Goal: Task Accomplishment & Management: Manage account settings

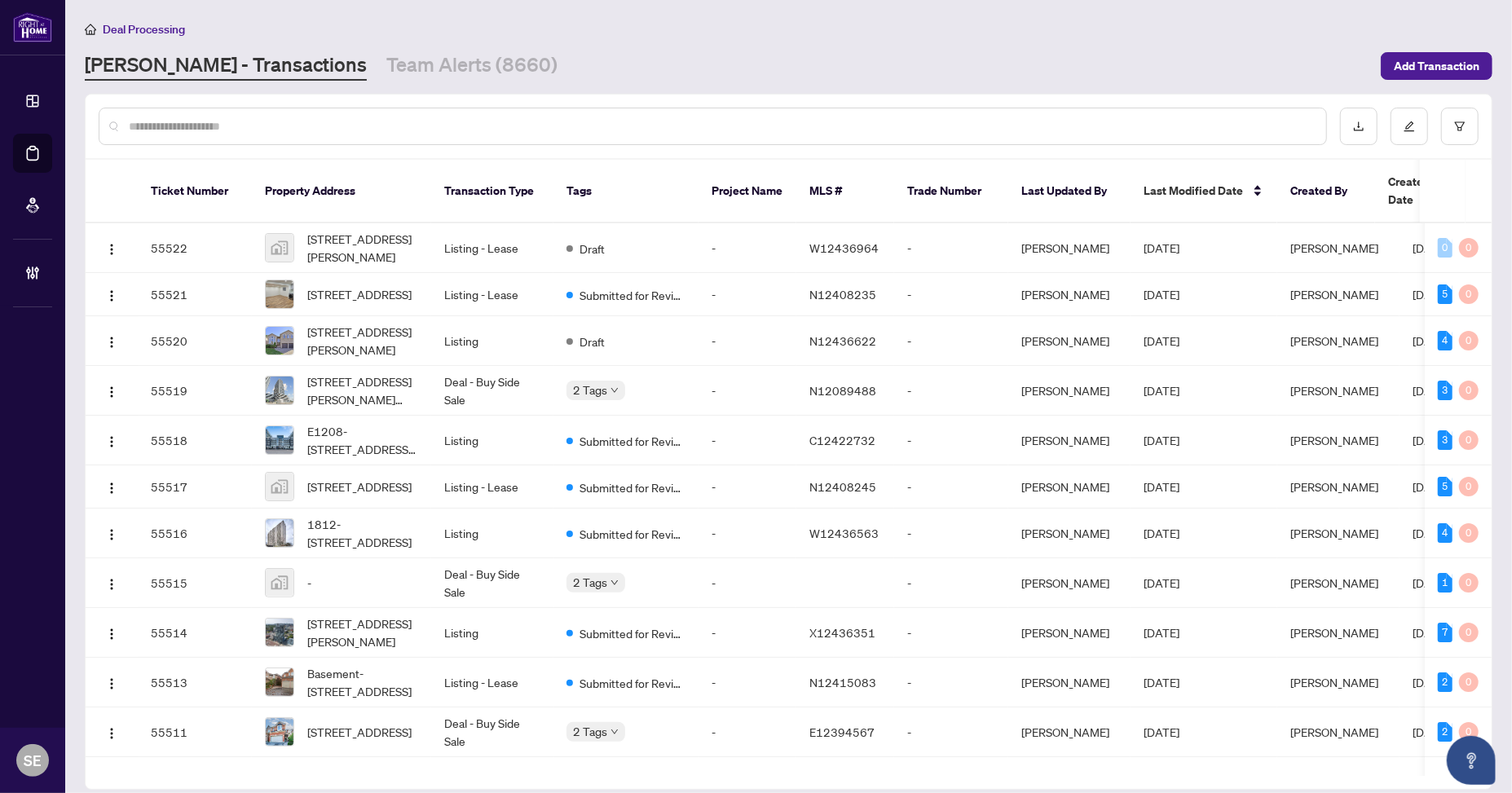
click at [233, 136] on div at bounding box center [712, 127] width 1228 height 38
click at [232, 127] on input "text" at bounding box center [721, 127] width 1184 height 18
paste input "*******"
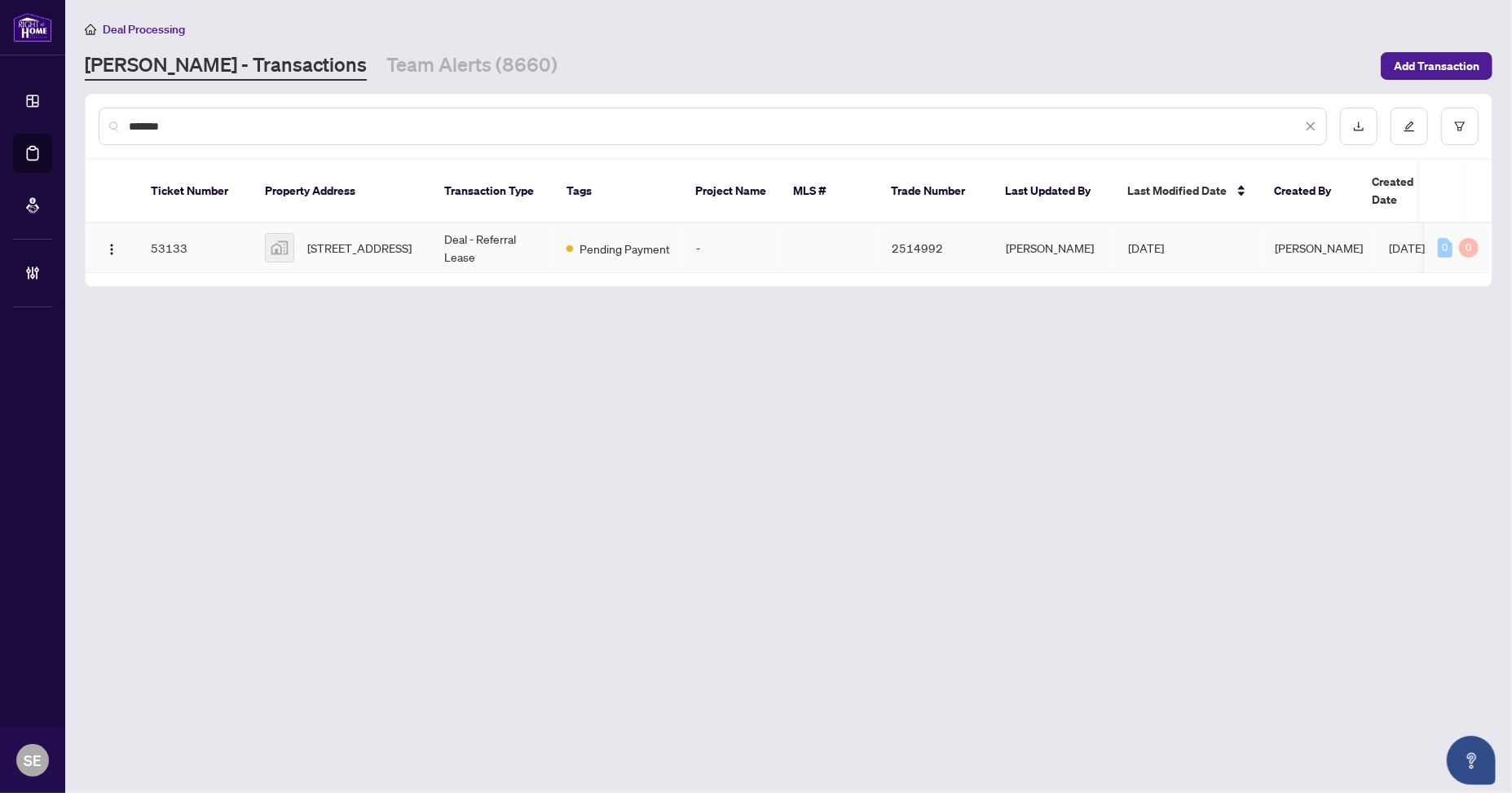
type input "*******"
click at [629, 240] on span "Pending Payment" at bounding box center [624, 249] width 91 height 18
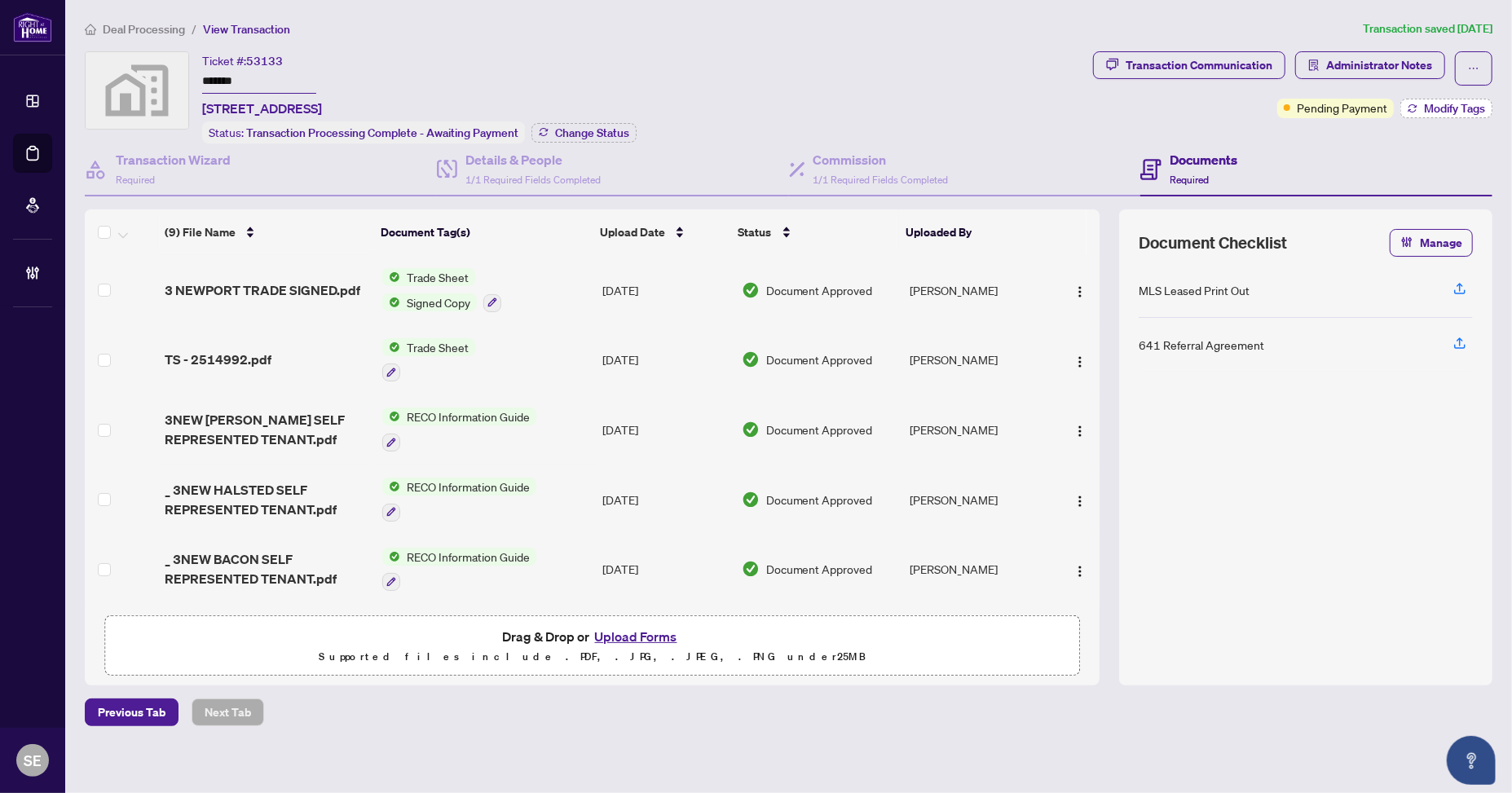
click at [1462, 114] on button "Modify Tags" at bounding box center [1446, 109] width 93 height 20
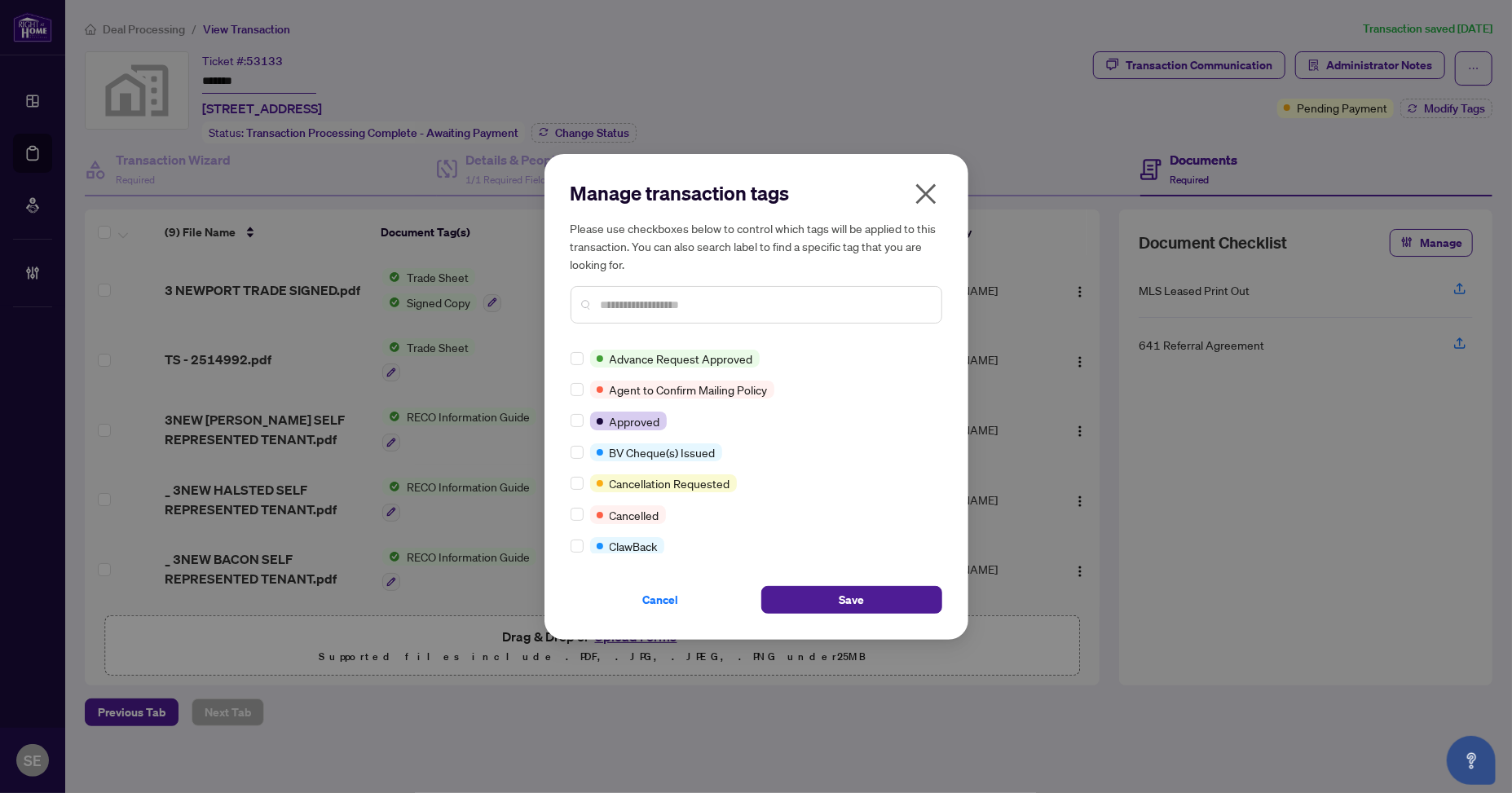
click at [659, 307] on input "text" at bounding box center [765, 304] width 328 height 18
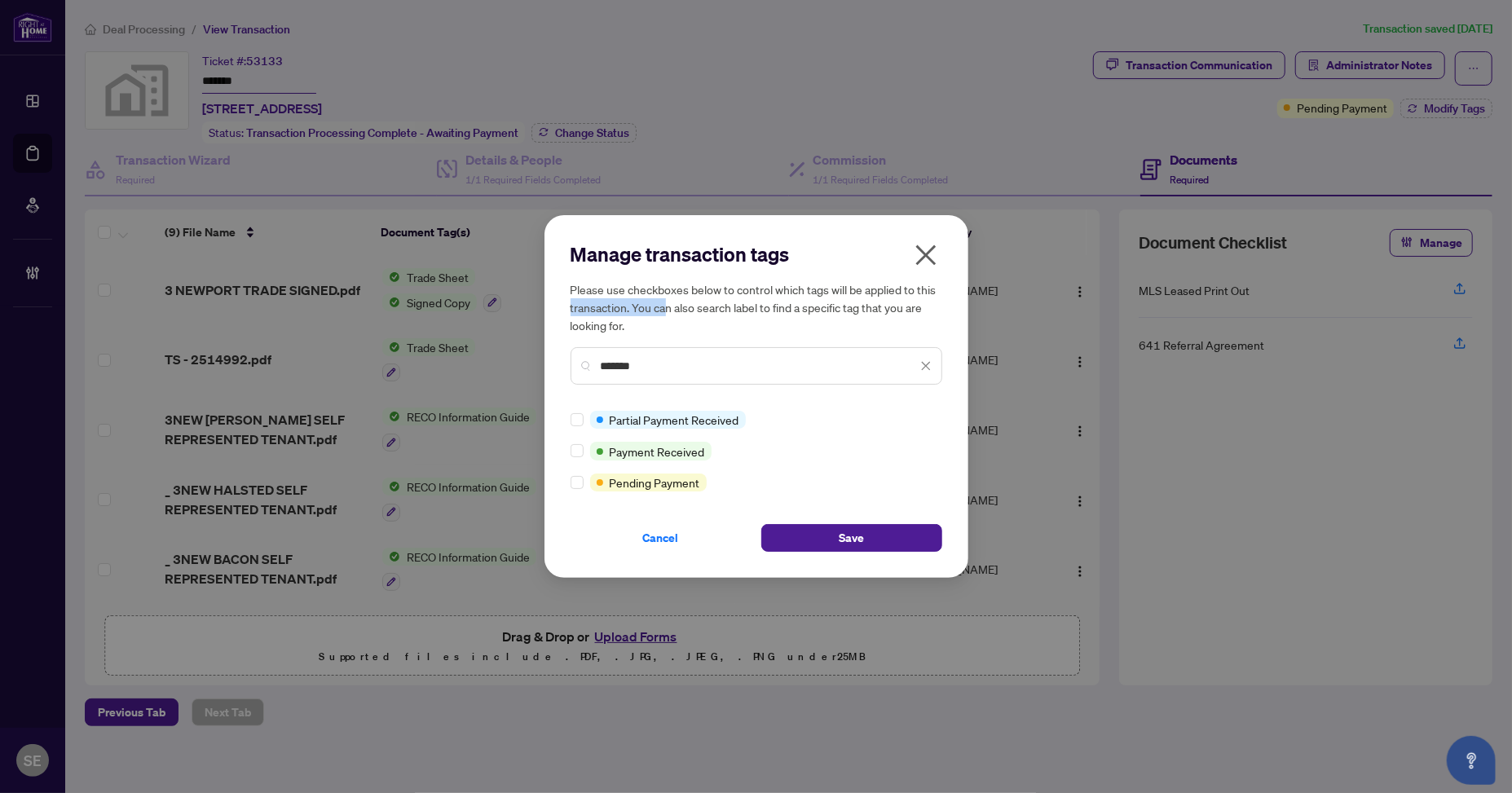
drag, startPoint x: 663, startPoint y: 302, endPoint x: 574, endPoint y: 305, distance: 89.1
click at [569, 303] on div "Manage transaction tags Please use checkboxes below to control which tags will …" at bounding box center [756, 396] width 424 height 363
drag, startPoint x: 571, startPoint y: 352, endPoint x: 483, endPoint y: 352, distance: 88.0
click at [483, 352] on div "Manage transaction tags Please use checkboxes below to control which tags will …" at bounding box center [756, 396] width 1512 height 793
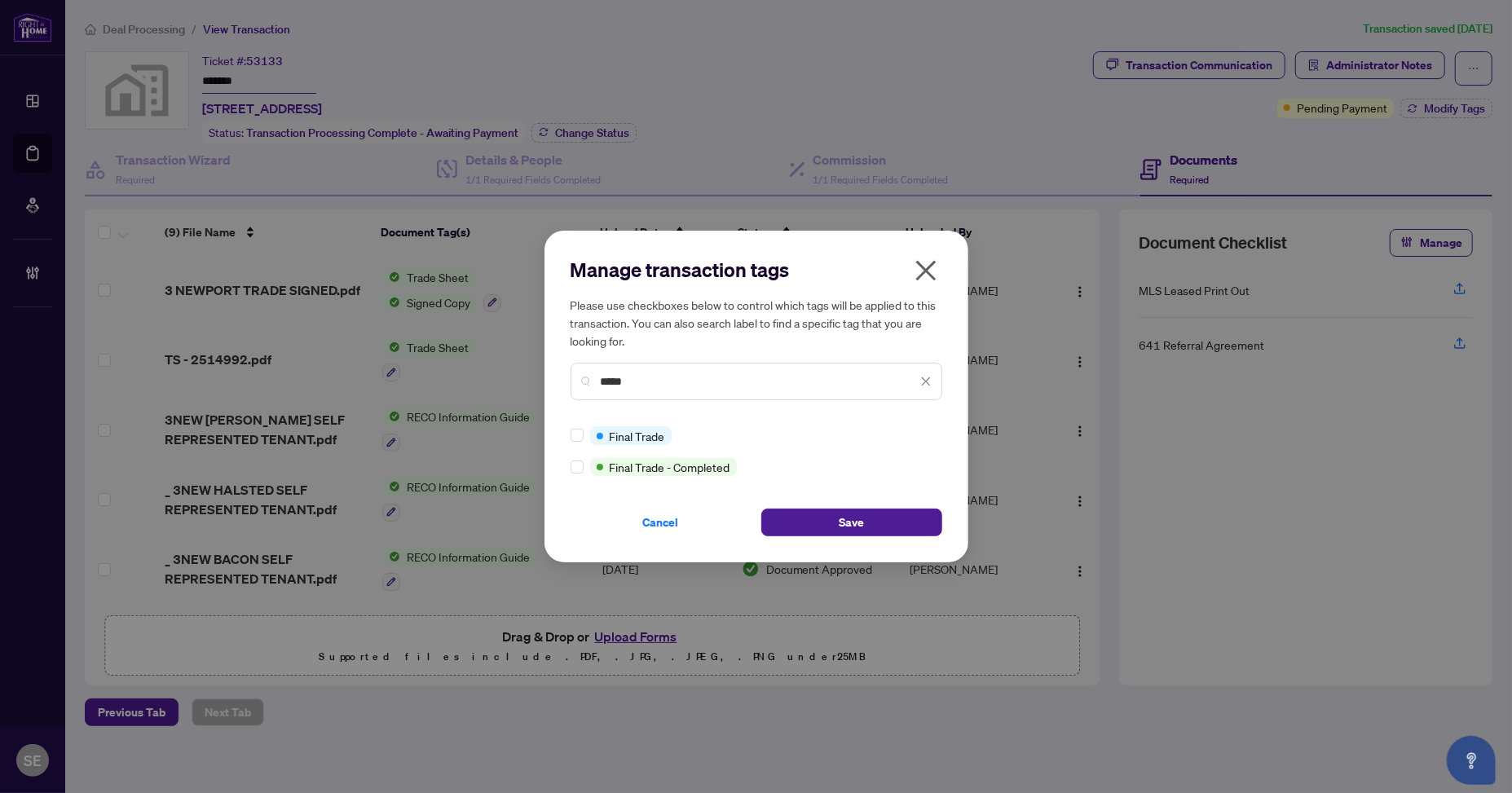
type input "*****"
click at [569, 441] on div "Manage transaction tags Please use checkboxes below to control which tags will …" at bounding box center [756, 396] width 424 height 331
click at [851, 531] on span "Save" at bounding box center [851, 522] width 25 height 26
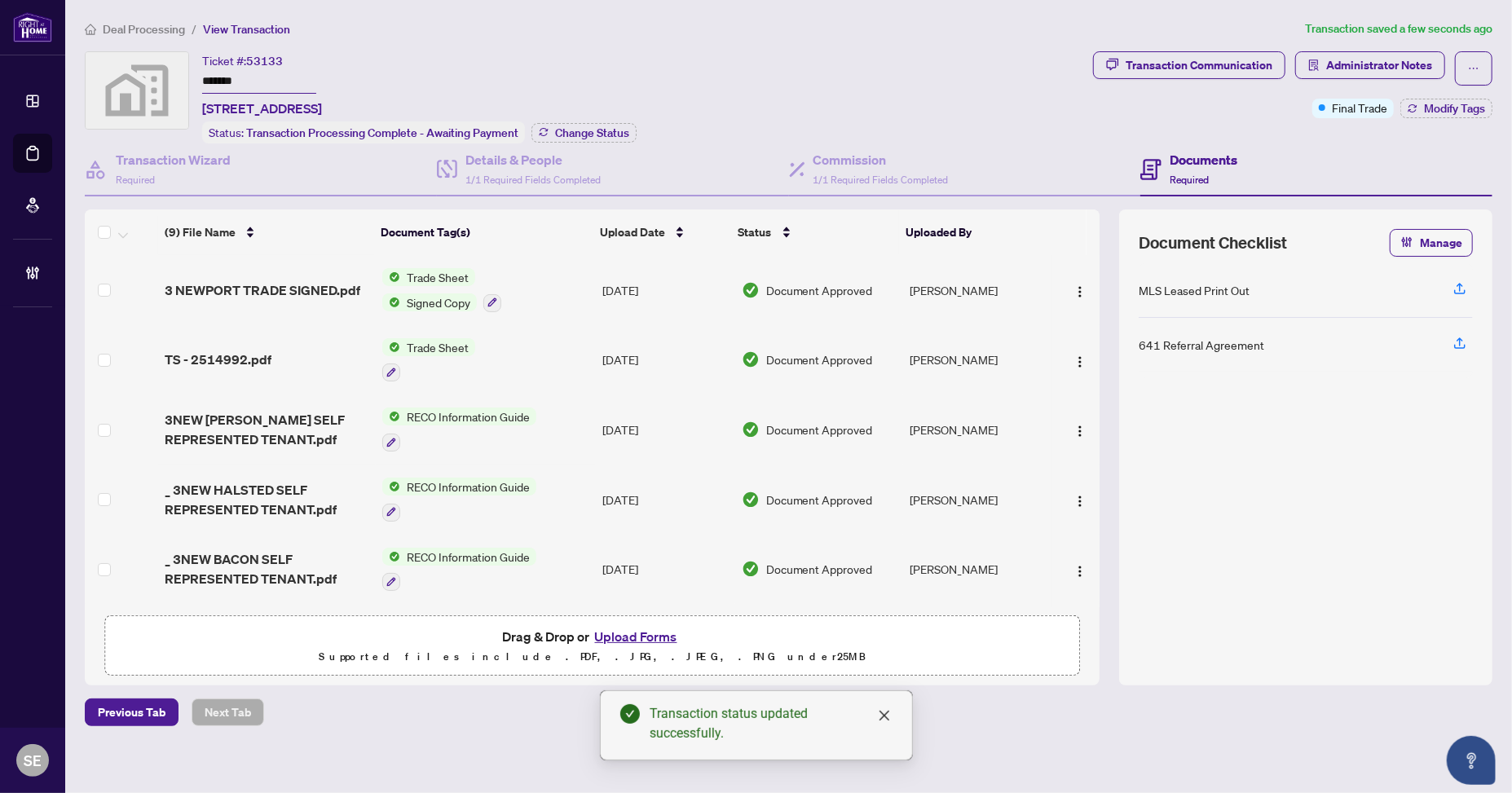
click at [1282, 129] on div "Transaction Communication Administrator Notes Final Trade Modify Tags" at bounding box center [1293, 97] width 406 height 93
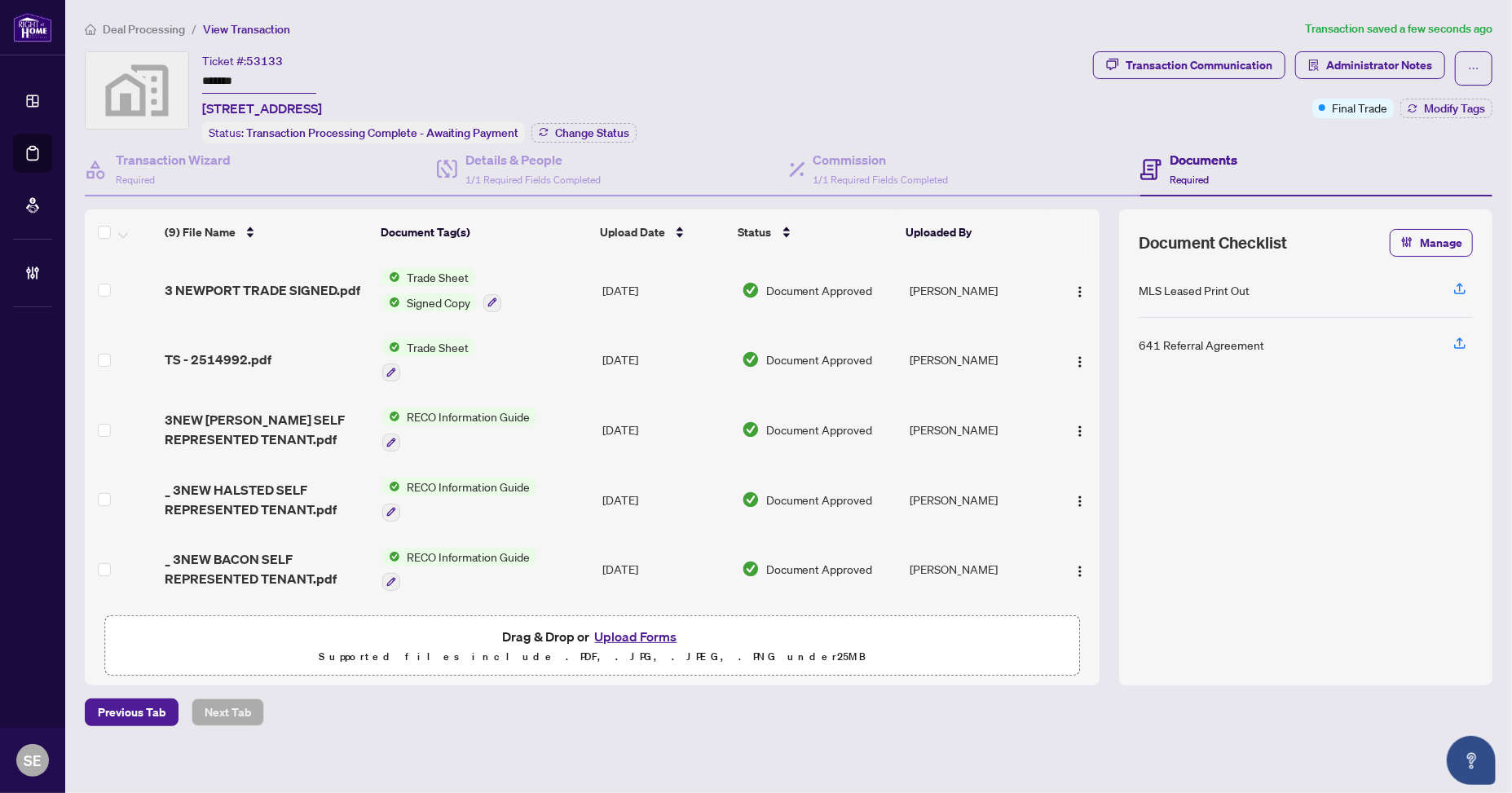
click at [1249, 498] on div "MLS Leased Print Out 641 Referral Agreement" at bounding box center [1305, 464] width 334 height 402
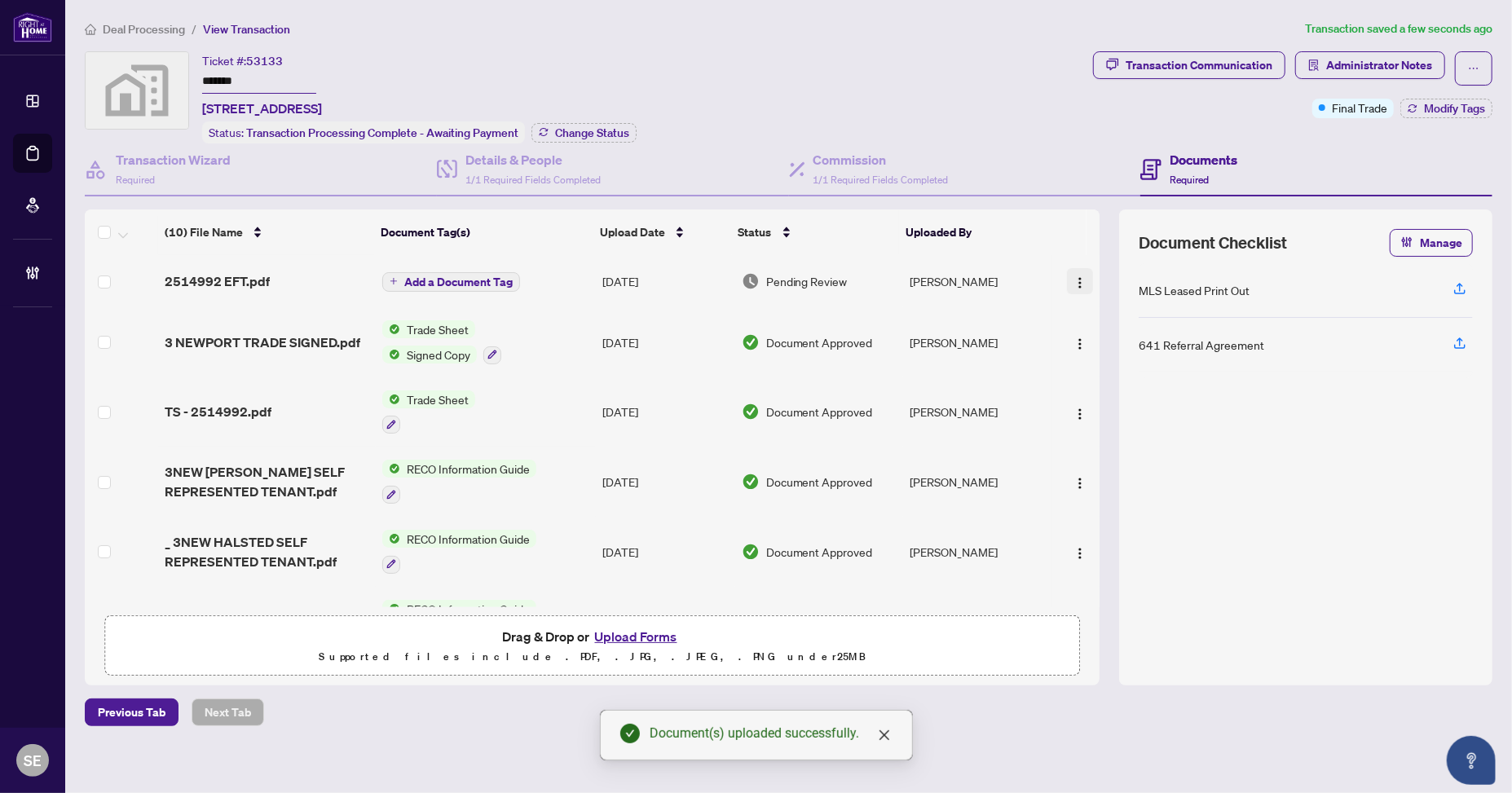
click at [1083, 277] on button "button" at bounding box center [1079, 280] width 26 height 26
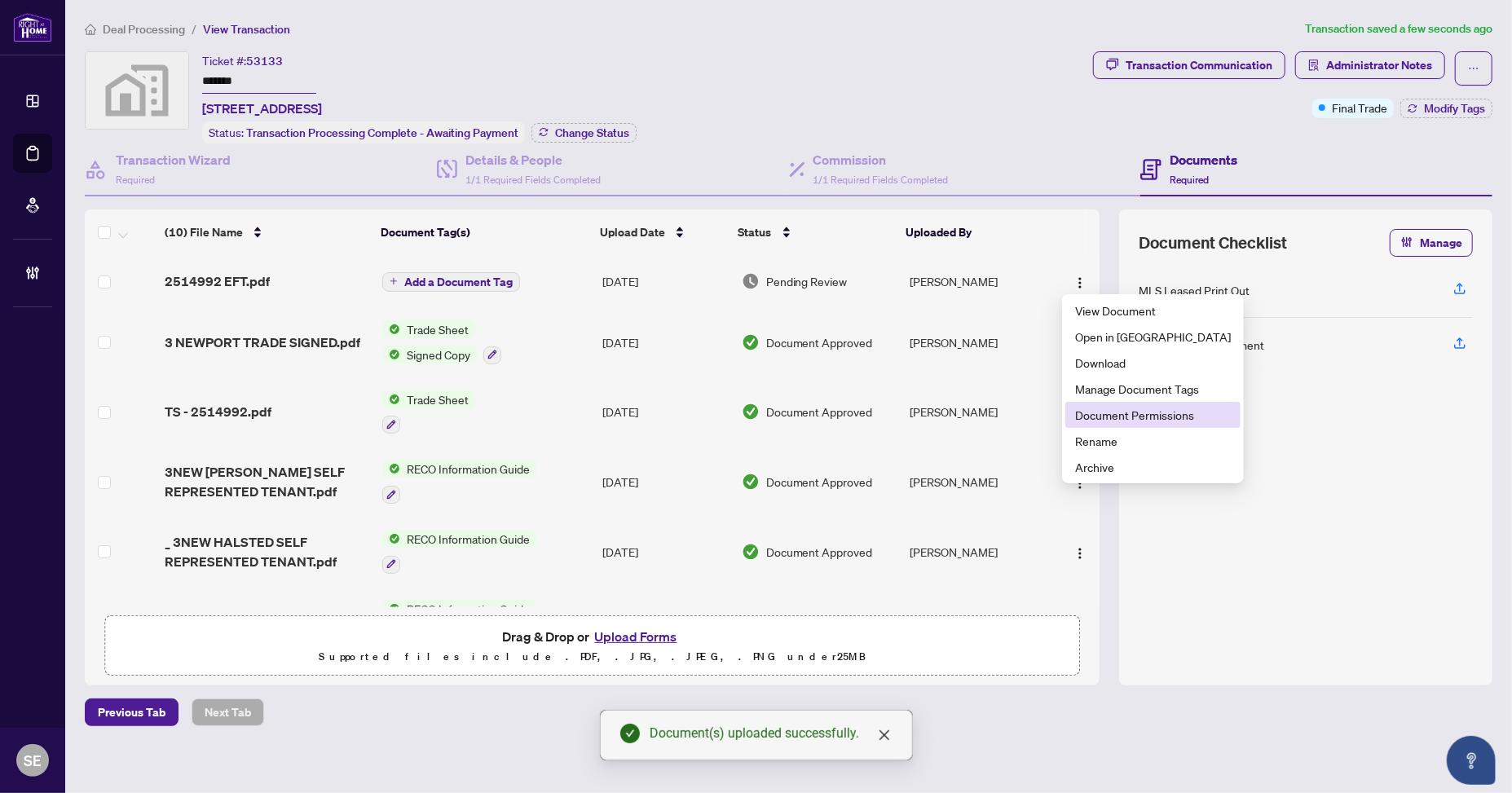
click at [1103, 415] on span "Document Permissions" at bounding box center [1152, 415] width 155 height 18
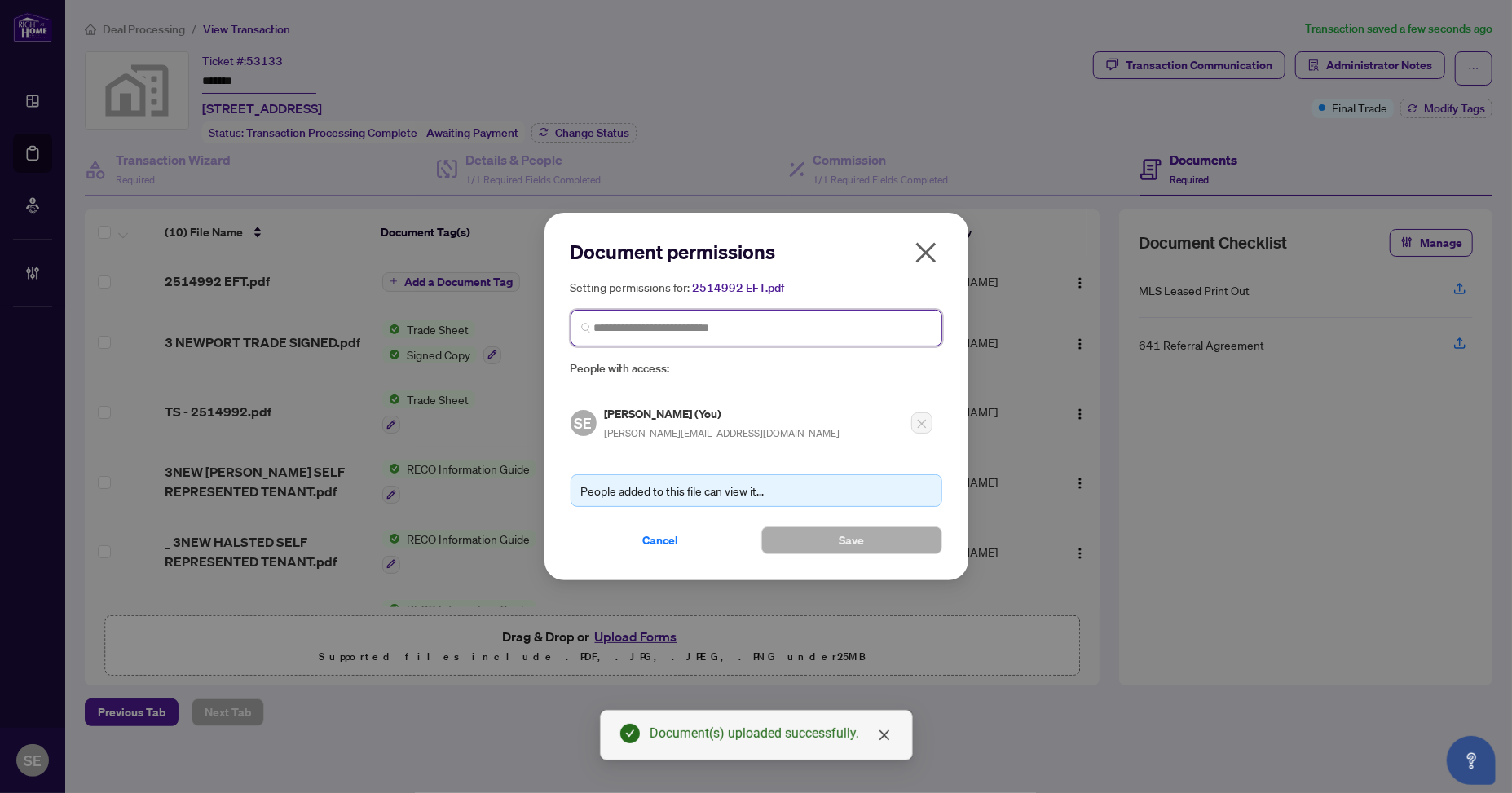
click at [749, 327] on input "search" at bounding box center [763, 328] width 338 height 17
type input "****"
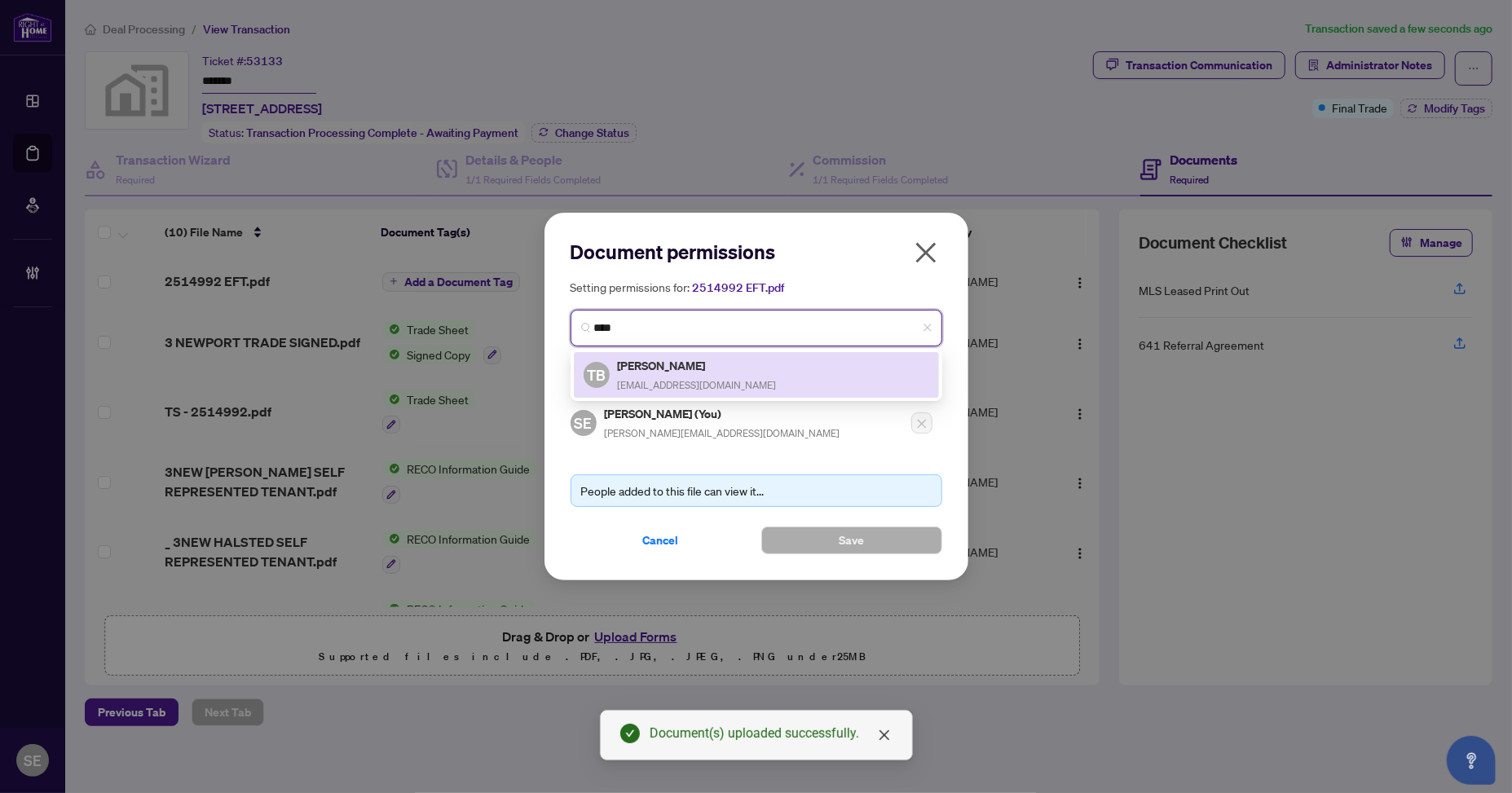
click at [714, 366] on h5 "[PERSON_NAME]" at bounding box center [697, 365] width 159 height 19
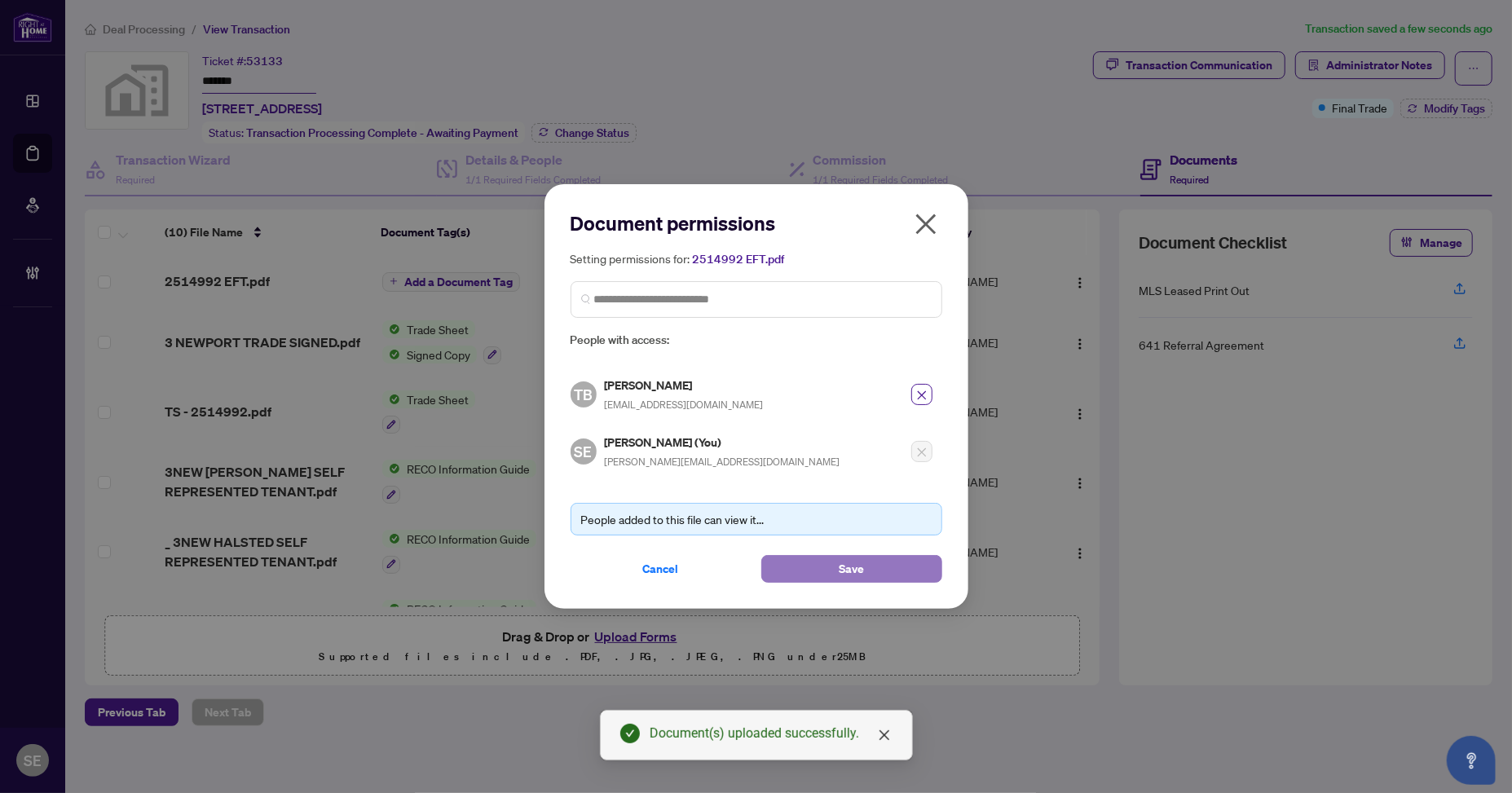
click at [875, 566] on button "Save" at bounding box center [851, 568] width 181 height 28
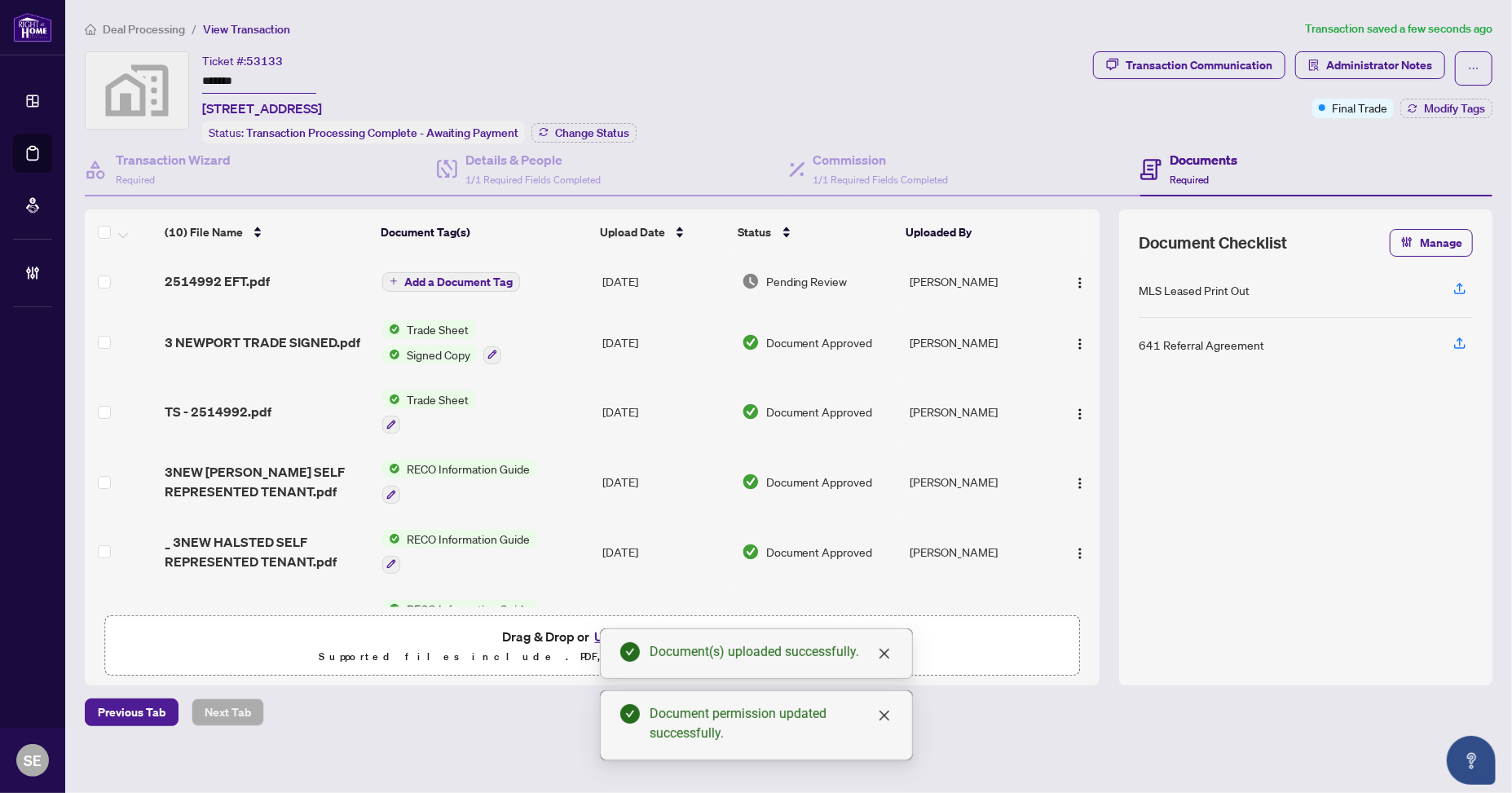
click at [659, 271] on td "[DATE]" at bounding box center [665, 281] width 138 height 52
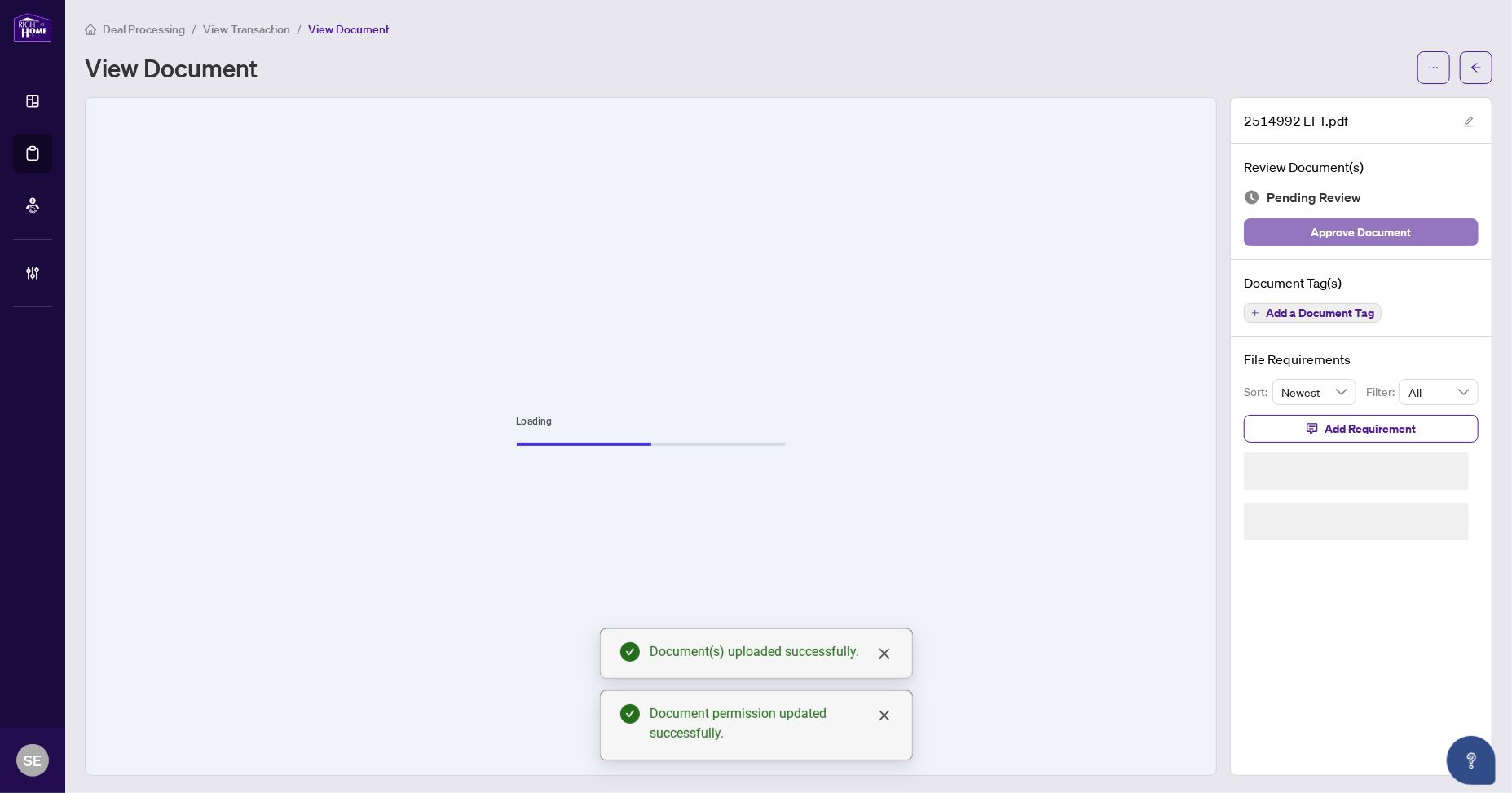
click at [1418, 226] on button "Approve Document" at bounding box center [1360, 232] width 234 height 28
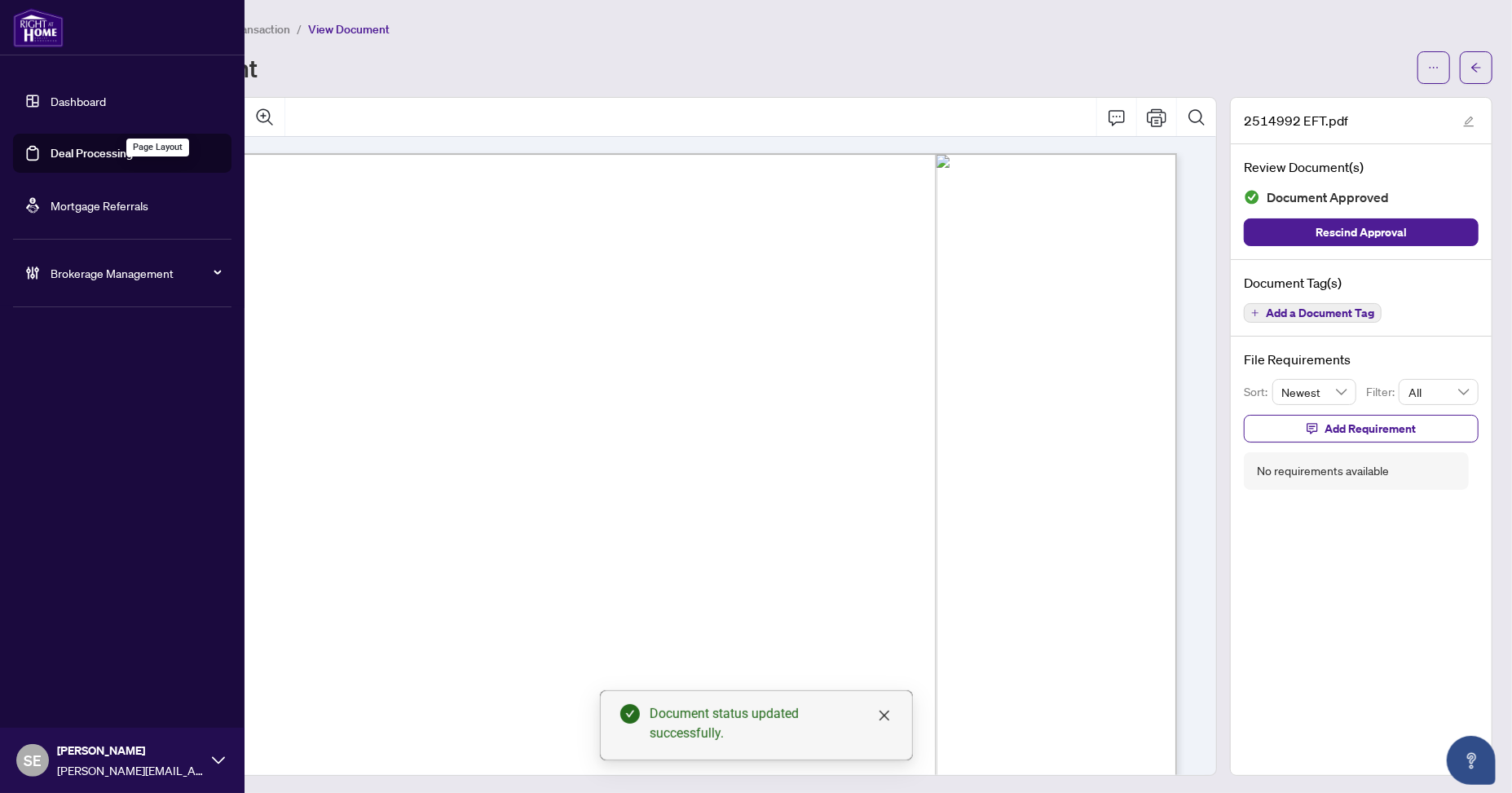
drag, startPoint x: 38, startPoint y: 157, endPoint x: 206, endPoint y: 153, distance: 168.0
click at [50, 155] on link "Deal Processing" at bounding box center [92, 153] width 83 height 14
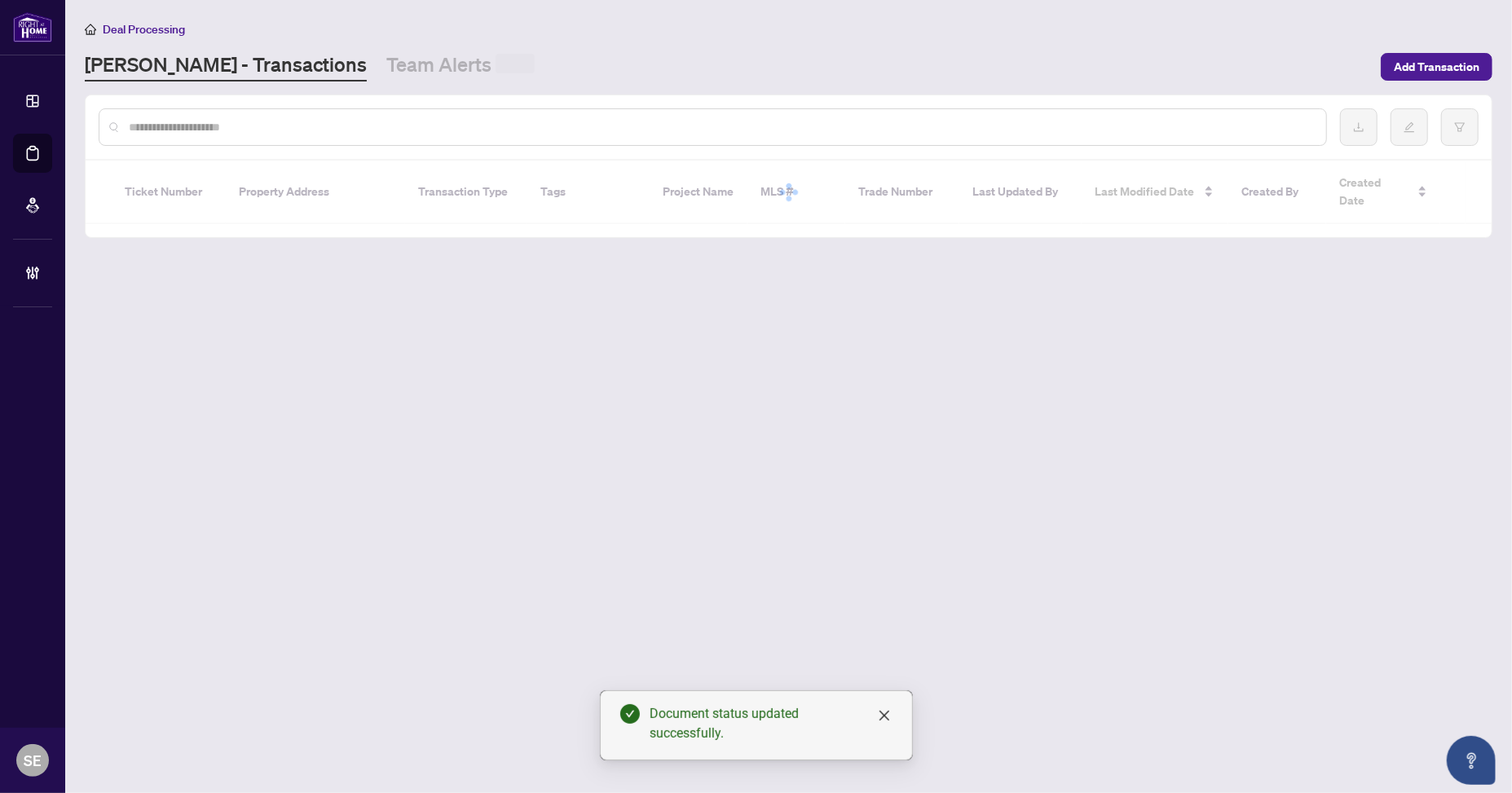
click at [380, 113] on div at bounding box center [712, 128] width 1228 height 38
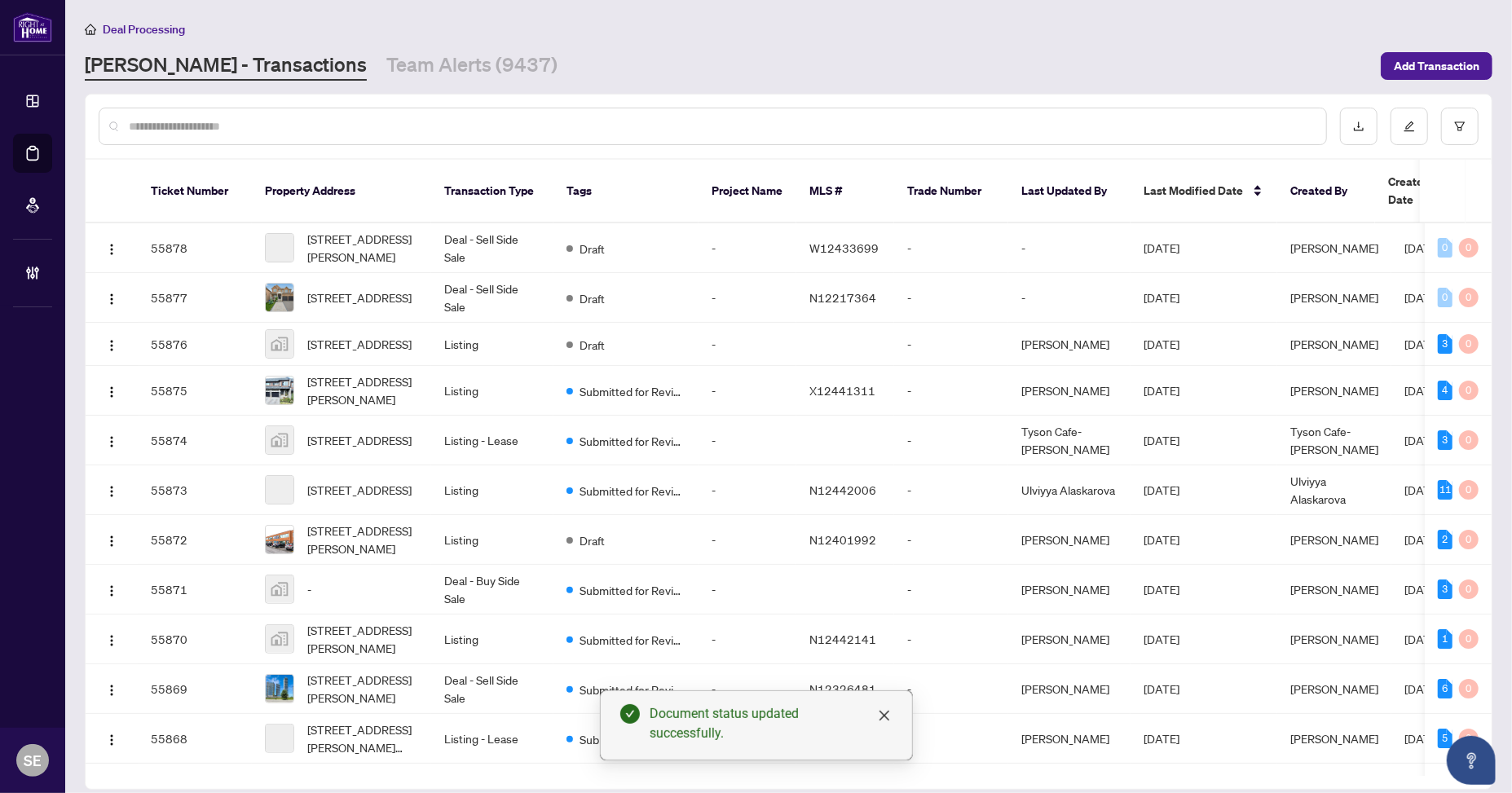
click at [292, 118] on input "text" at bounding box center [721, 127] width 1184 height 18
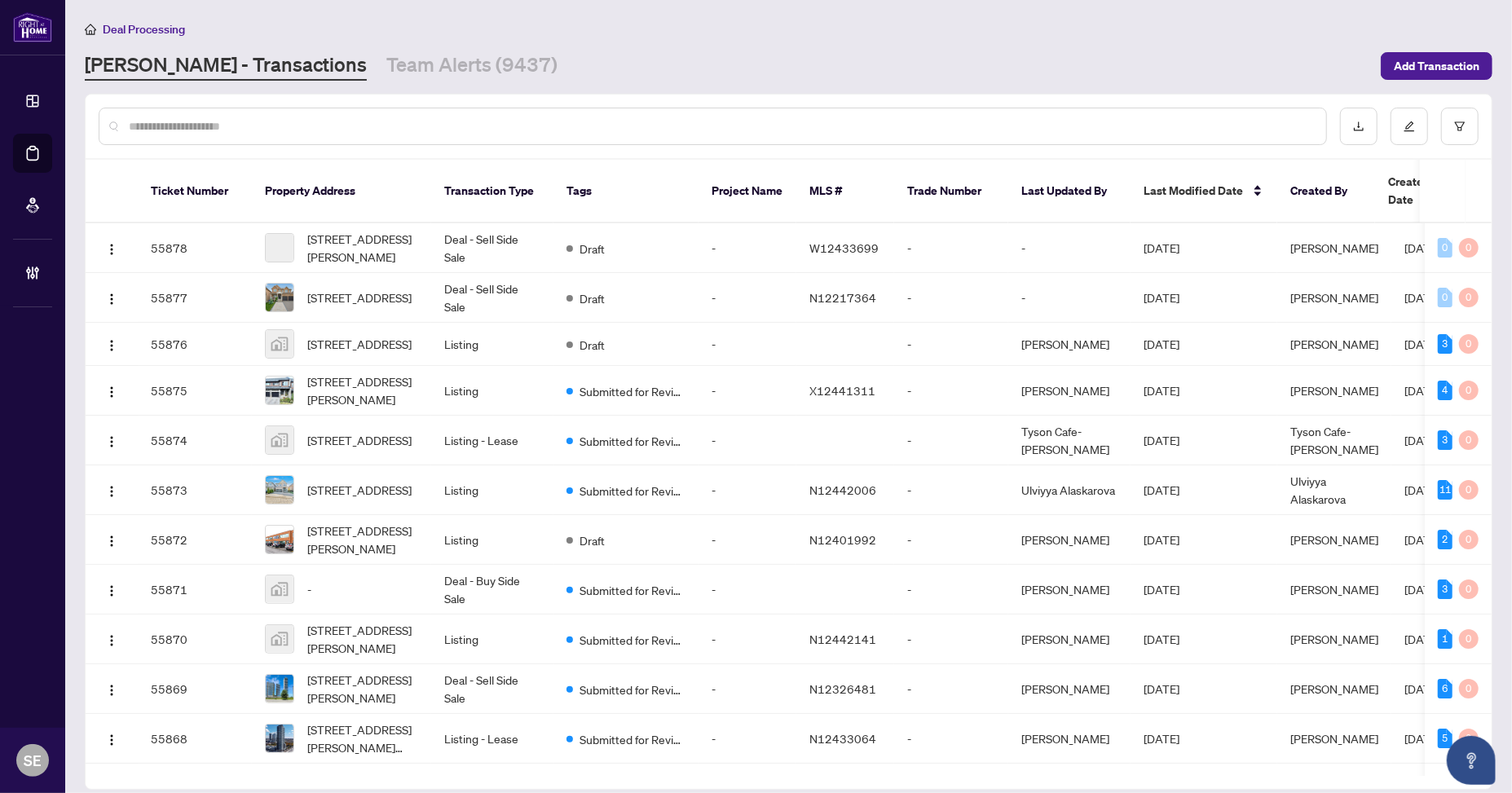
paste input "*******"
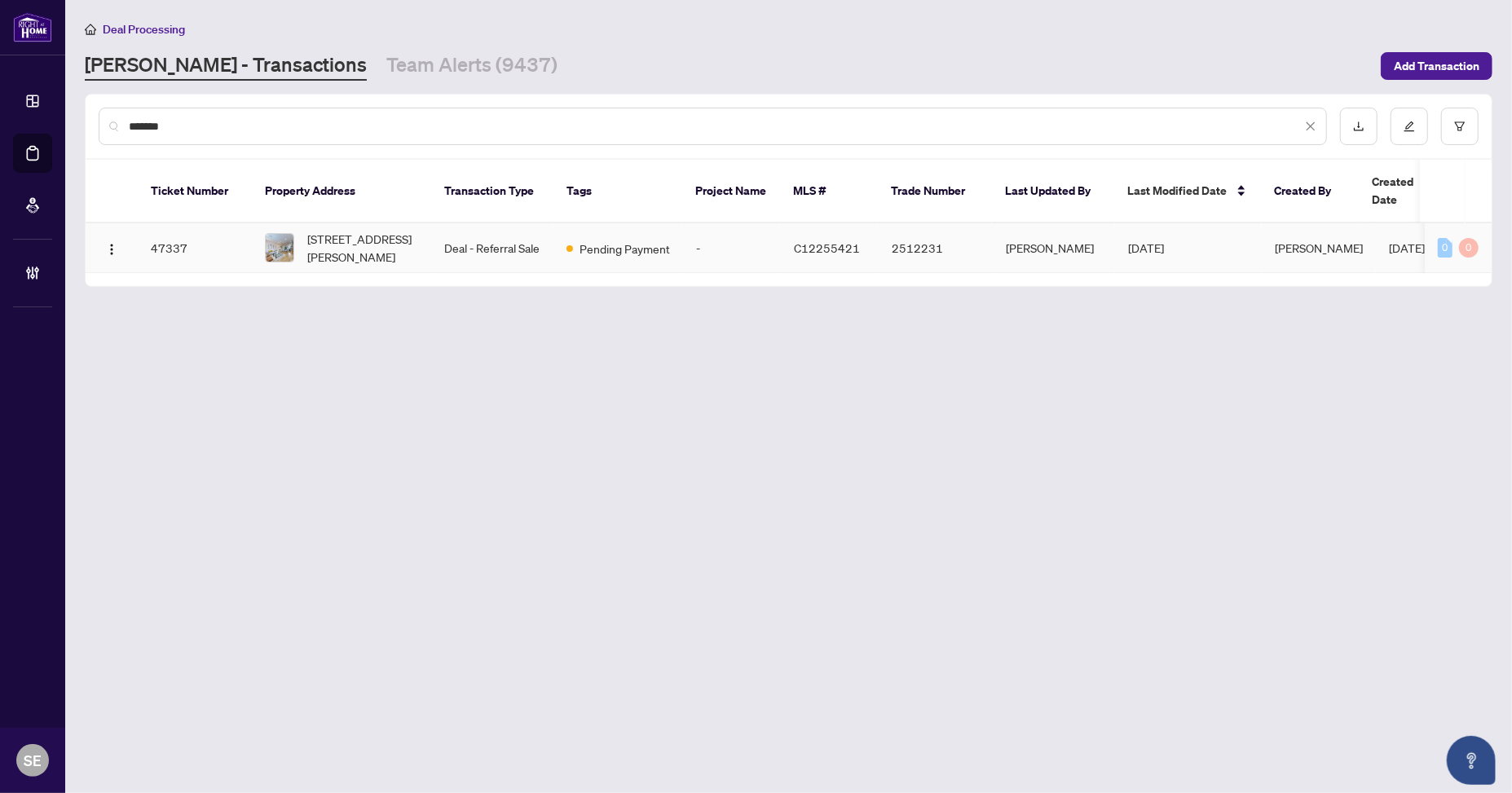
type input "*******"
click at [401, 233] on span "[STREET_ADDRESS][PERSON_NAME]" at bounding box center [362, 248] width 111 height 36
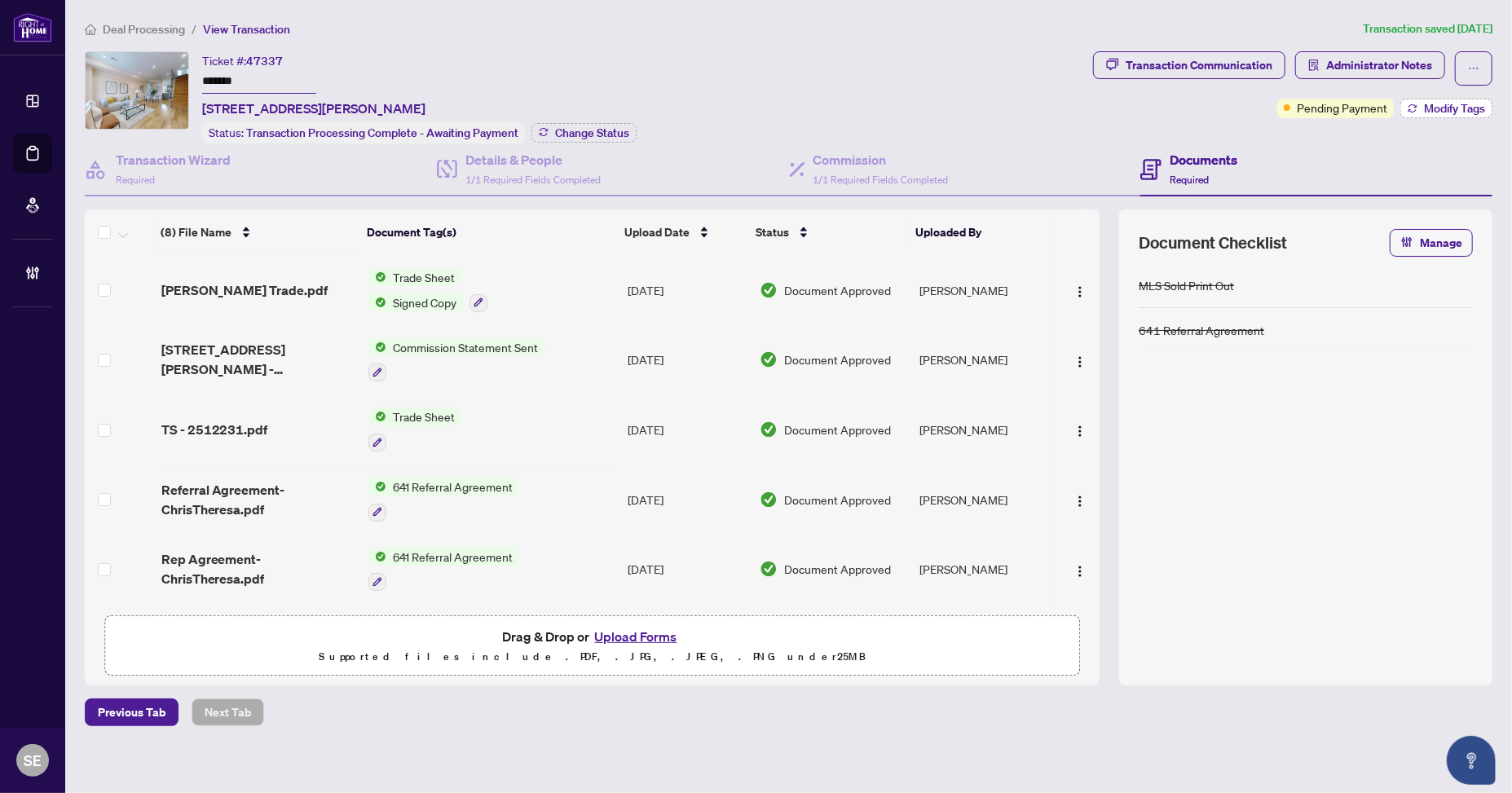
click at [1449, 102] on span "Modify Tags" at bounding box center [1455, 108] width 61 height 12
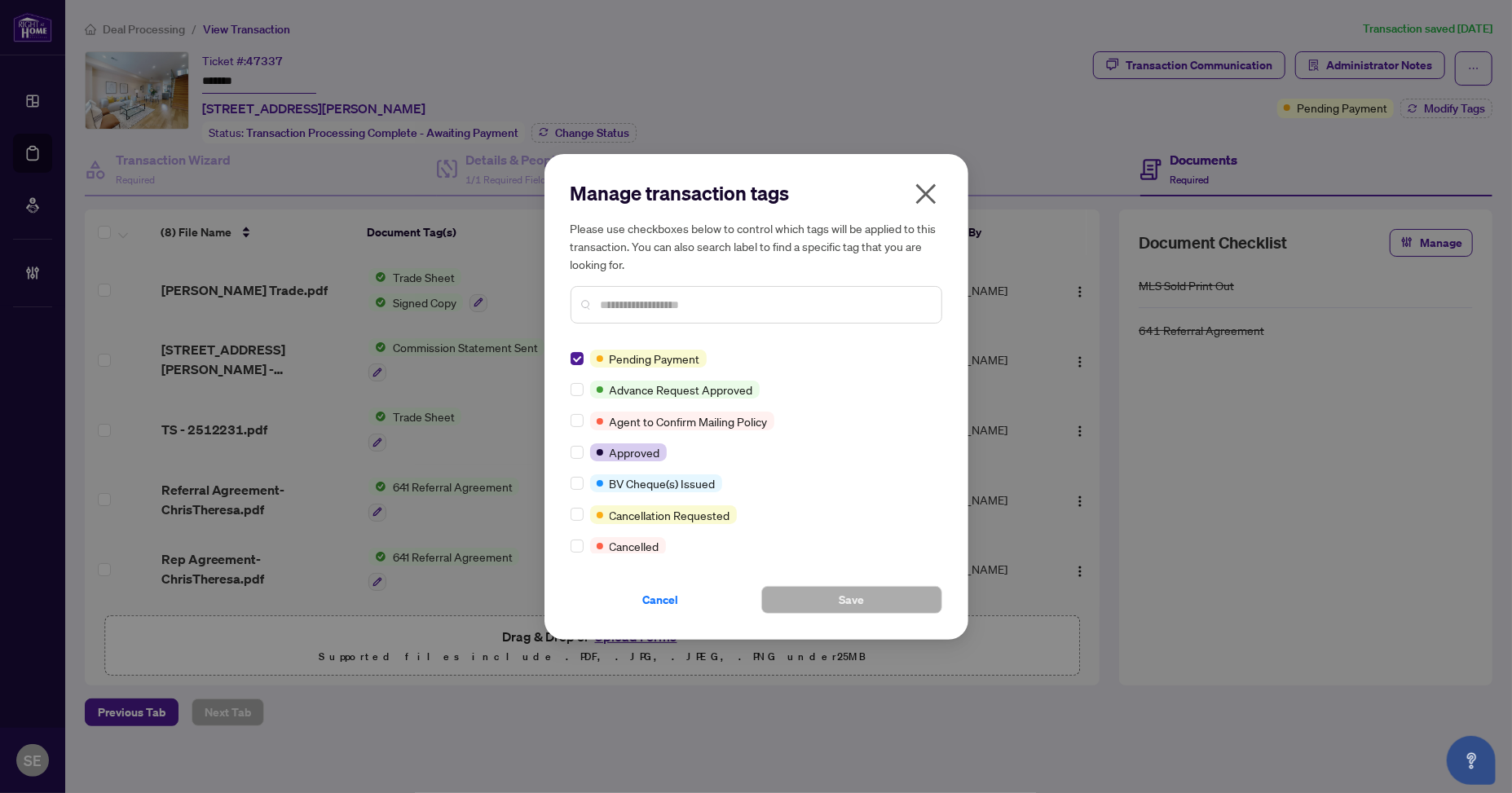
drag, startPoint x: 1345, startPoint y: 426, endPoint x: 1331, endPoint y: 426, distance: 14.0
click at [1343, 426] on div "Manage transaction tags Please use checkboxes below to control which tags will …" at bounding box center [756, 396] width 1512 height 793
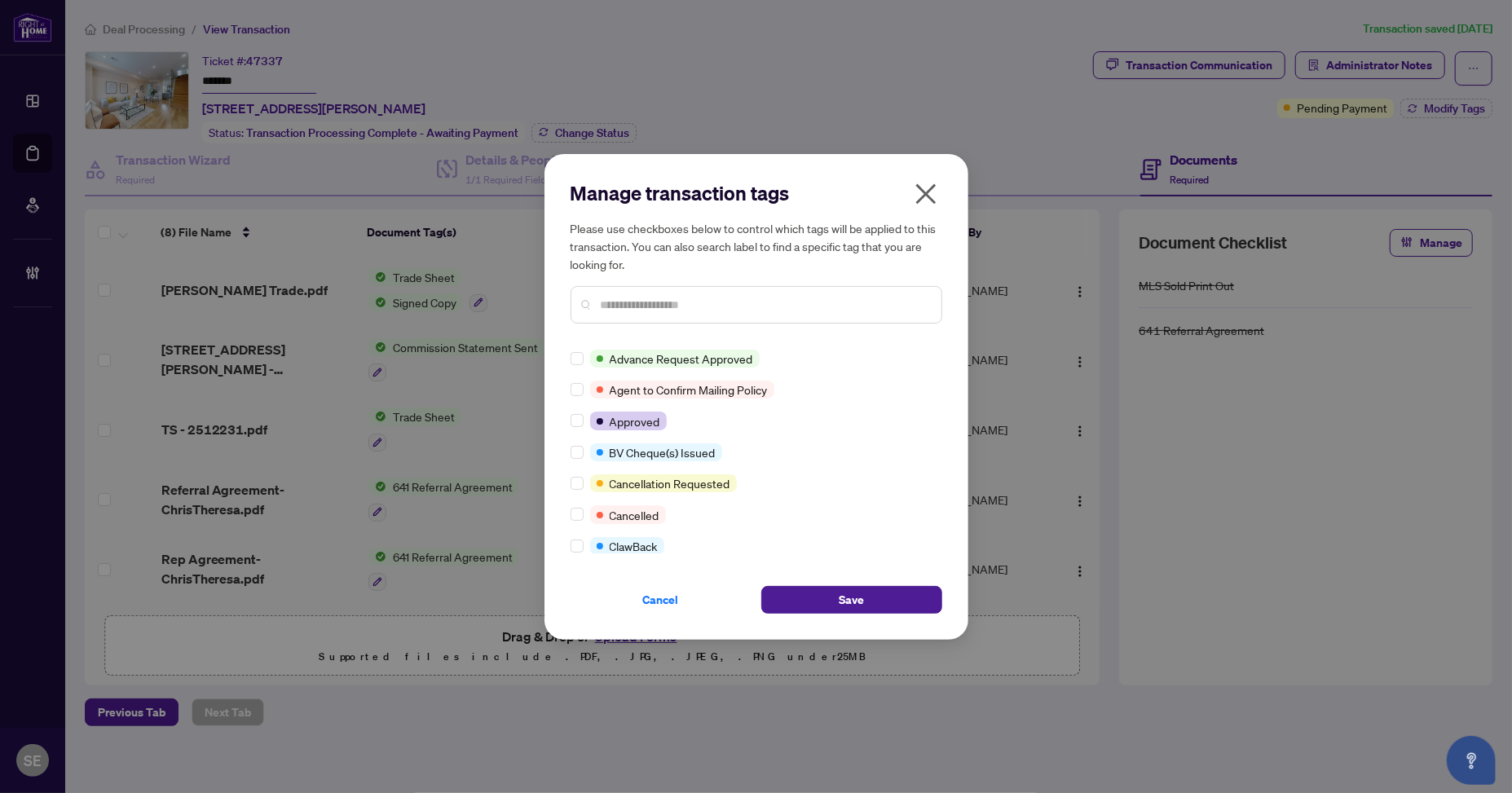
click at [626, 299] on input "text" at bounding box center [765, 304] width 328 height 18
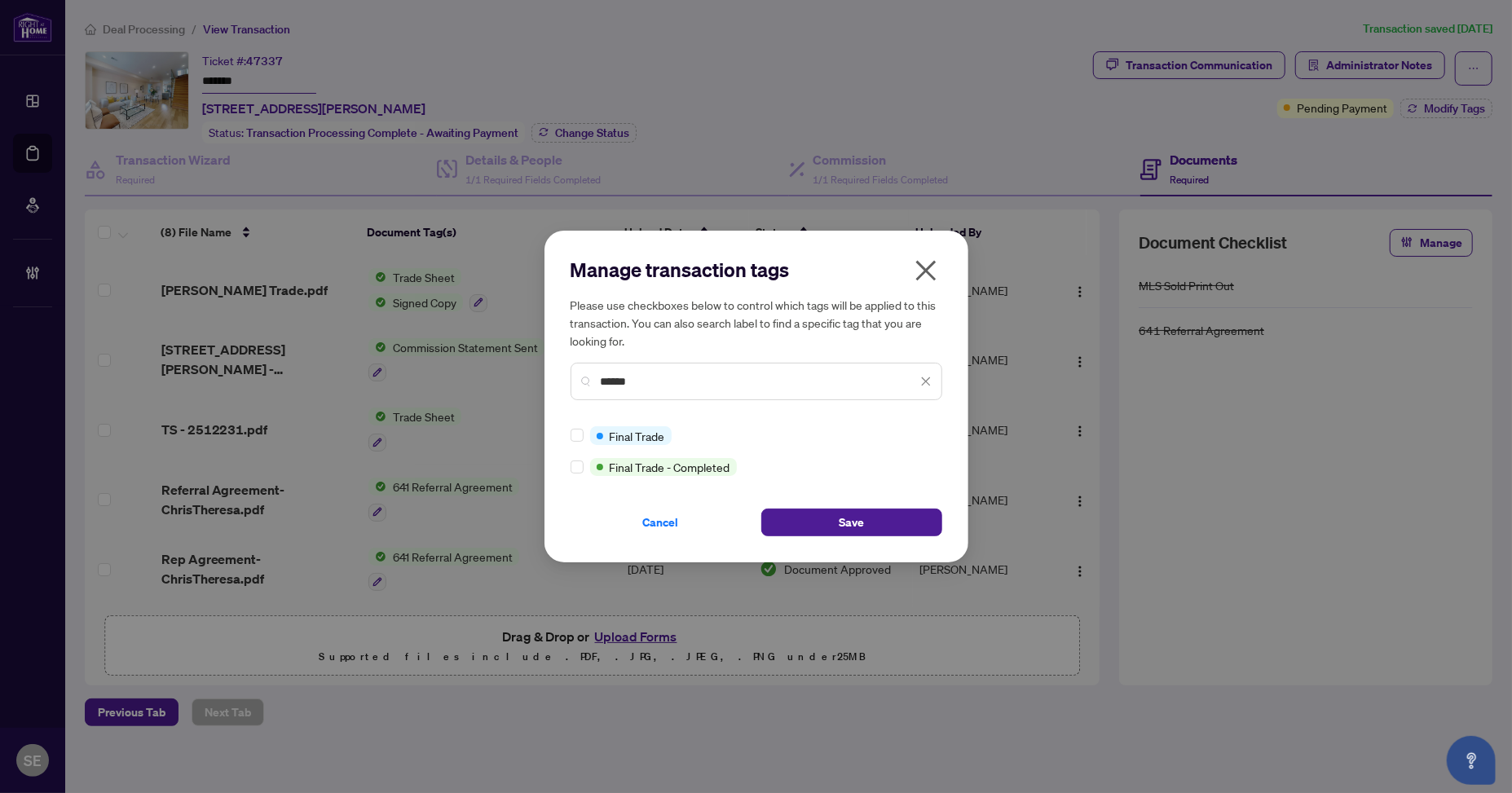
type input "*****"
click at [868, 524] on button "Save" at bounding box center [851, 522] width 181 height 28
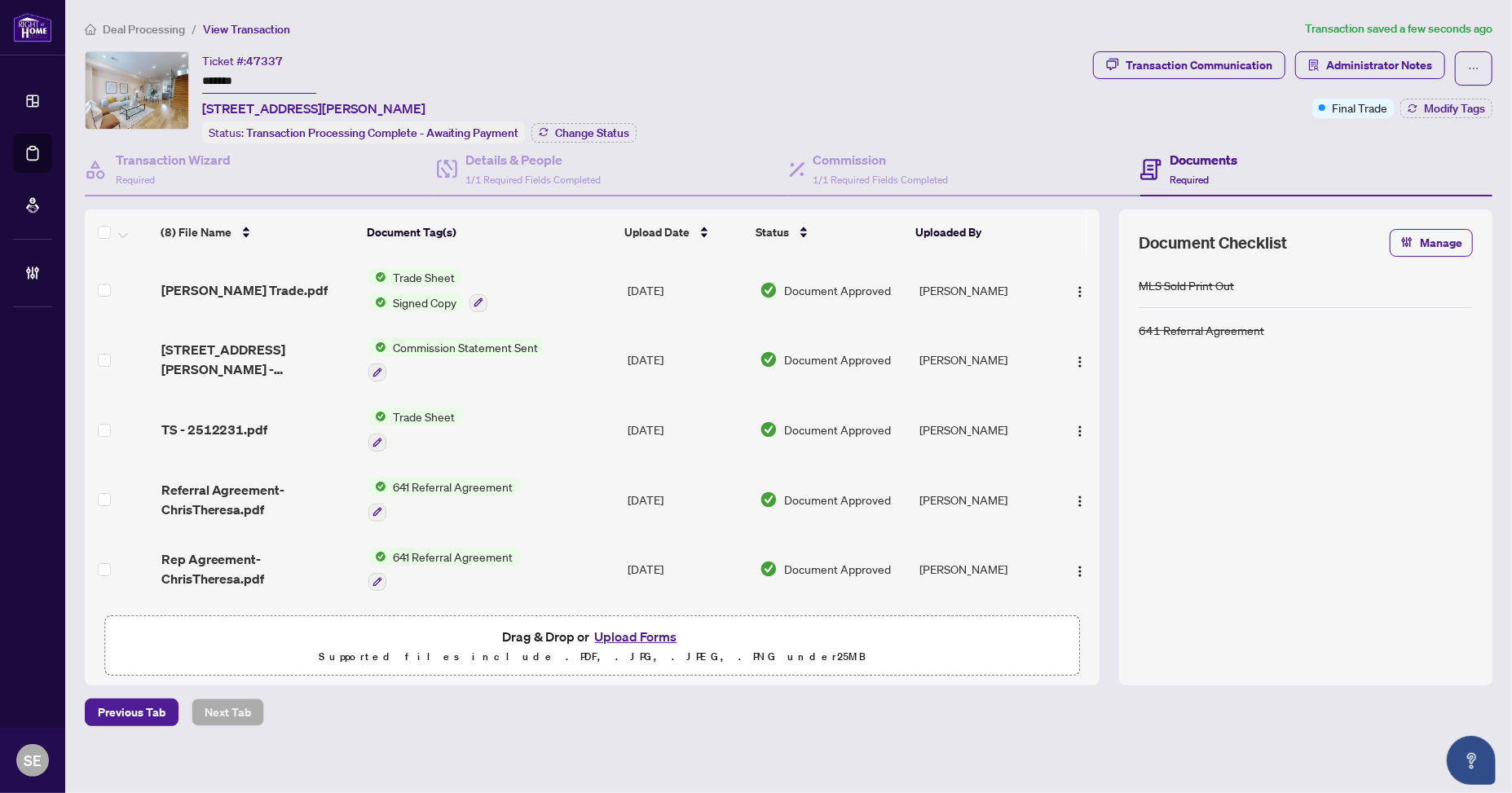
click at [1295, 504] on div "MLS Sold Print Out 641 Referral Agreement" at bounding box center [1305, 464] width 334 height 402
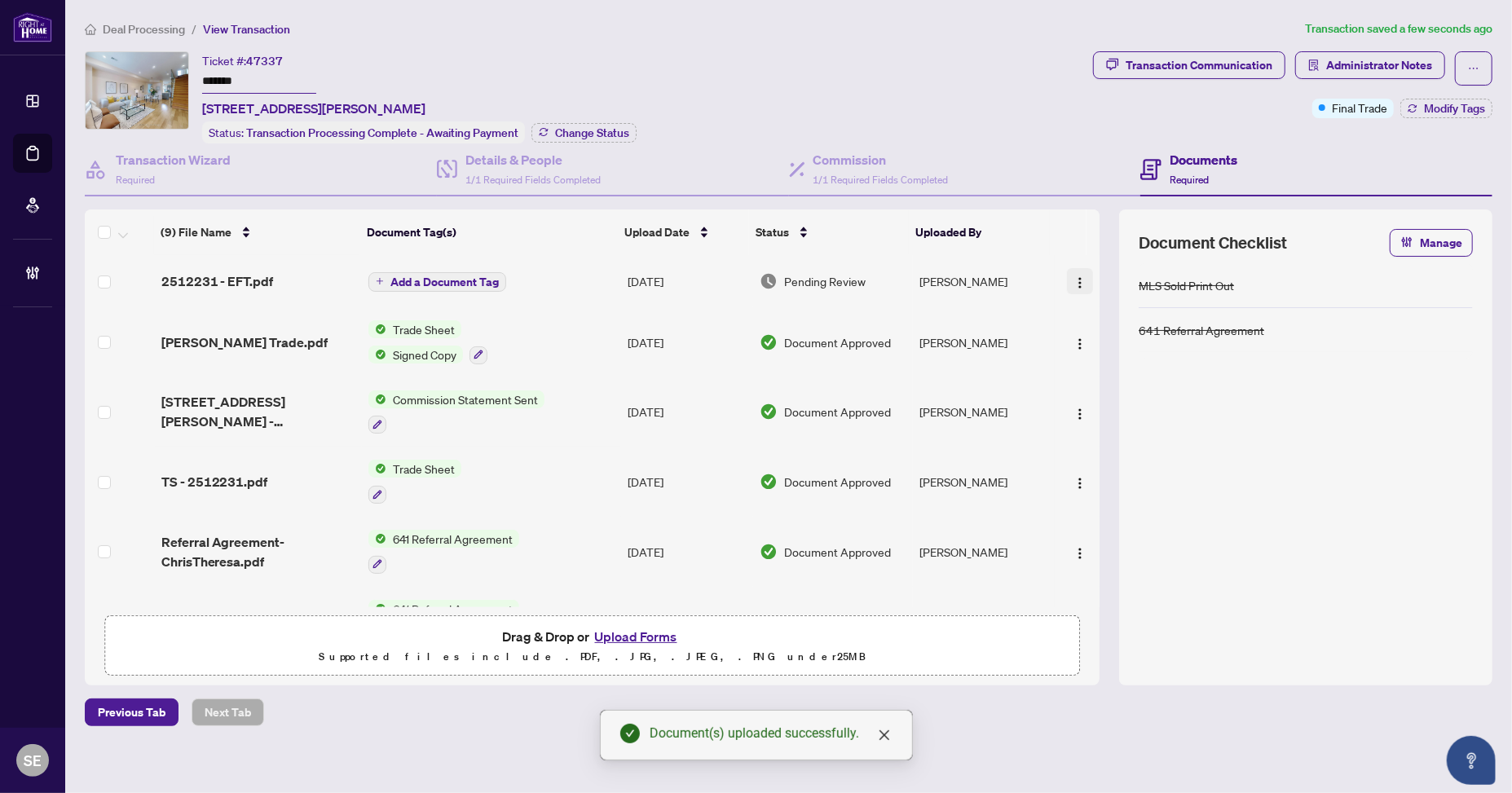
click at [1080, 268] on button "button" at bounding box center [1079, 280] width 26 height 26
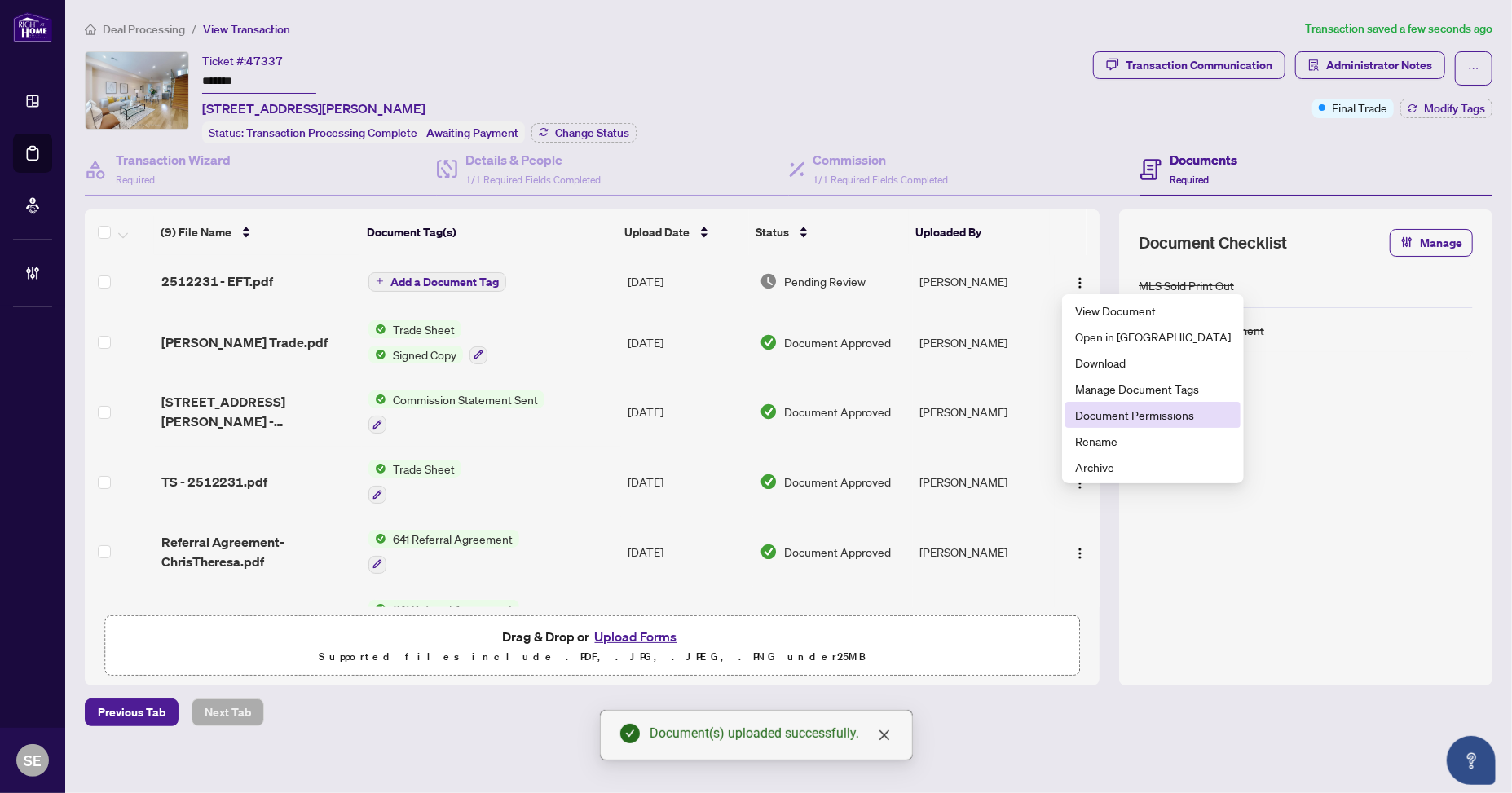
click at [1091, 417] on span "Document Permissions" at bounding box center [1152, 415] width 155 height 18
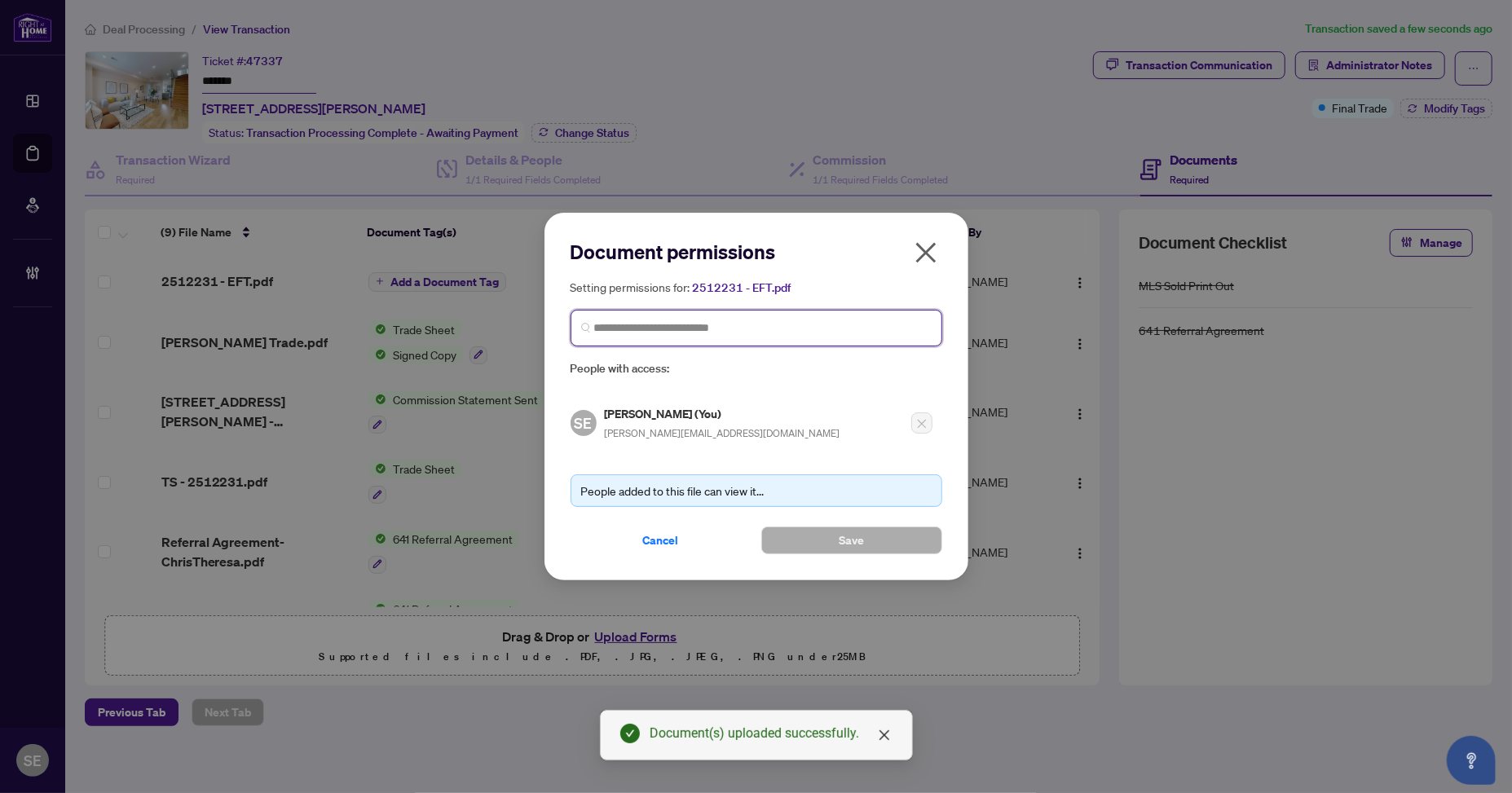
click at [621, 323] on input "search" at bounding box center [763, 328] width 338 height 17
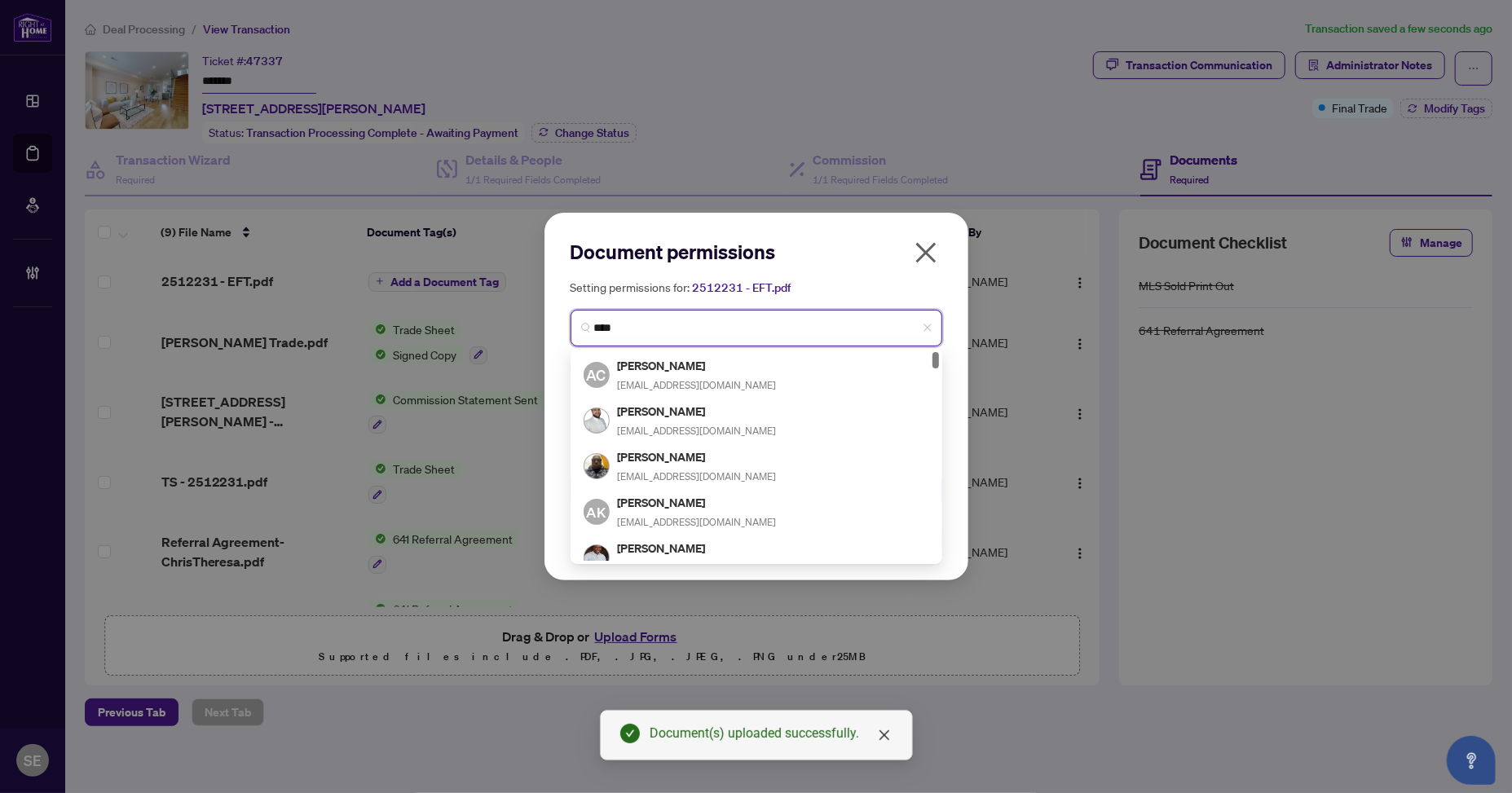
type input "*****"
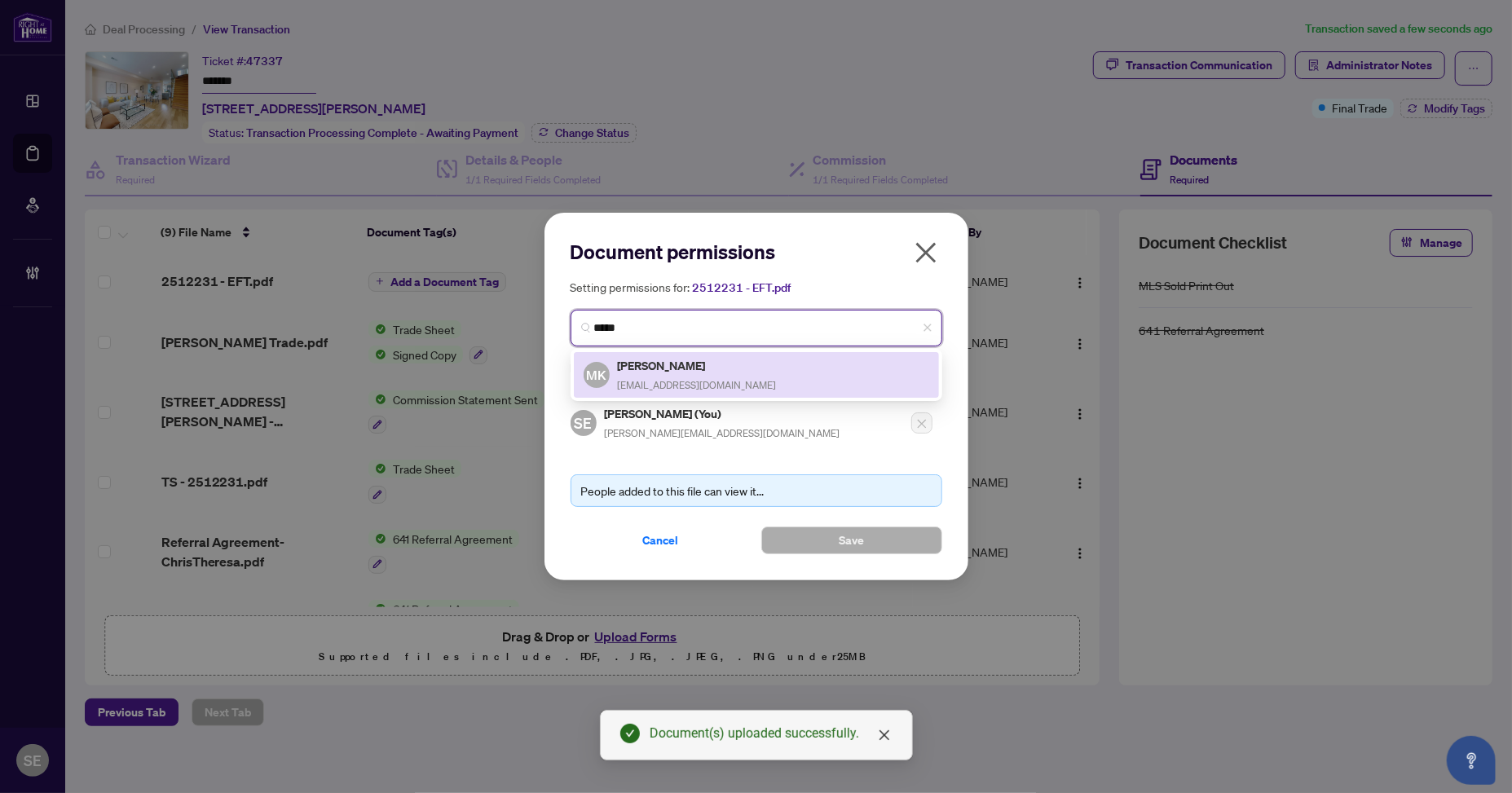
click at [696, 382] on span "[EMAIL_ADDRESS][DOMAIN_NAME]" at bounding box center [697, 385] width 159 height 13
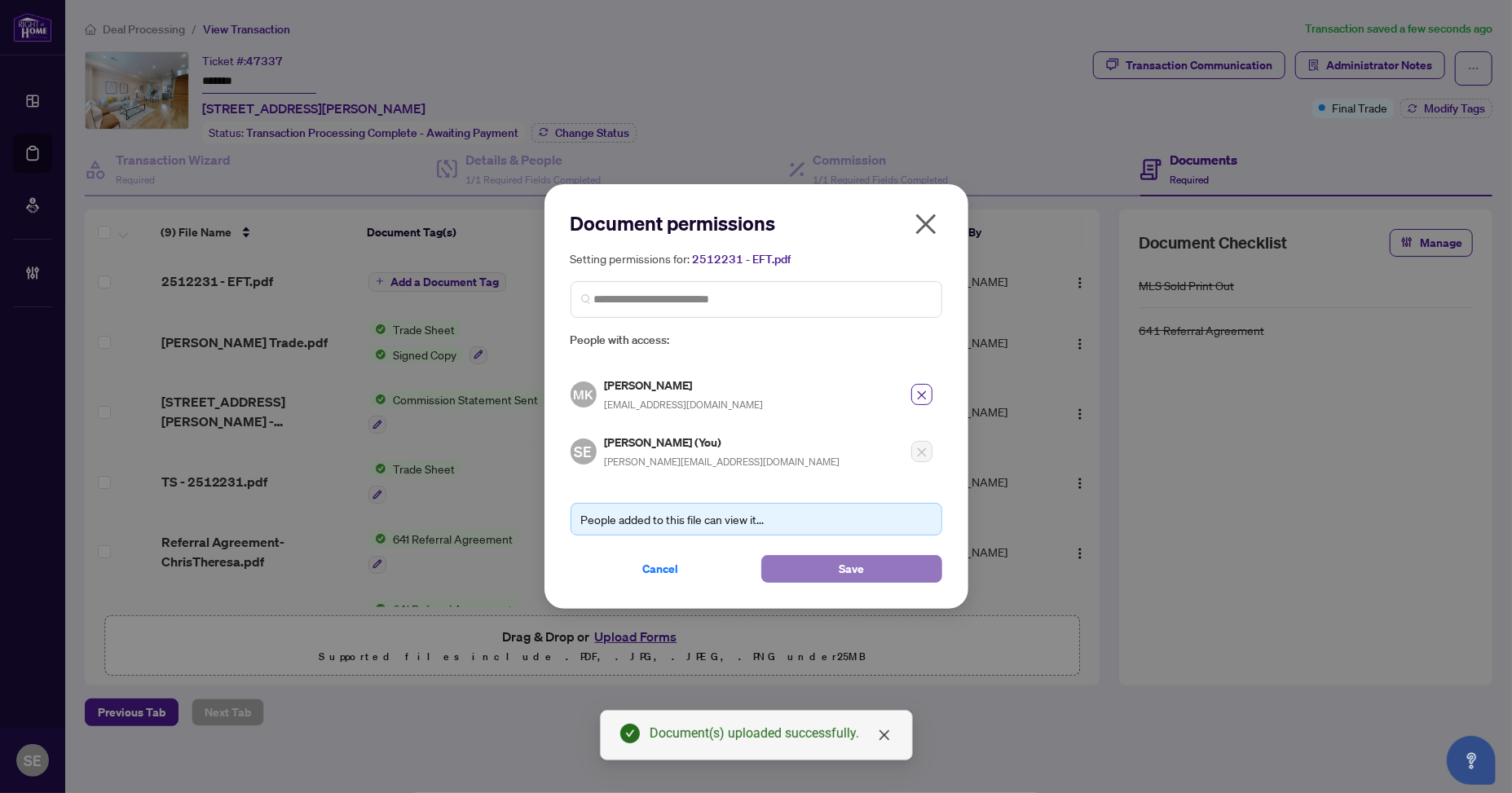
click at [895, 556] on button "Save" at bounding box center [851, 568] width 181 height 28
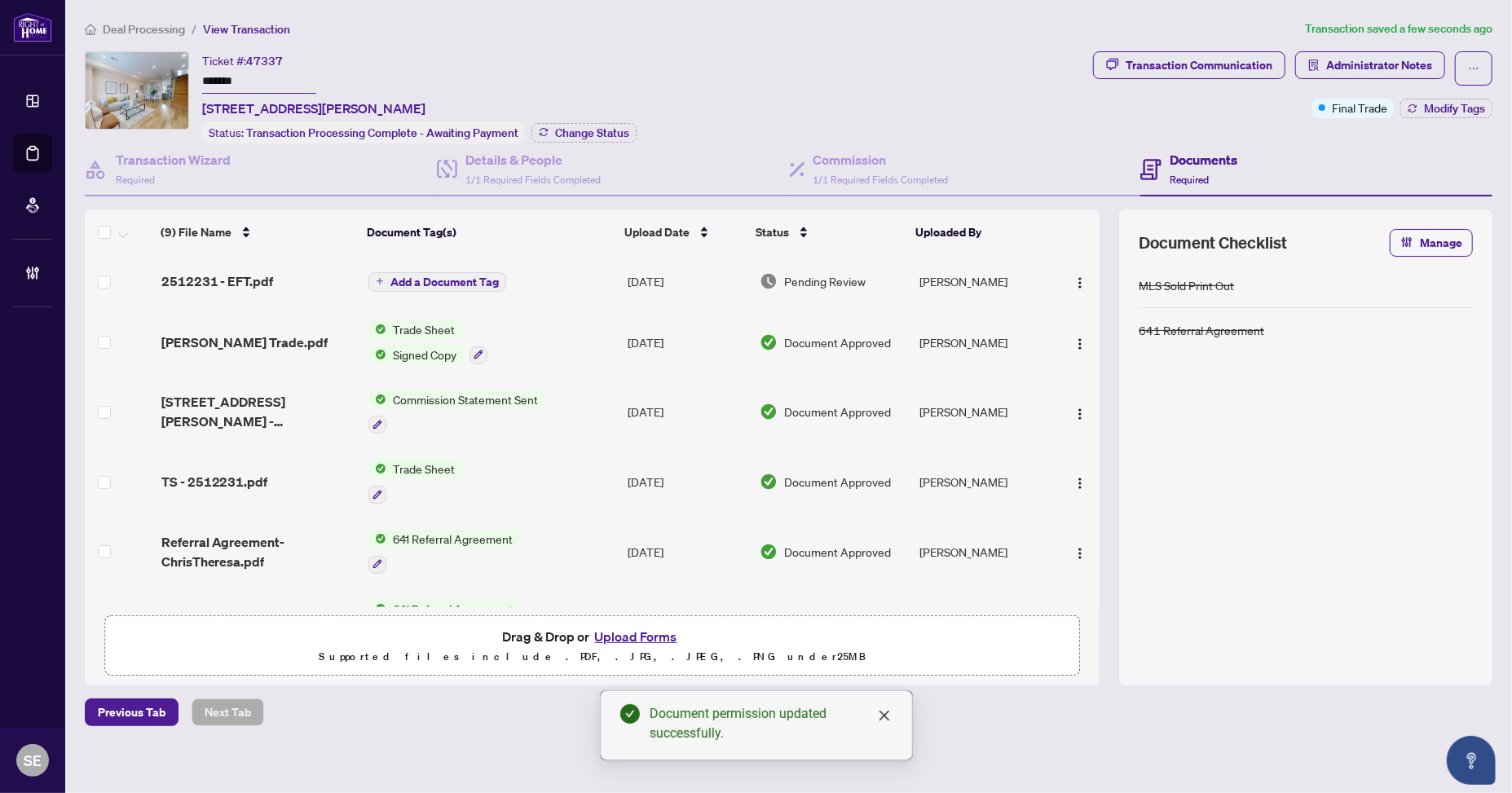
click at [970, 268] on td "[PERSON_NAME]" at bounding box center [983, 281] width 141 height 52
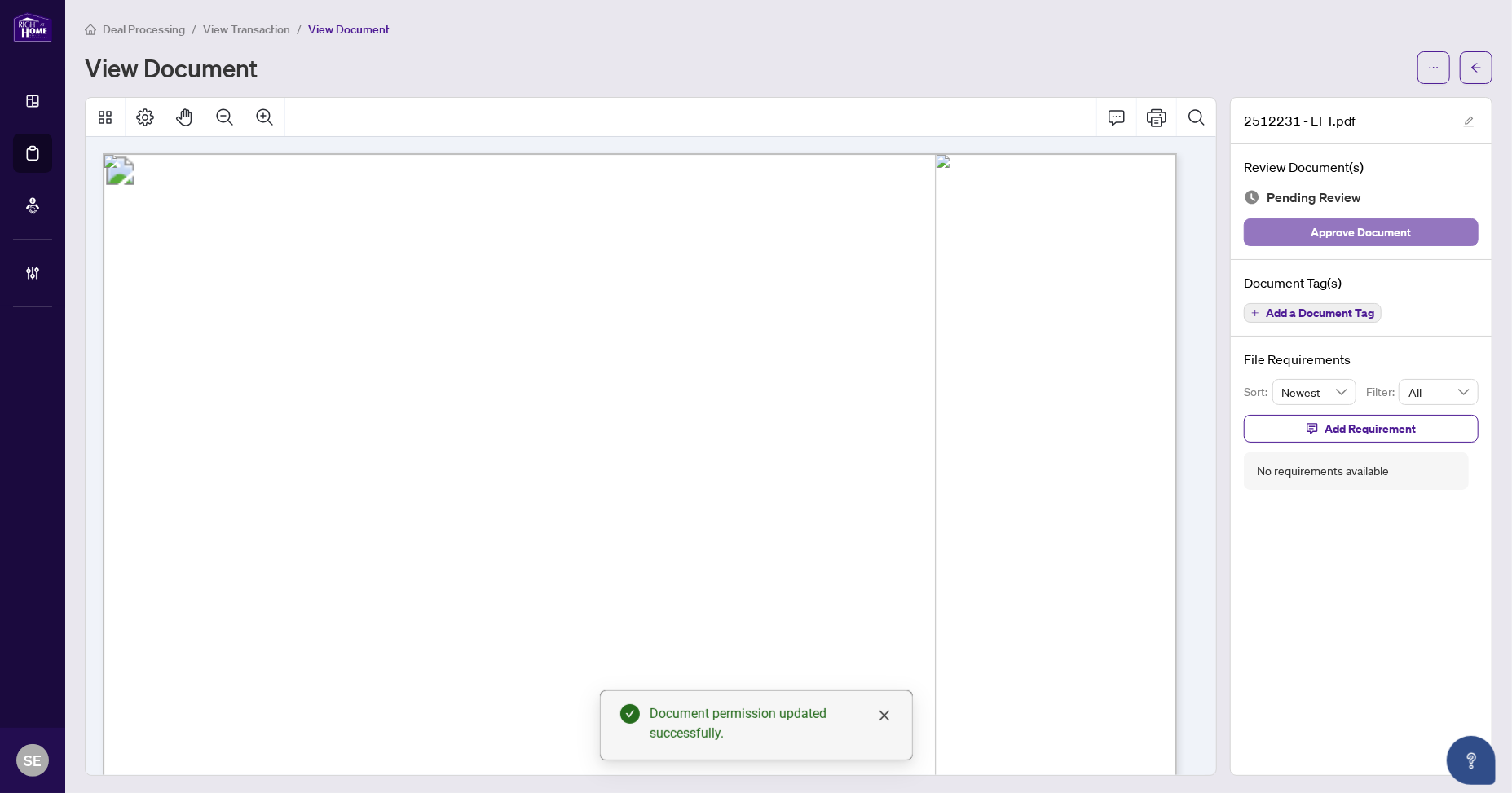
click at [1419, 218] on button "Approve Document" at bounding box center [1360, 232] width 234 height 28
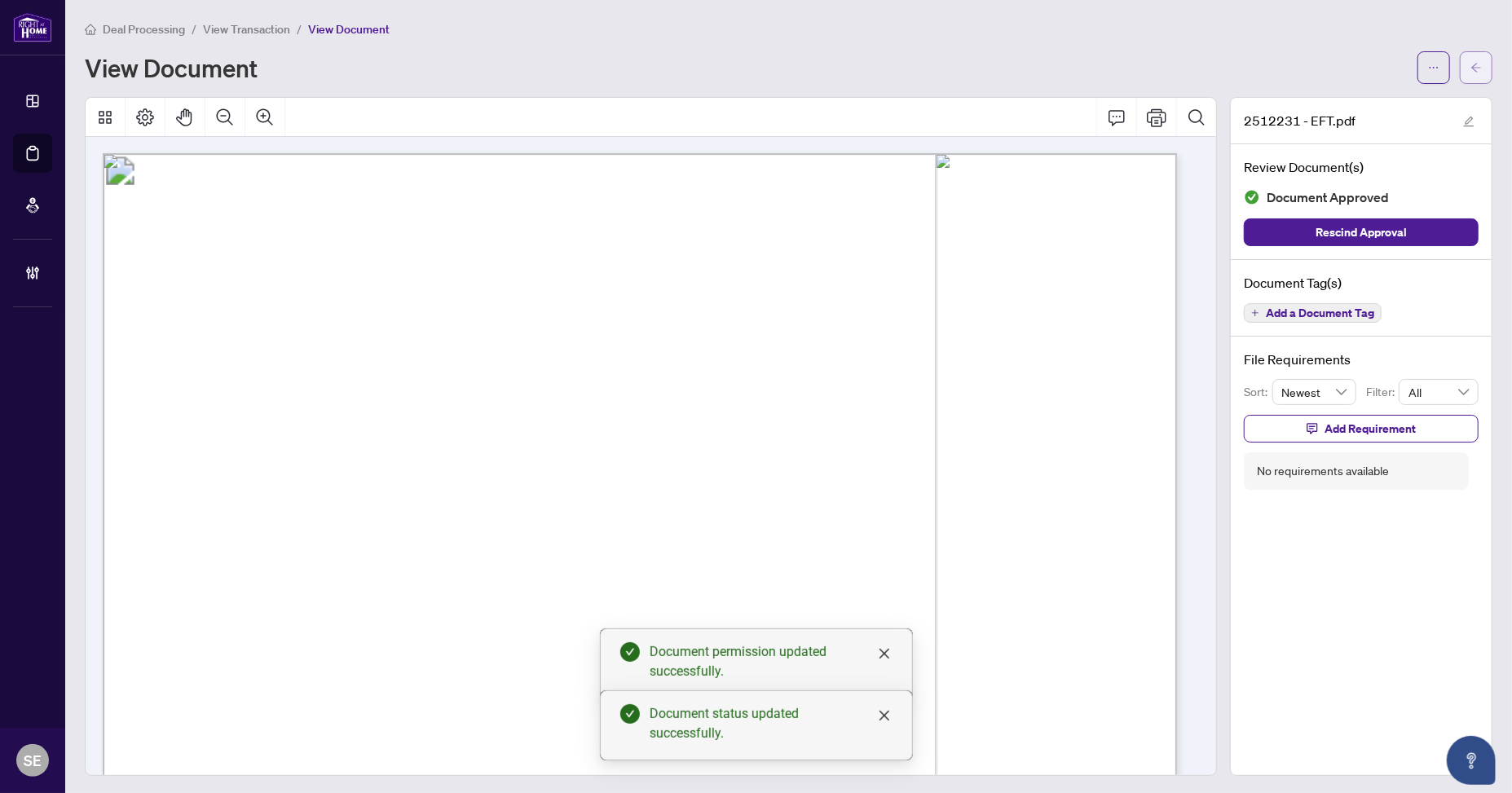
click at [1470, 62] on icon "arrow-left" at bounding box center [1475, 67] width 12 height 12
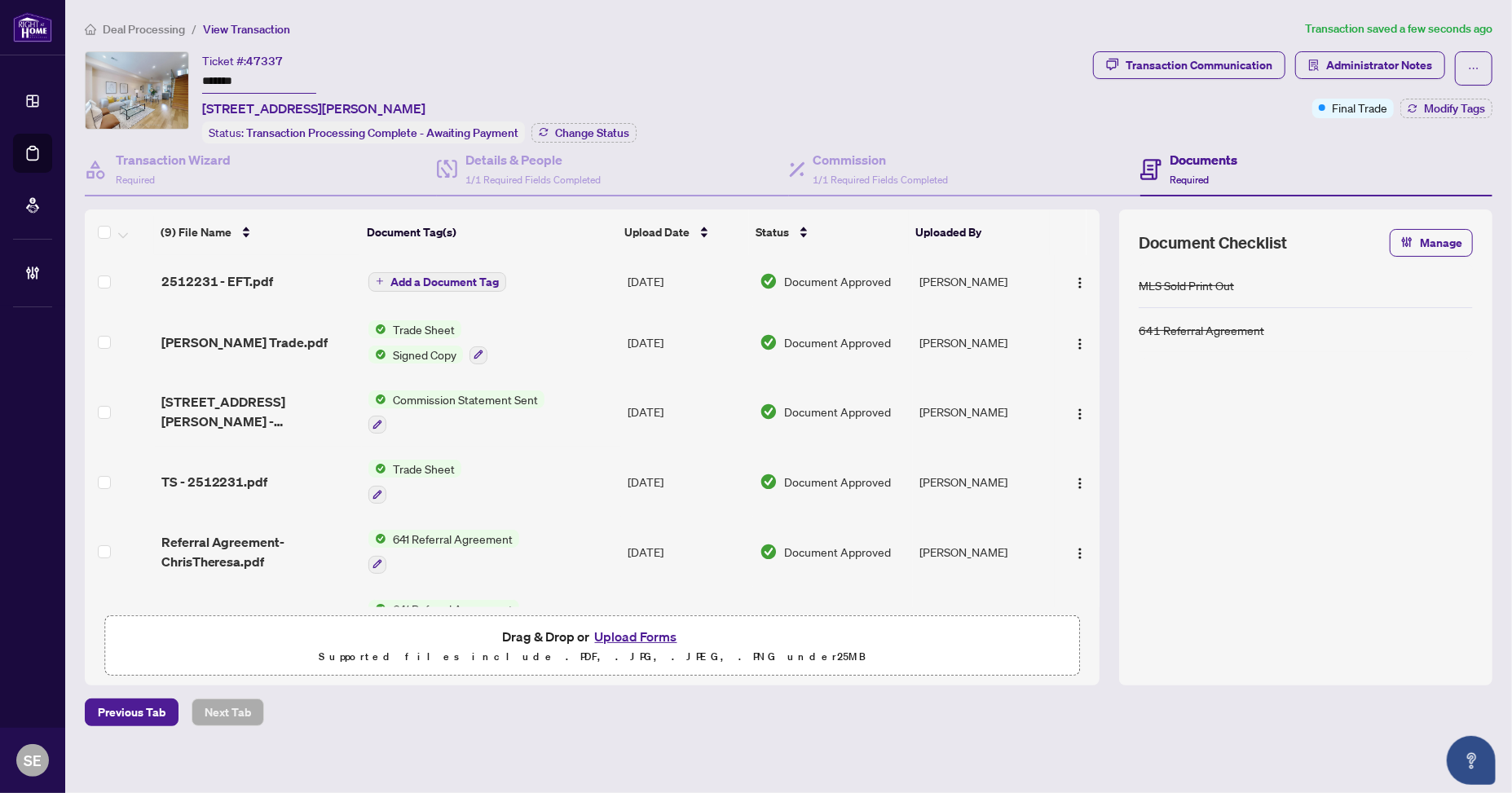
click at [984, 753] on main "Deal Processing / View Transaction Transaction saved a few seconds ago Ticket #…" at bounding box center [789, 396] width 1446 height 793
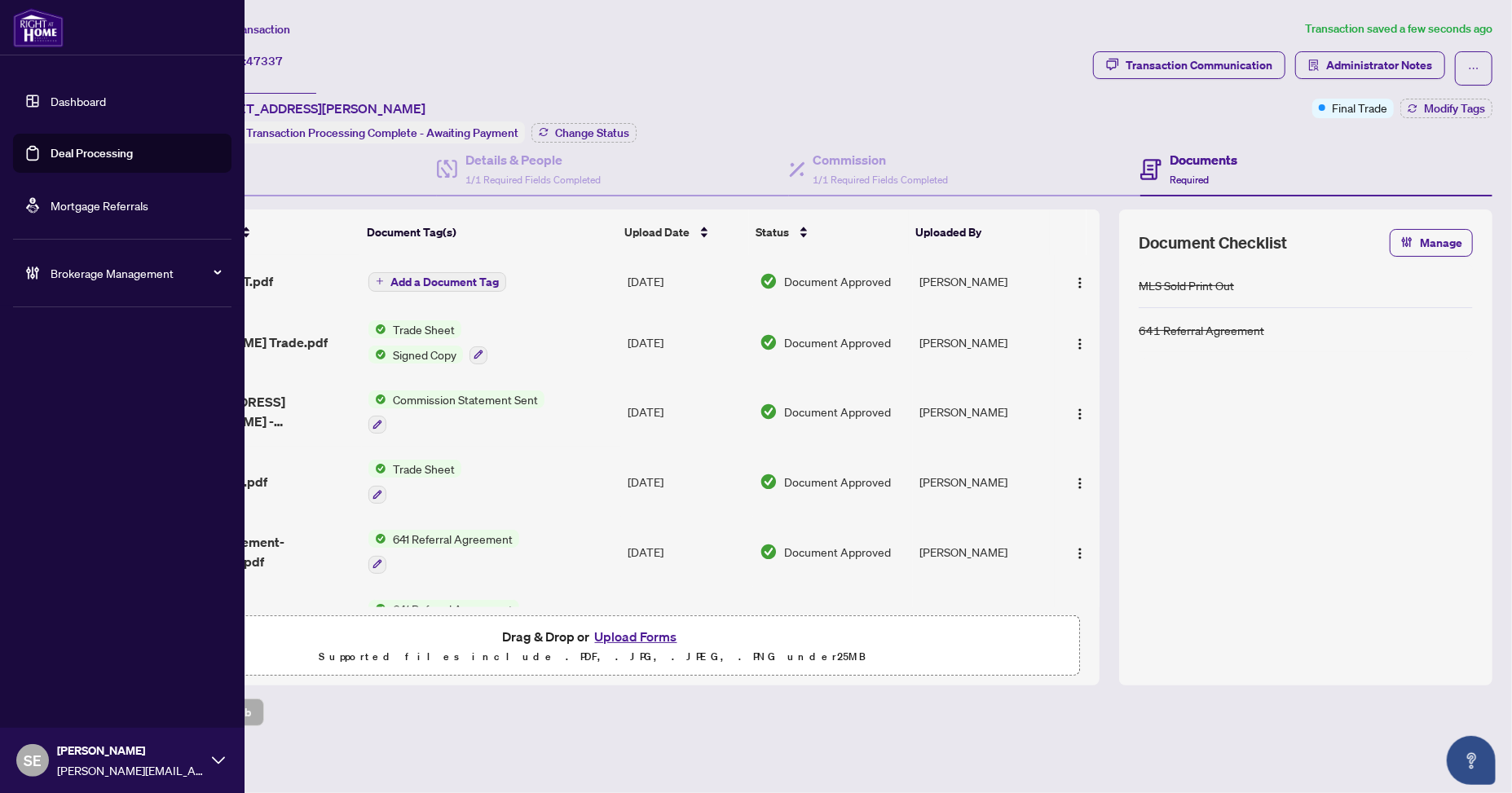
drag, startPoint x: 98, startPoint y: 151, endPoint x: 112, endPoint y: 179, distance: 31.3
click at [98, 152] on link "Deal Processing" at bounding box center [92, 153] width 83 height 14
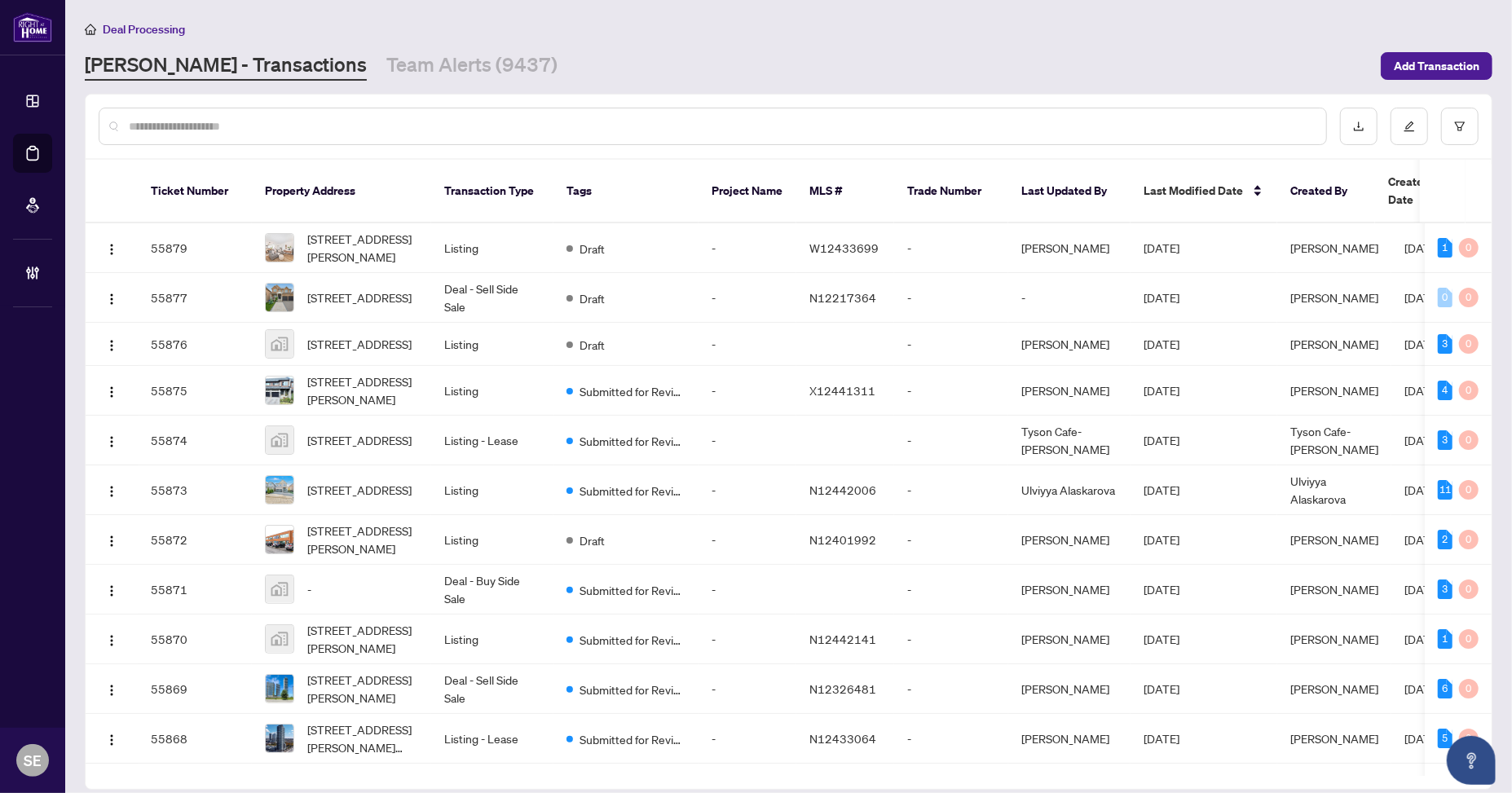
click at [189, 128] on input "text" at bounding box center [721, 127] width 1184 height 18
paste input "*******"
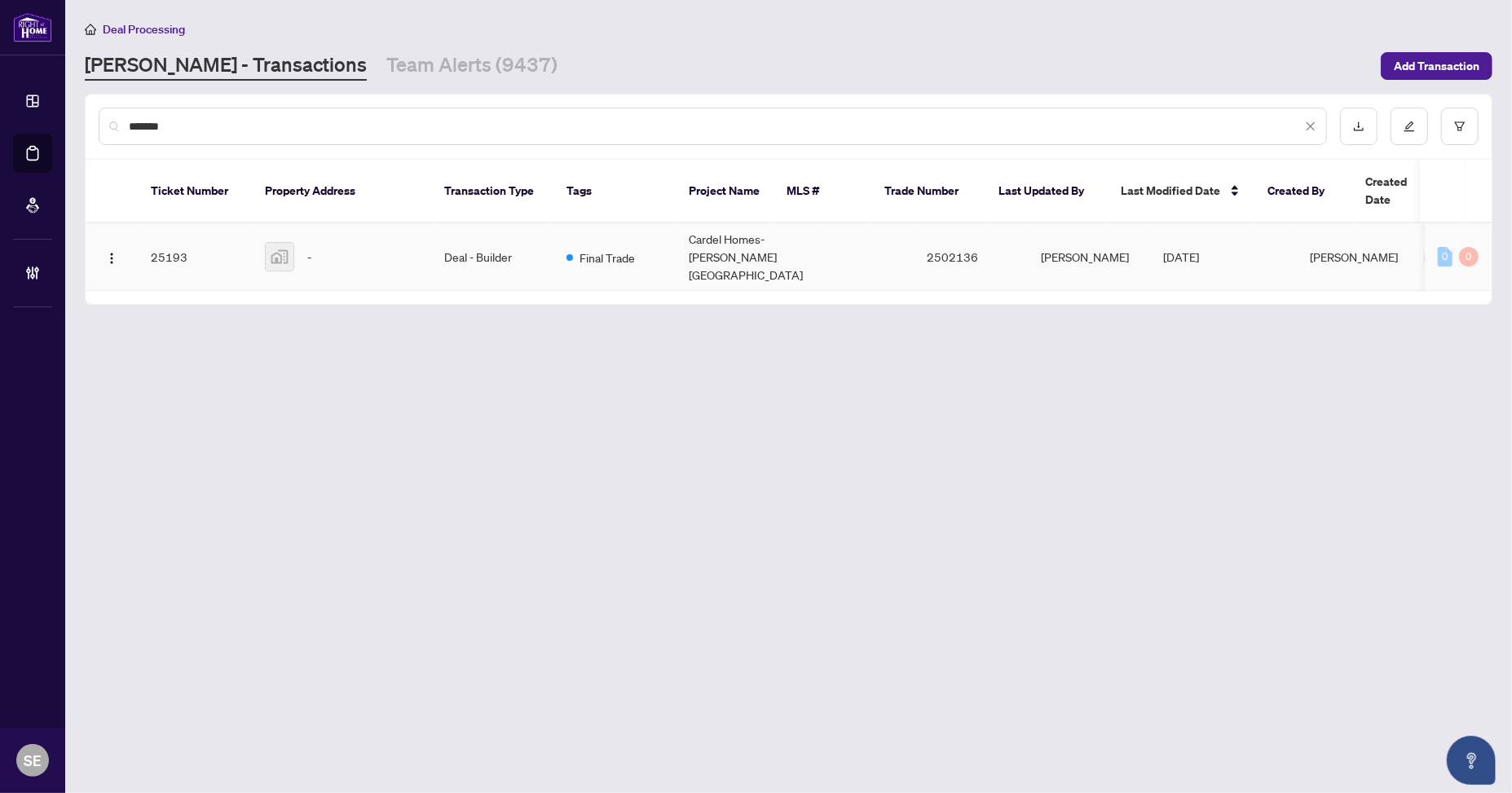
type input "*******"
click at [393, 242] on div "-" at bounding box center [341, 256] width 154 height 30
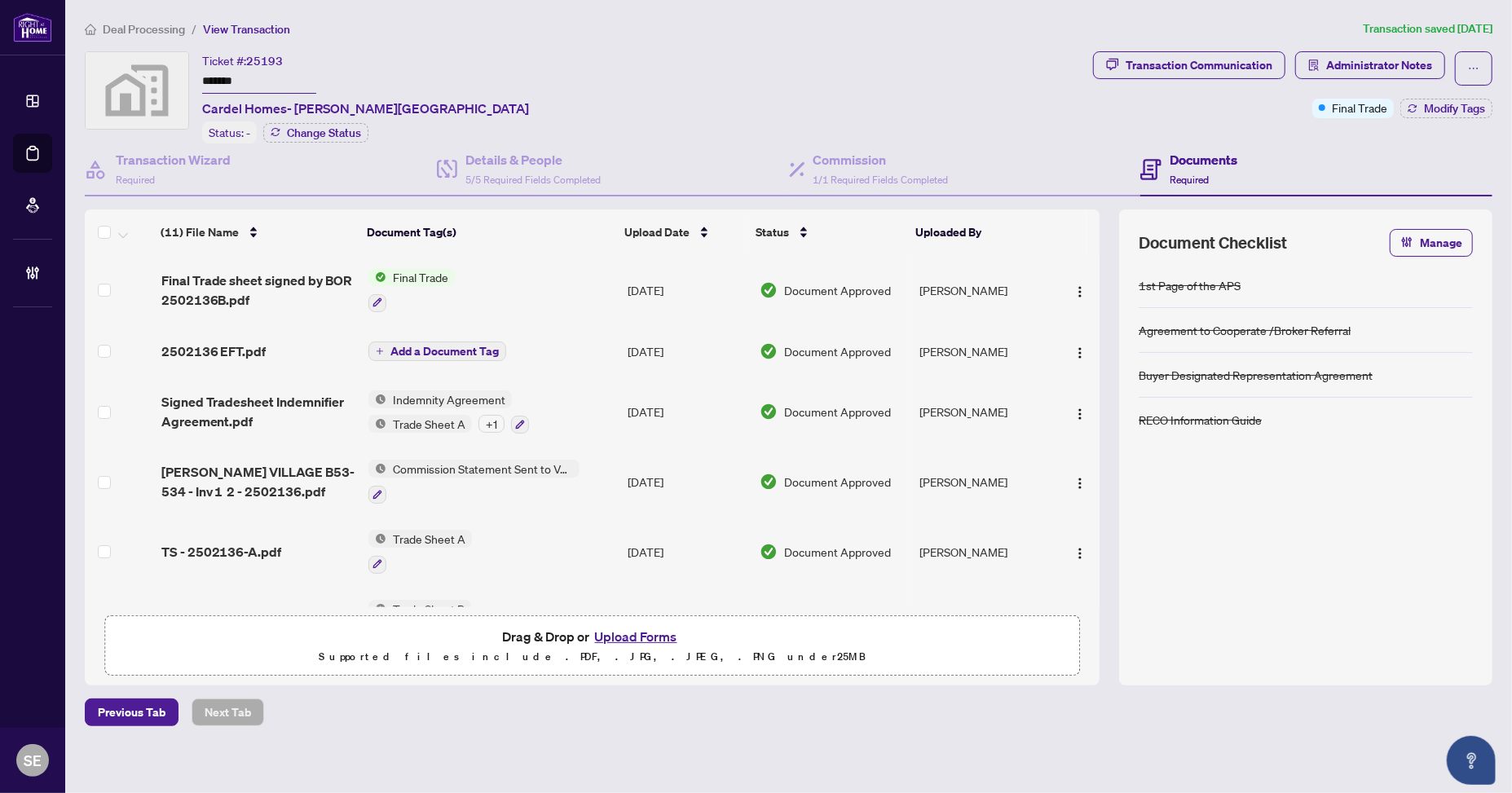
click at [661, 279] on td "[DATE]" at bounding box center [686, 290] width 132 height 70
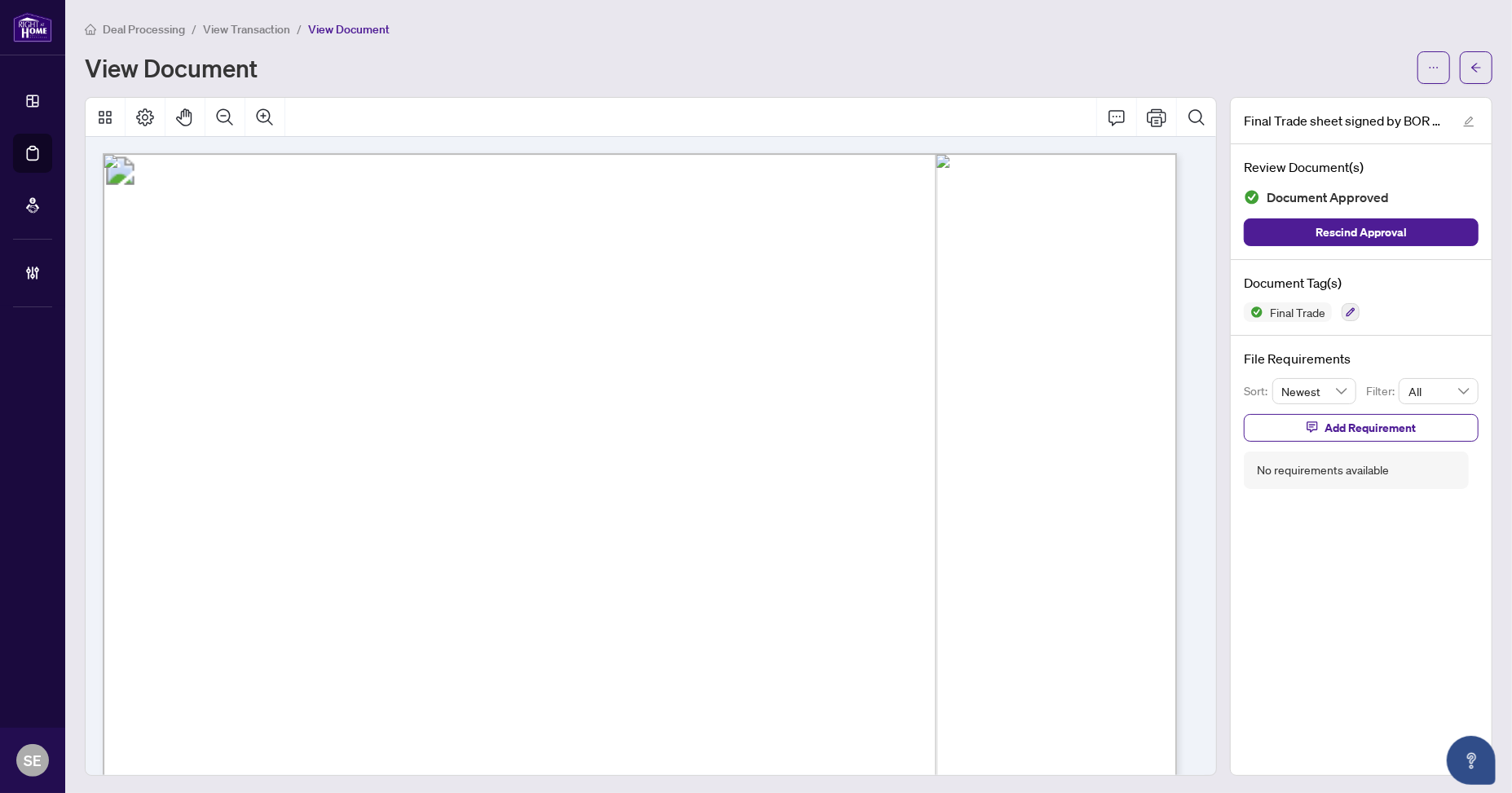
scroll to position [408, 0]
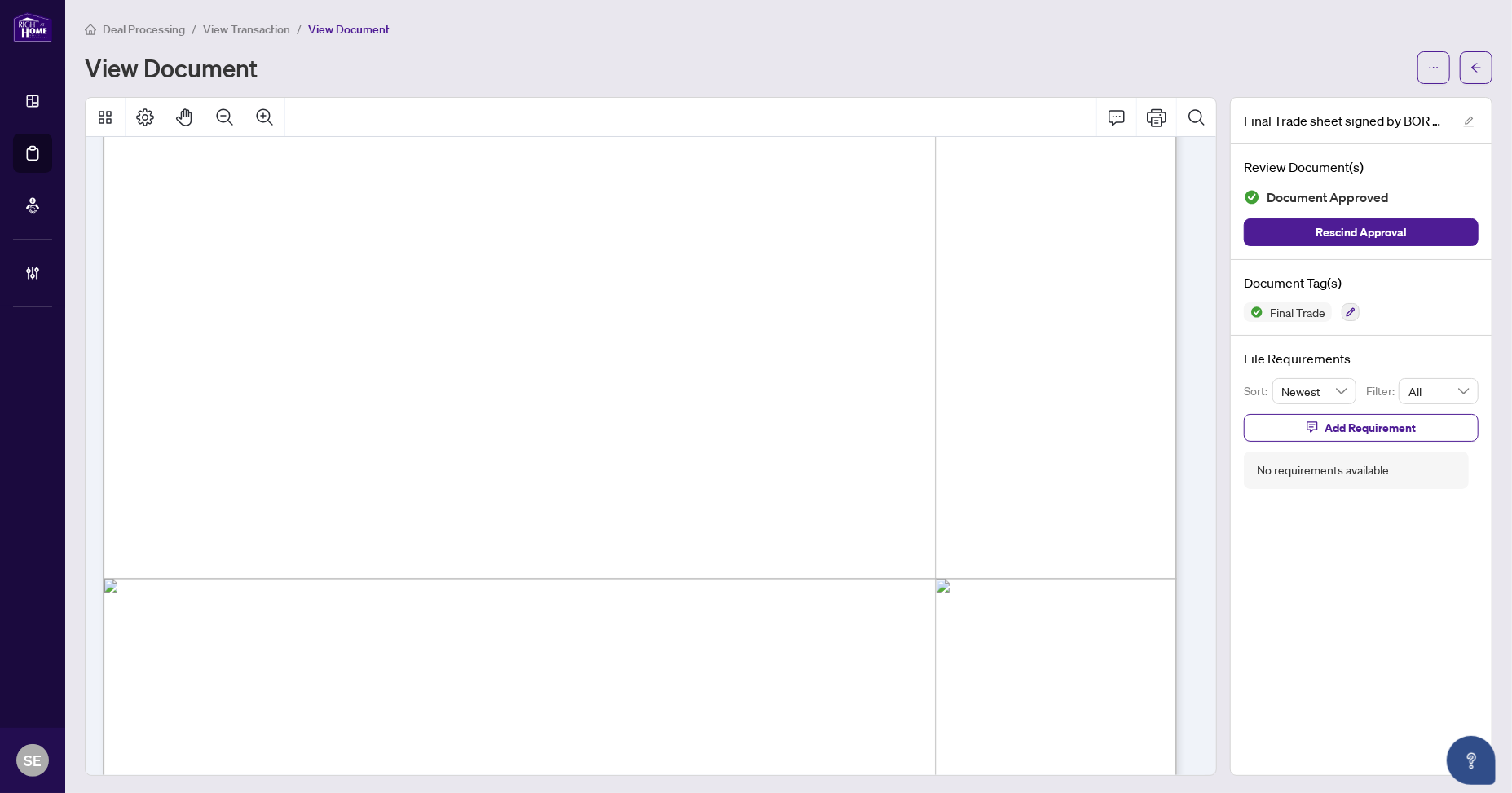
click at [1477, 51] on span at bounding box center [1476, 67] width 32 height 32
click at [1469, 57] on button "button" at bounding box center [1476, 67] width 32 height 32
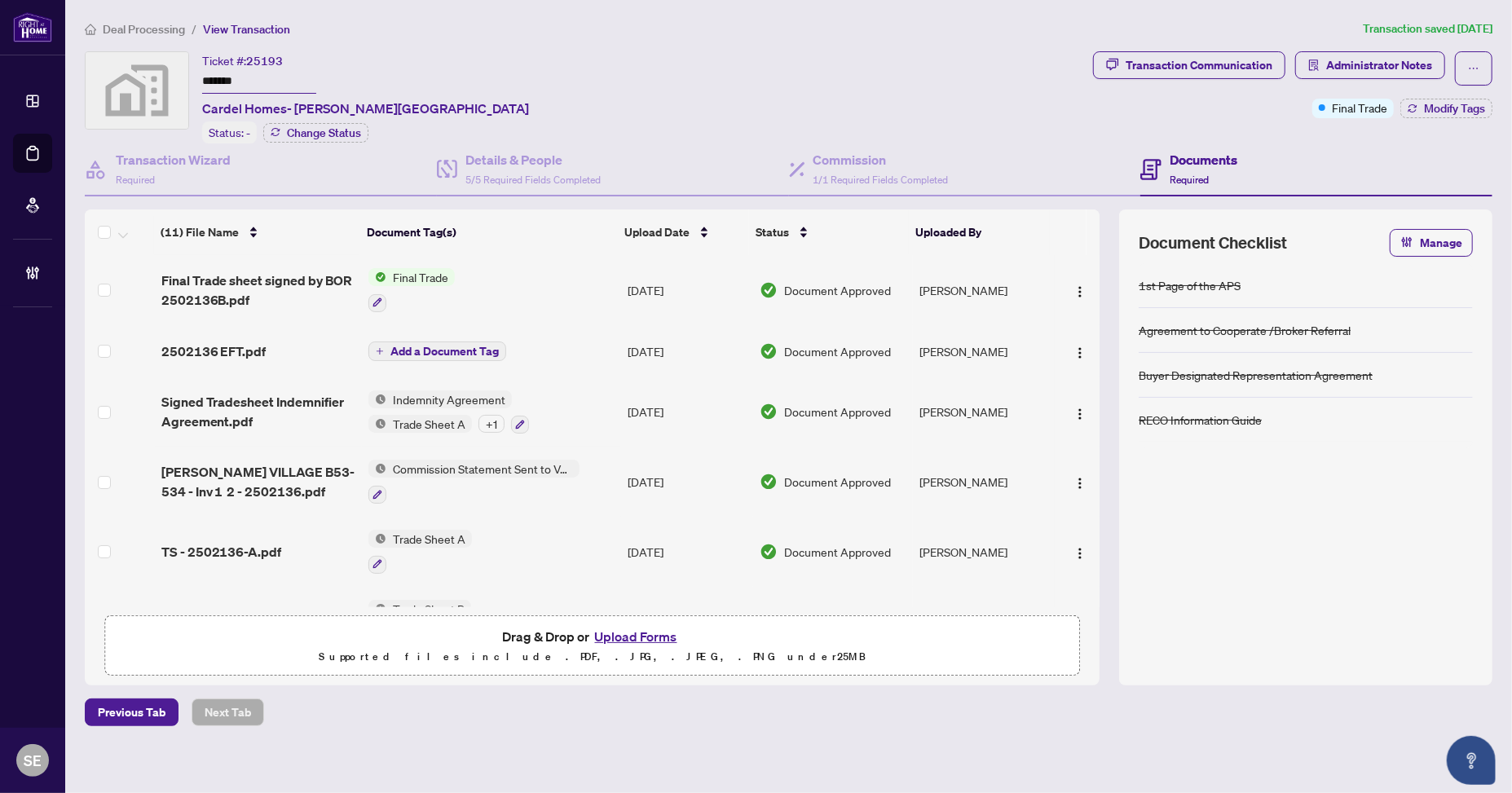
click at [1266, 653] on div at bounding box center [1305, 653] width 334 height 26
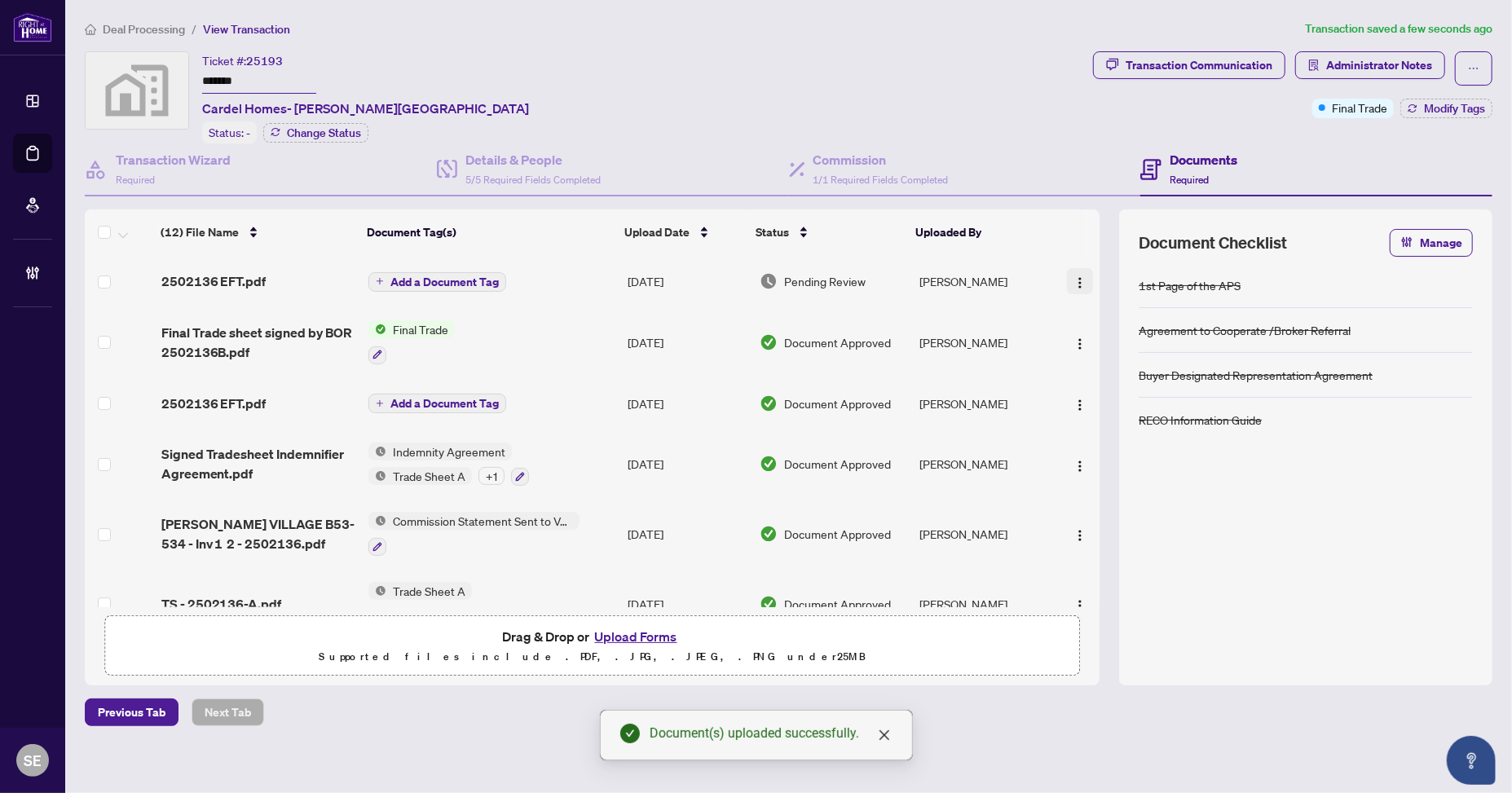
click at [1077, 277] on img "button" at bounding box center [1080, 283] width 13 height 13
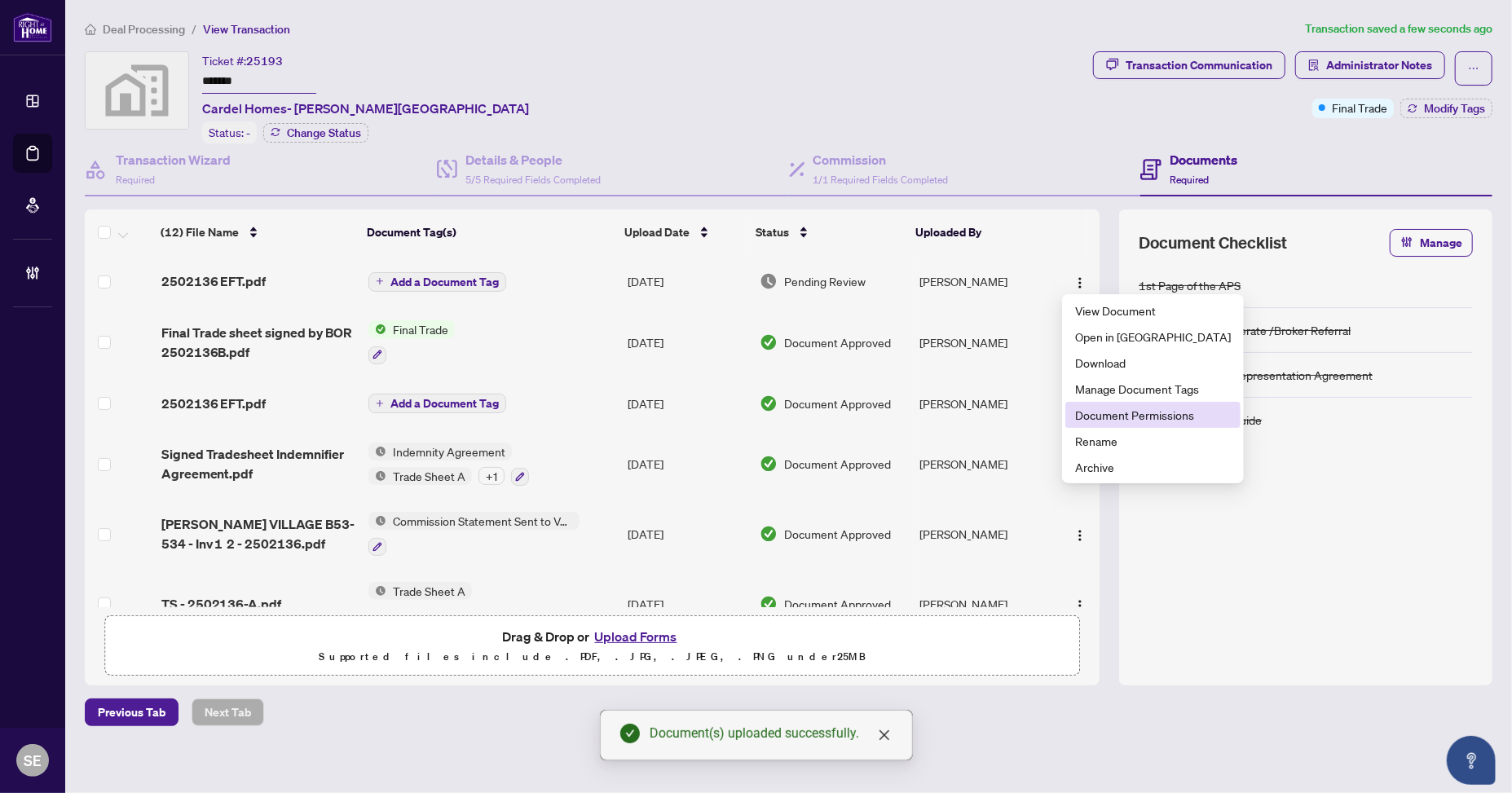
click at [1117, 412] on span "Document Permissions" at bounding box center [1152, 415] width 155 height 18
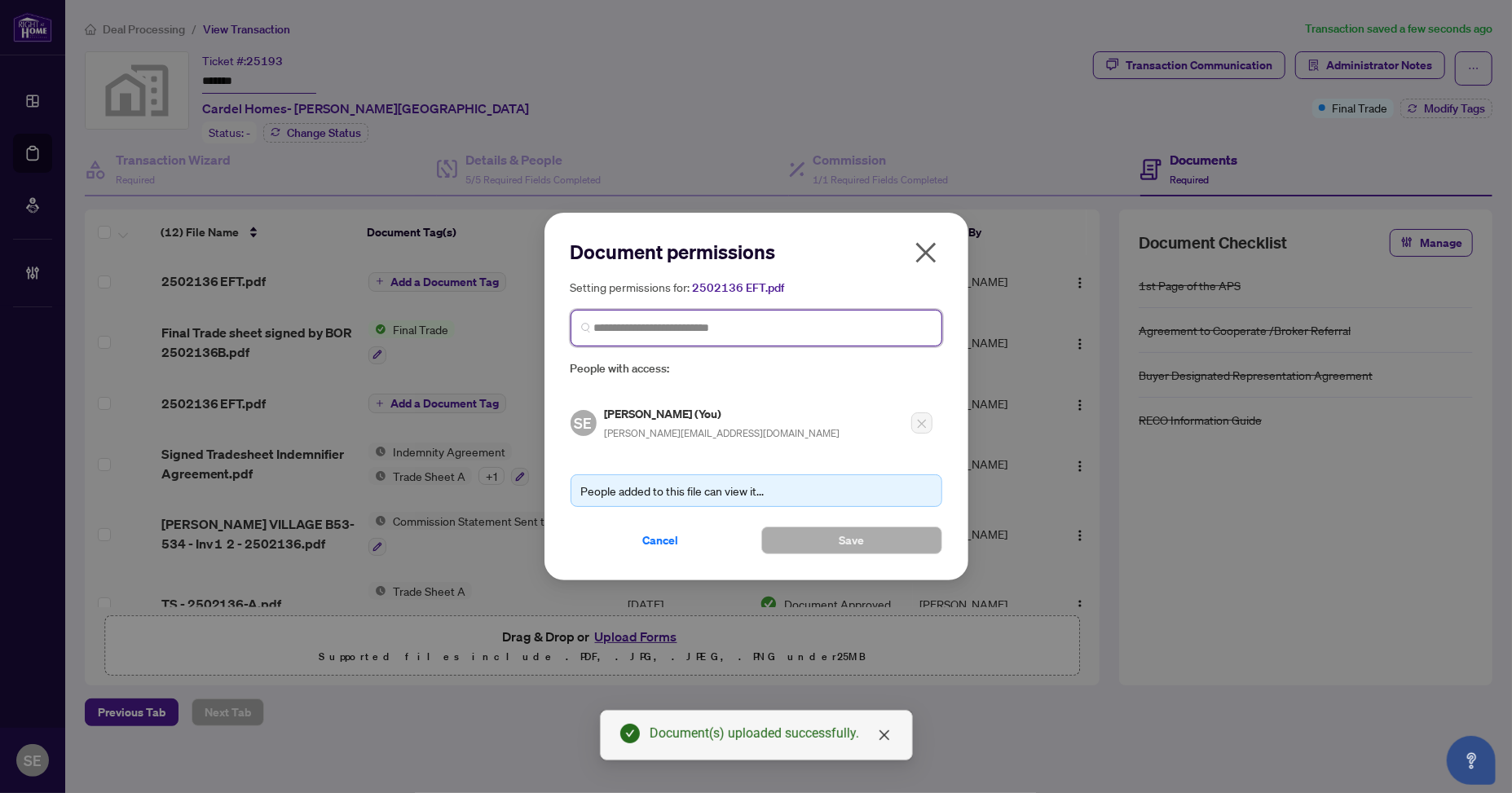
click at [698, 327] on input "search" at bounding box center [763, 328] width 338 height 17
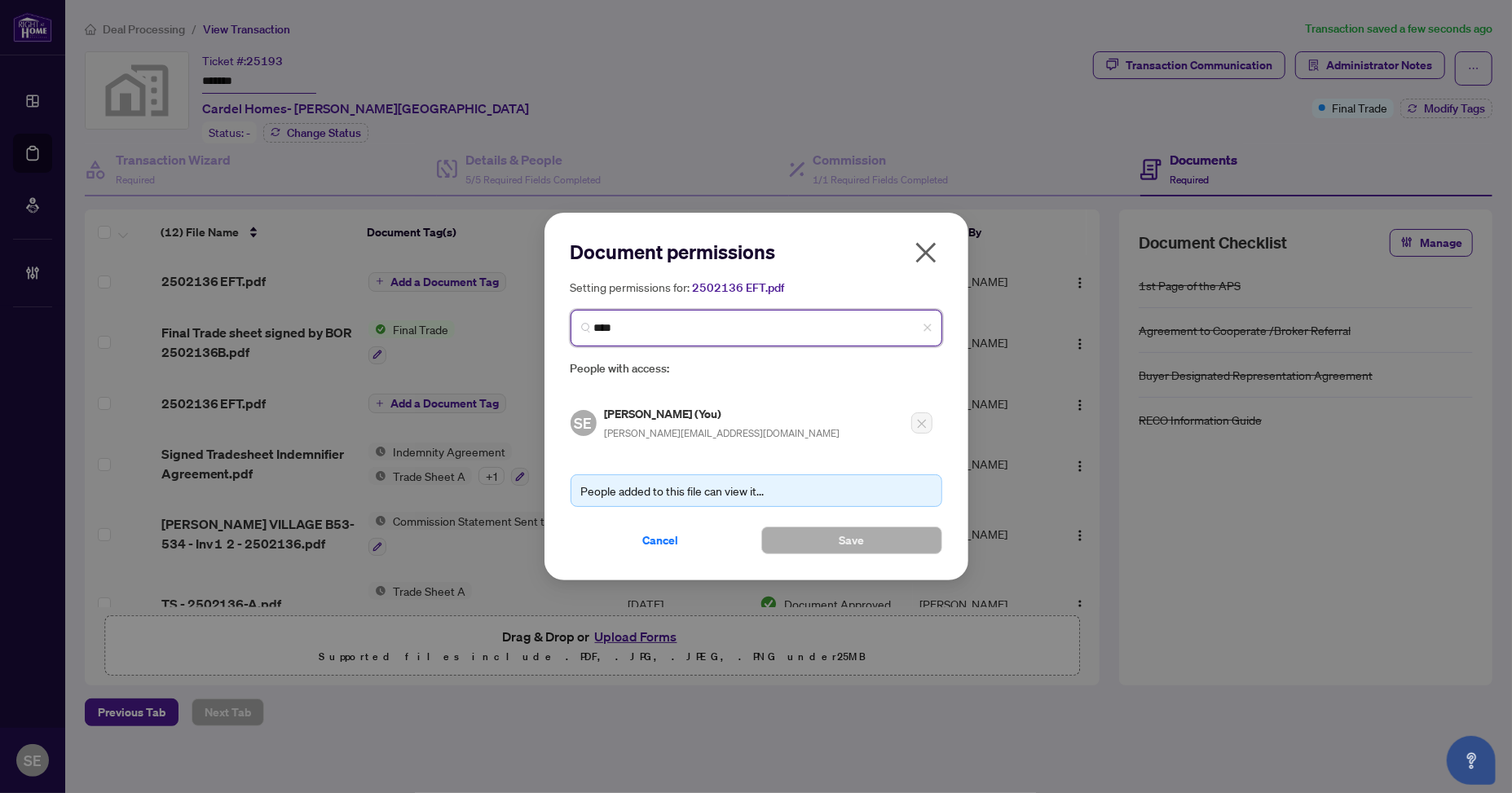
type input "*****"
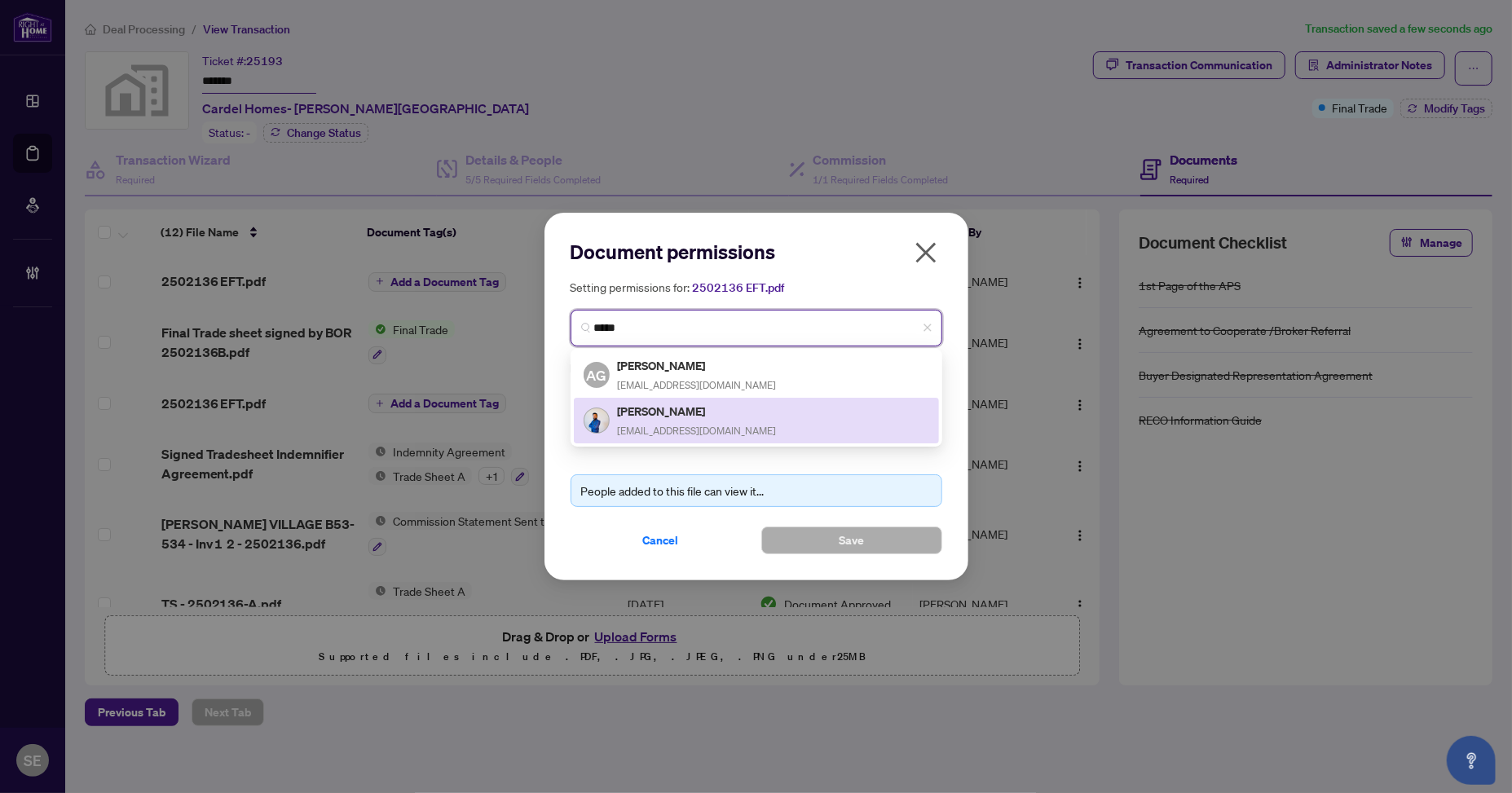
click at [673, 419] on div "[PERSON_NAME] [EMAIL_ADDRESS][DOMAIN_NAME]" at bounding box center [697, 420] width 159 height 38
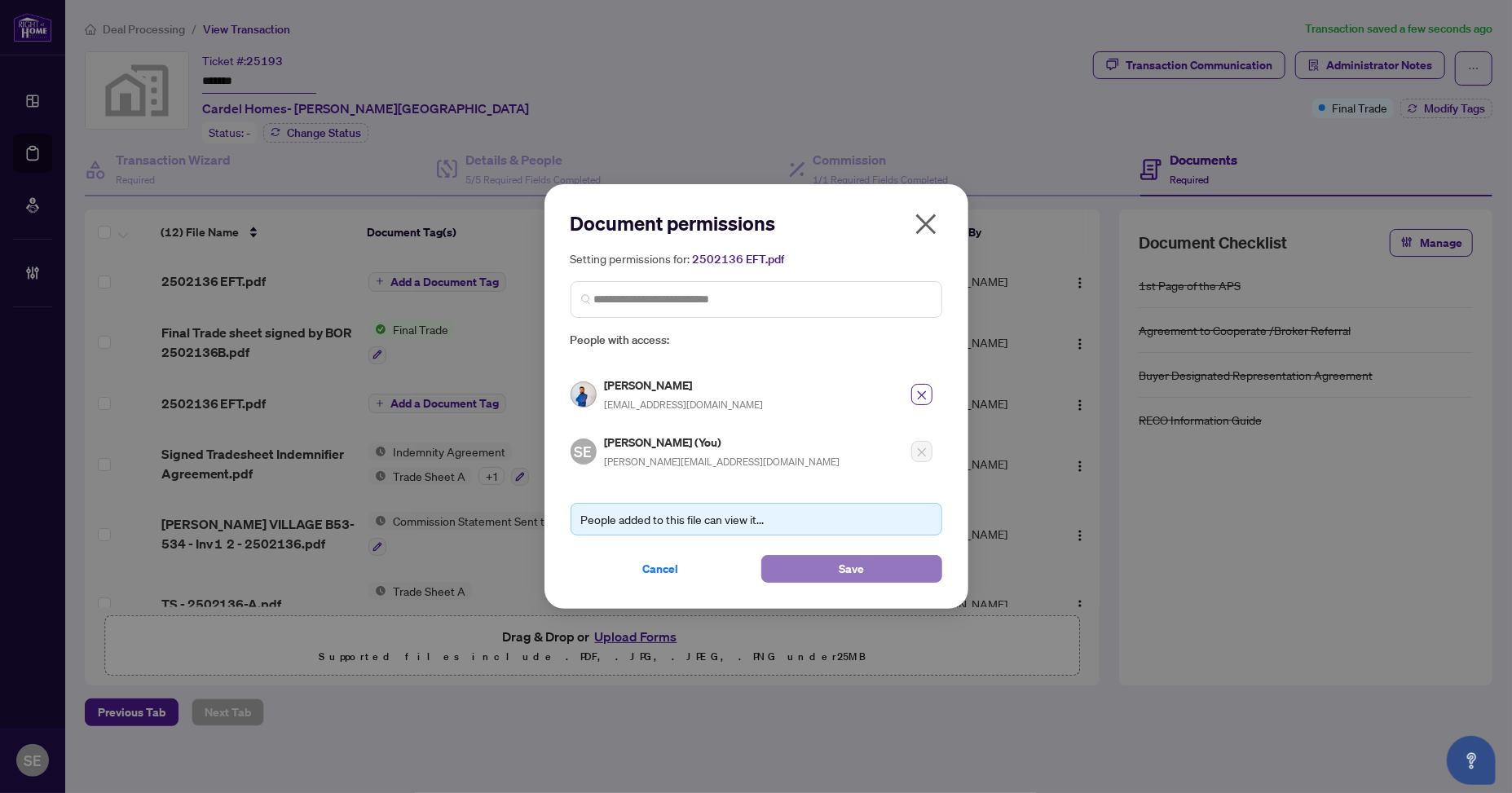
click at [864, 566] on button "Save" at bounding box center [851, 568] width 181 height 28
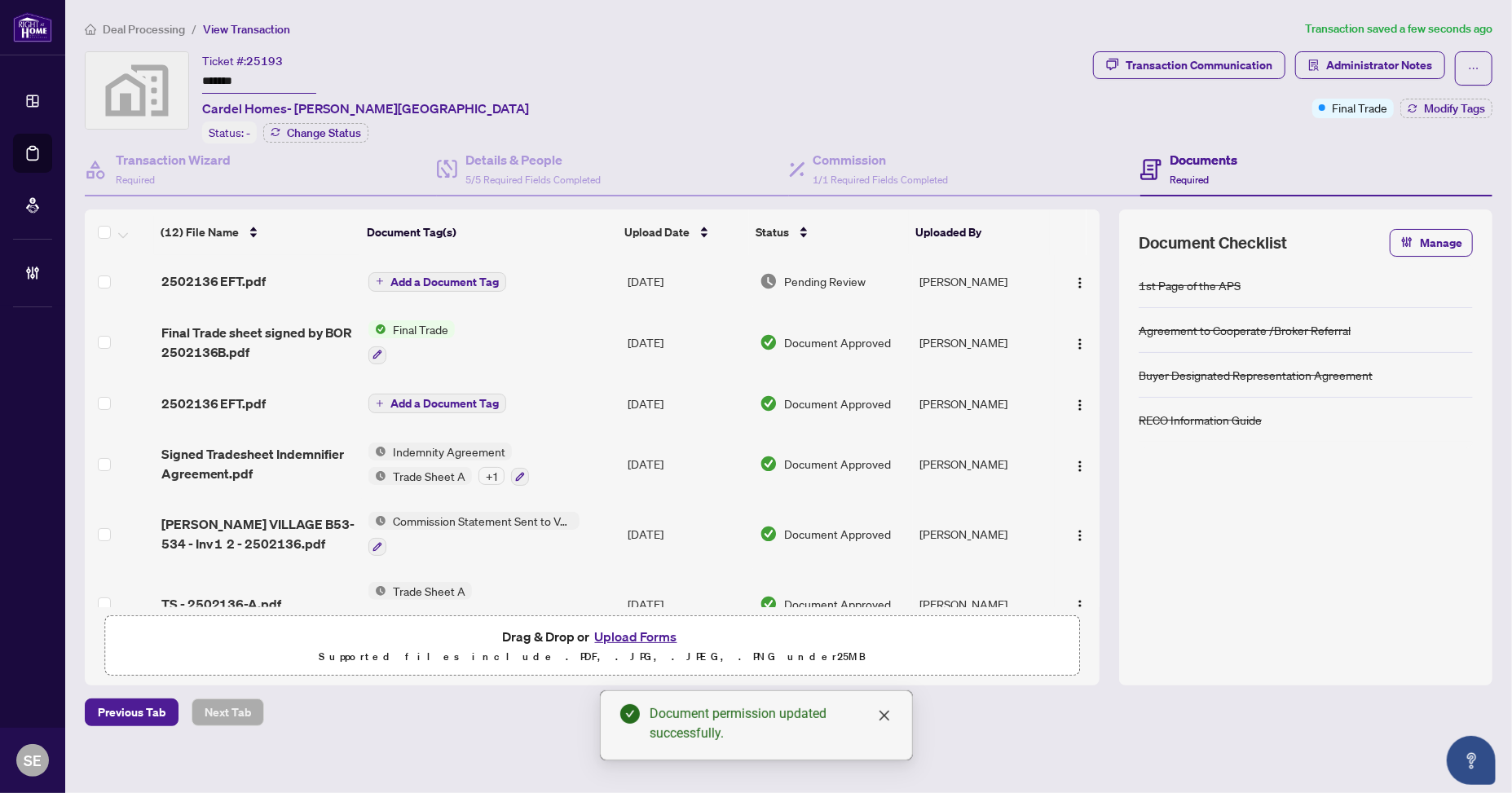
click at [956, 269] on td "[PERSON_NAME]" at bounding box center [983, 281] width 141 height 52
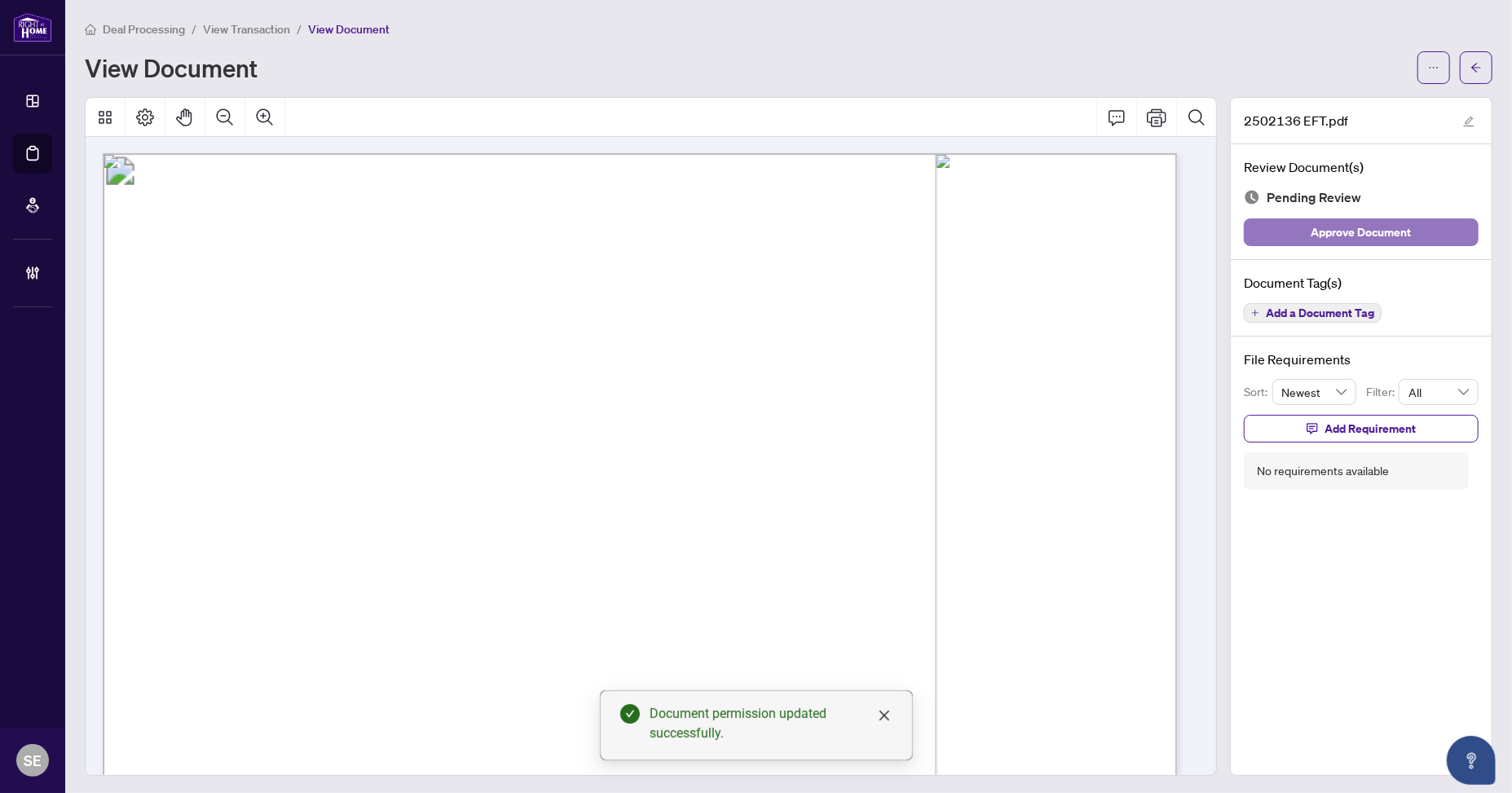
click at [1363, 235] on span "Approve Document" at bounding box center [1362, 232] width 101 height 26
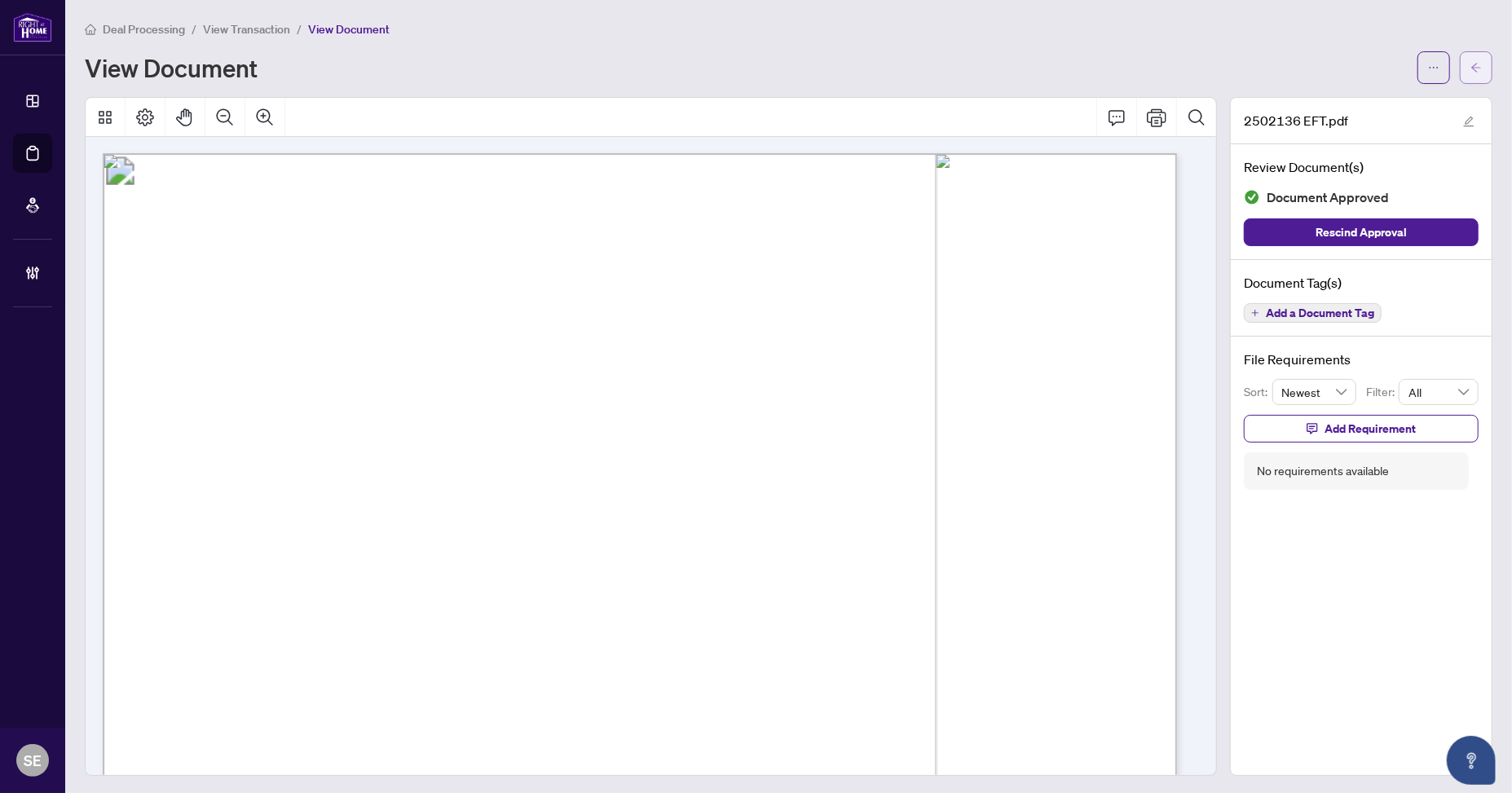
click at [1470, 55] on span "button" at bounding box center [1475, 67] width 12 height 26
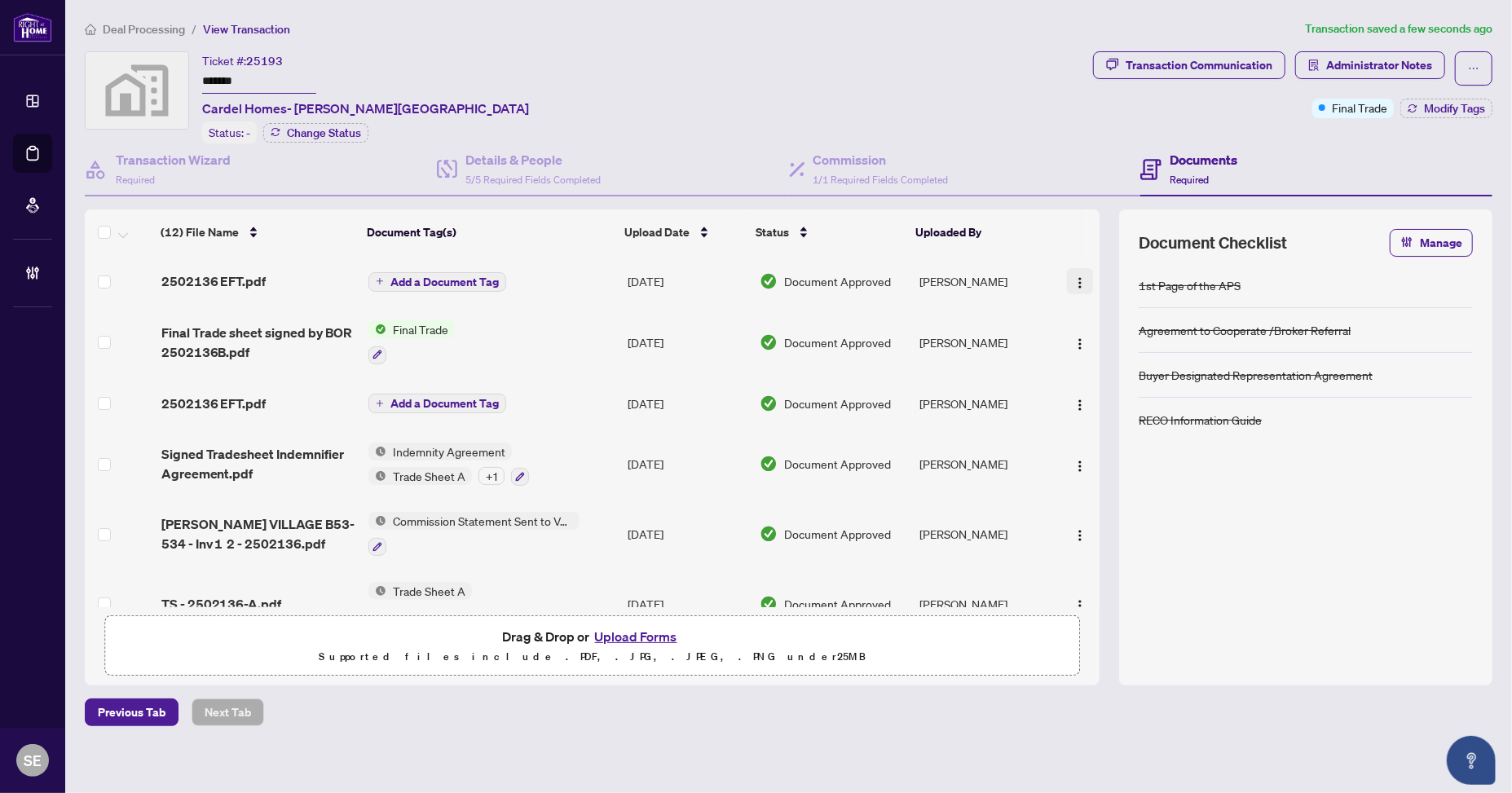
click at [1074, 277] on img "button" at bounding box center [1080, 283] width 13 height 13
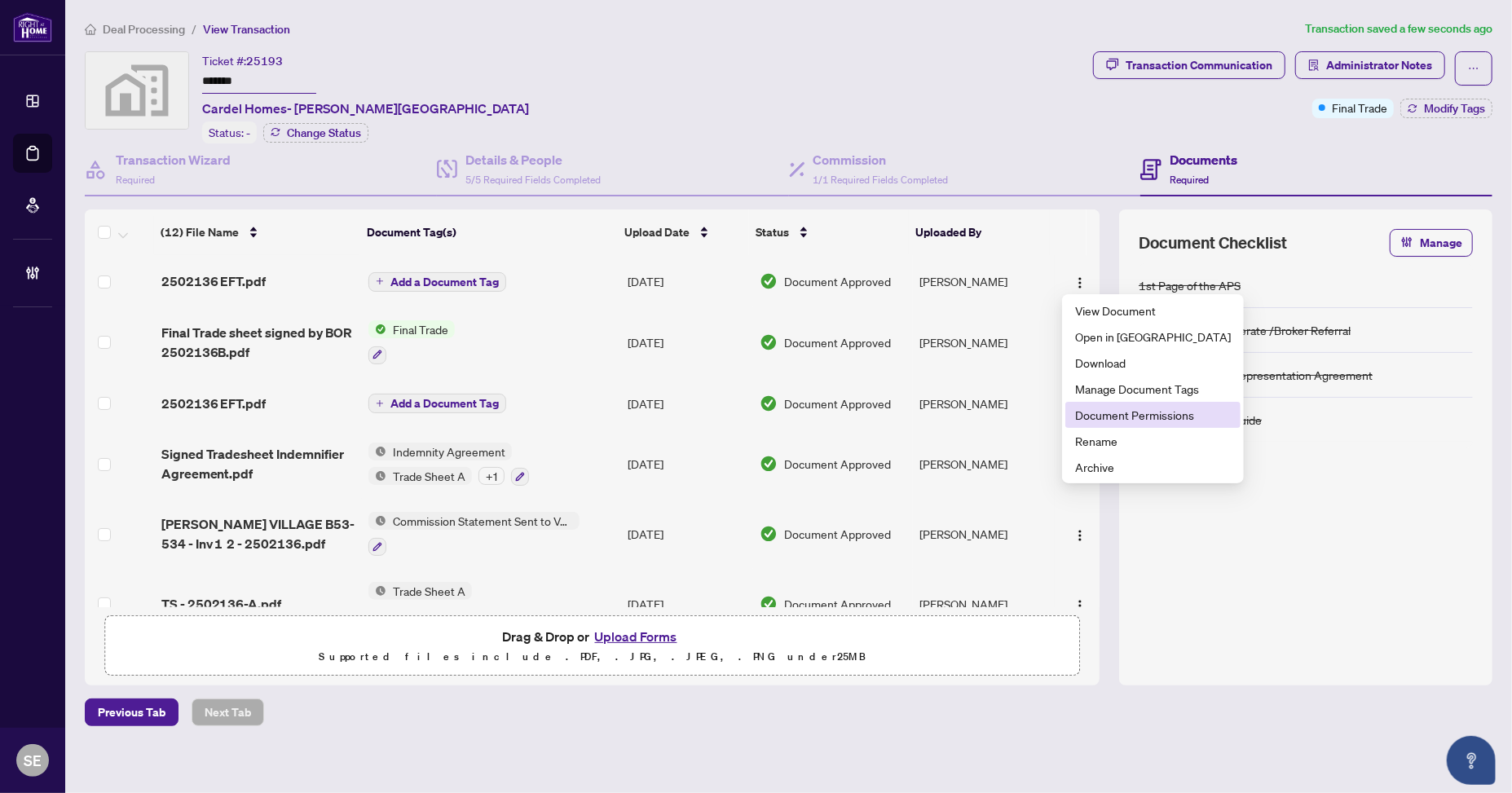
click at [1075, 419] on span "Document Permissions" at bounding box center [1152, 415] width 155 height 18
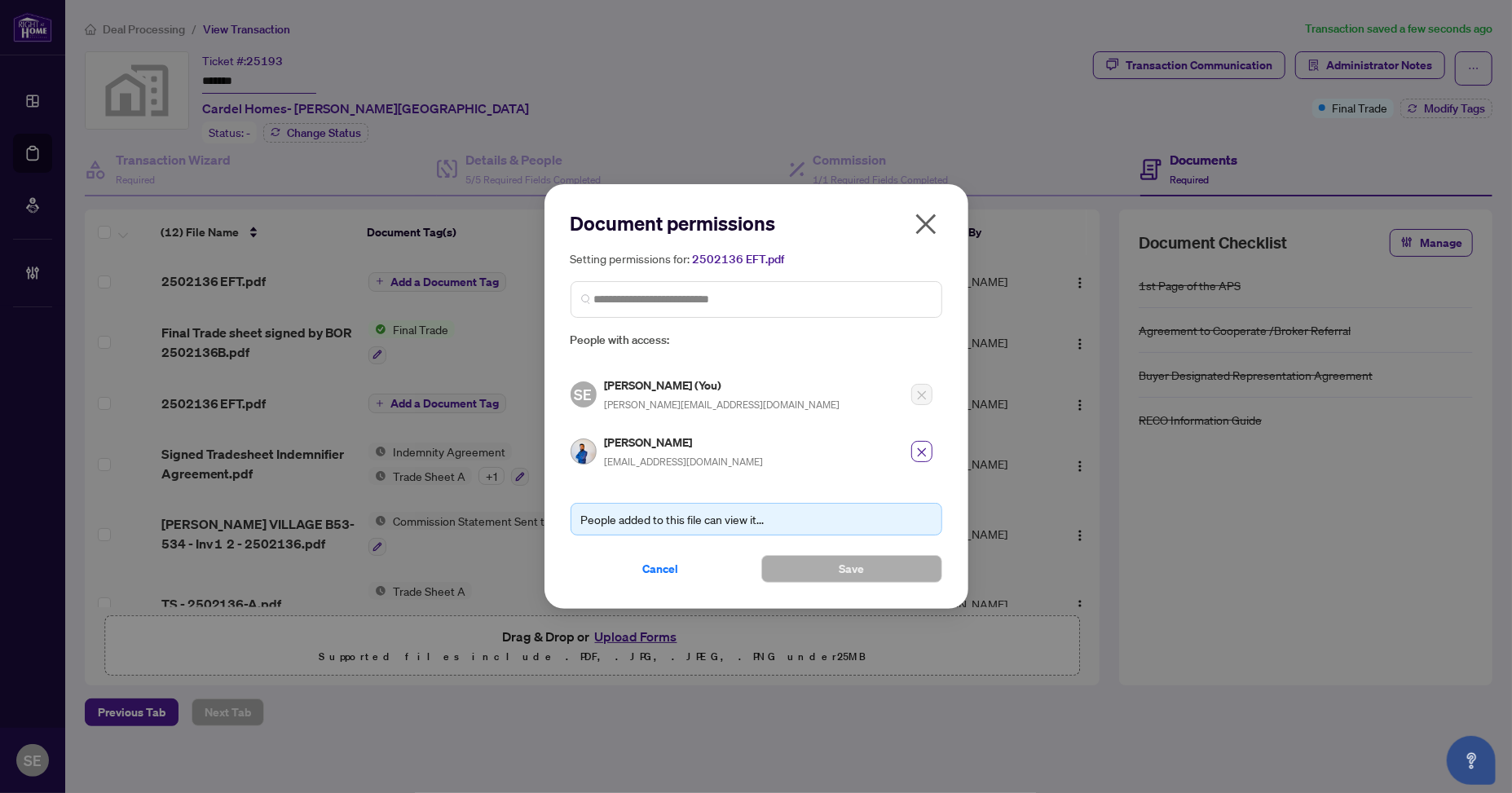
drag, startPoint x: 911, startPoint y: 229, endPoint x: 835, endPoint y: 157, distance: 104.7
click at [909, 227] on button "button" at bounding box center [925, 227] width 32 height 35
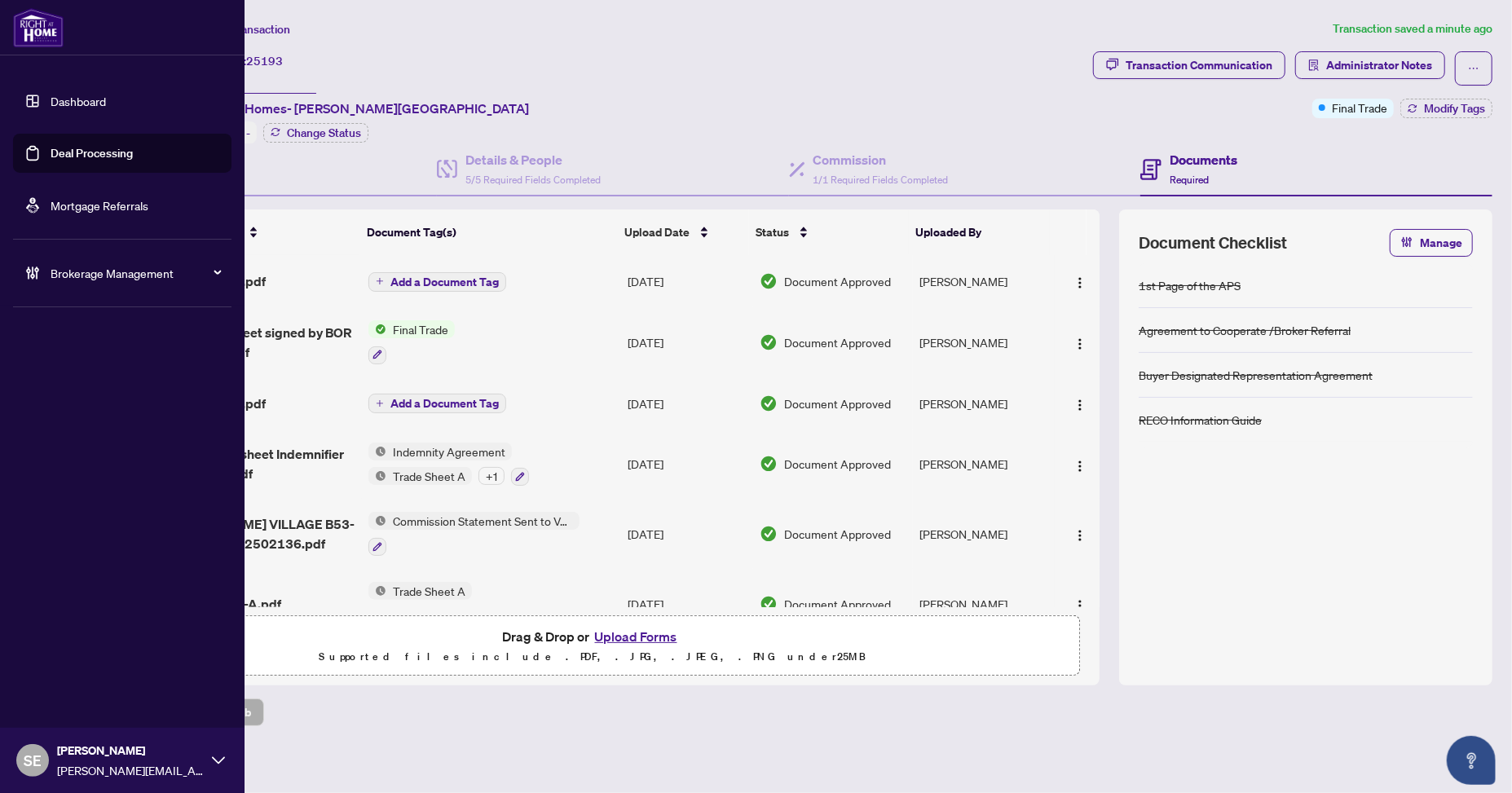
click at [50, 151] on link "Deal Processing" at bounding box center [92, 153] width 83 height 14
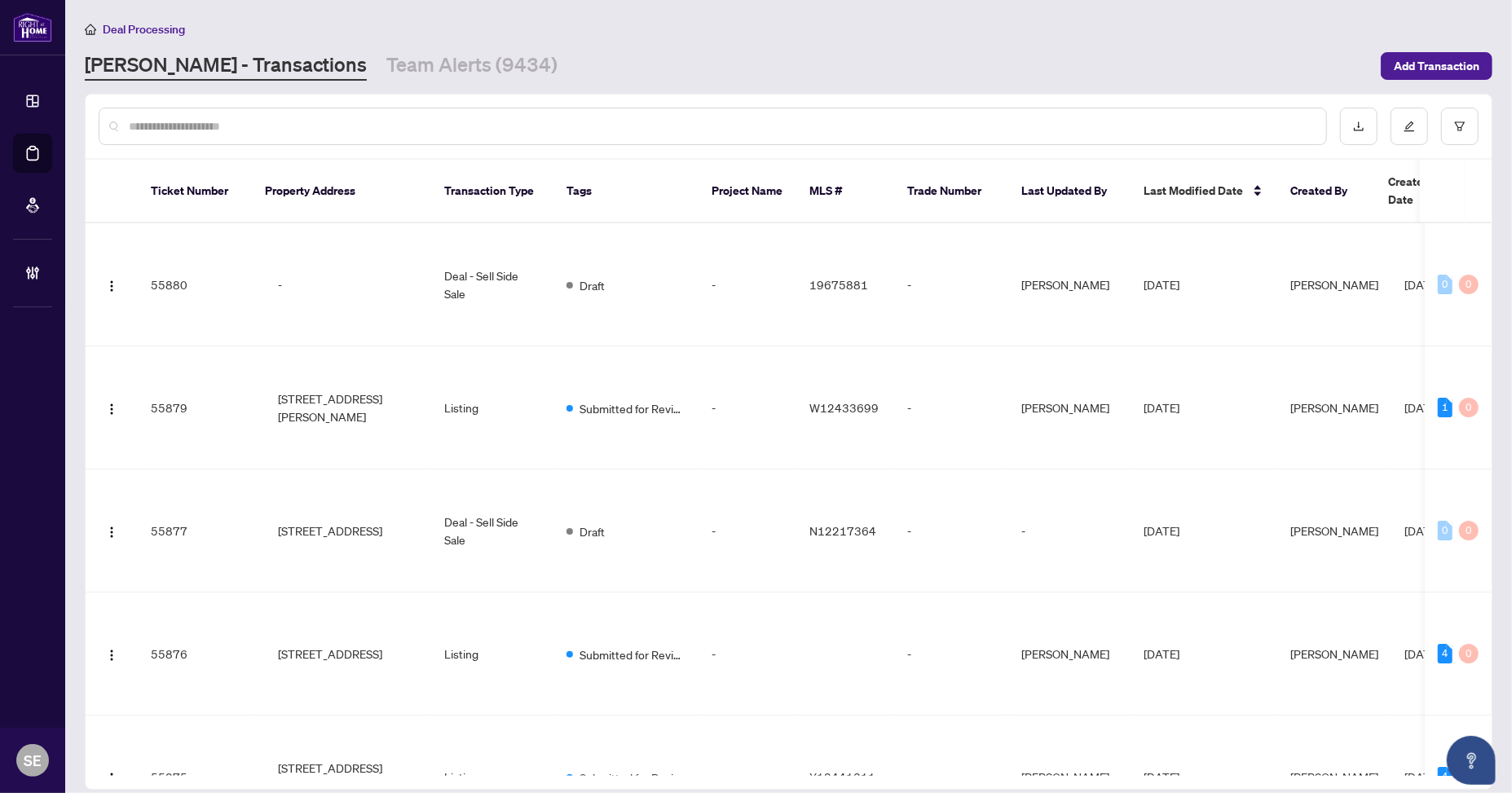
click at [367, 128] on input "text" at bounding box center [721, 127] width 1184 height 18
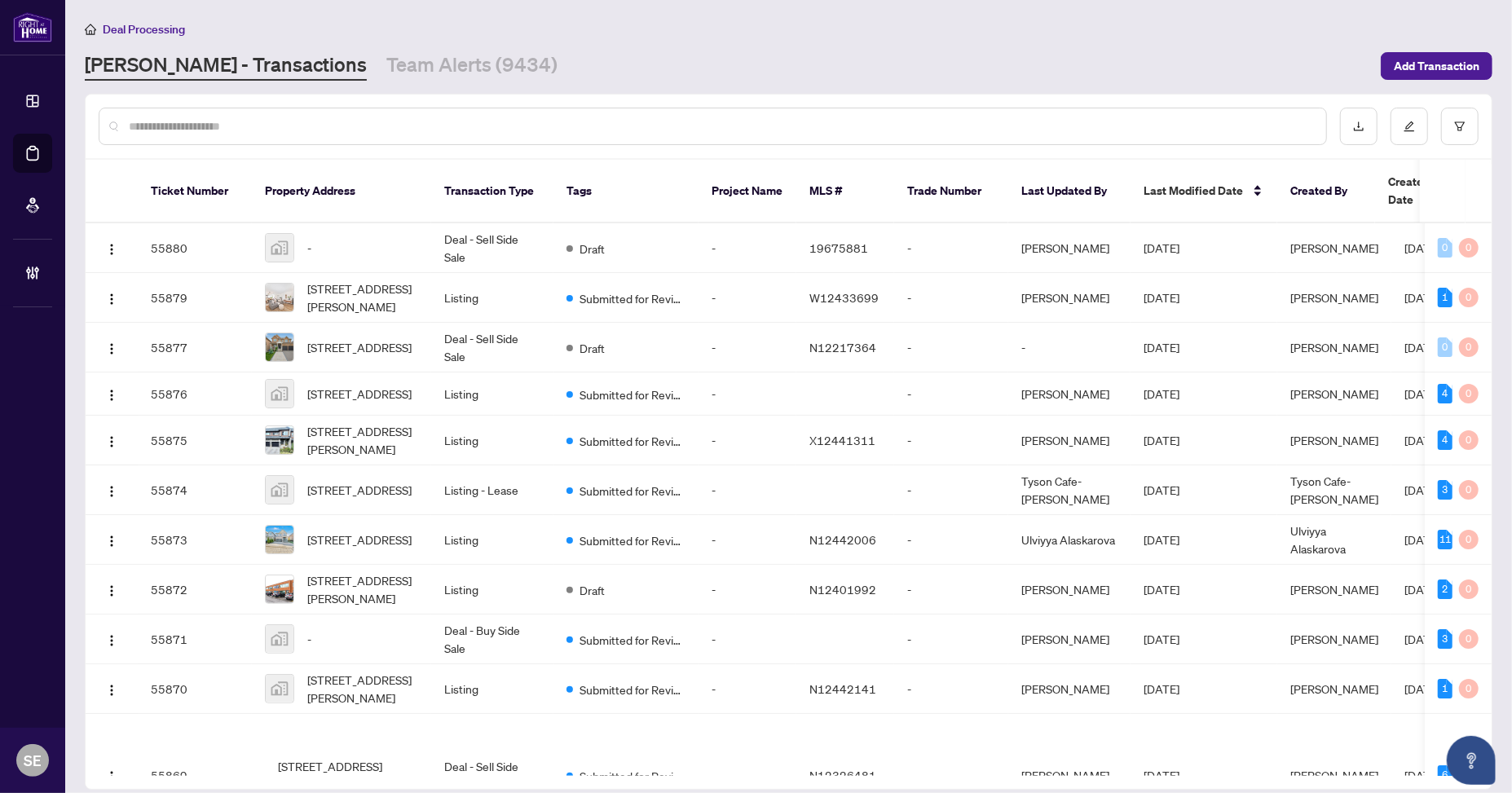
paste input "*******"
type input "*******"
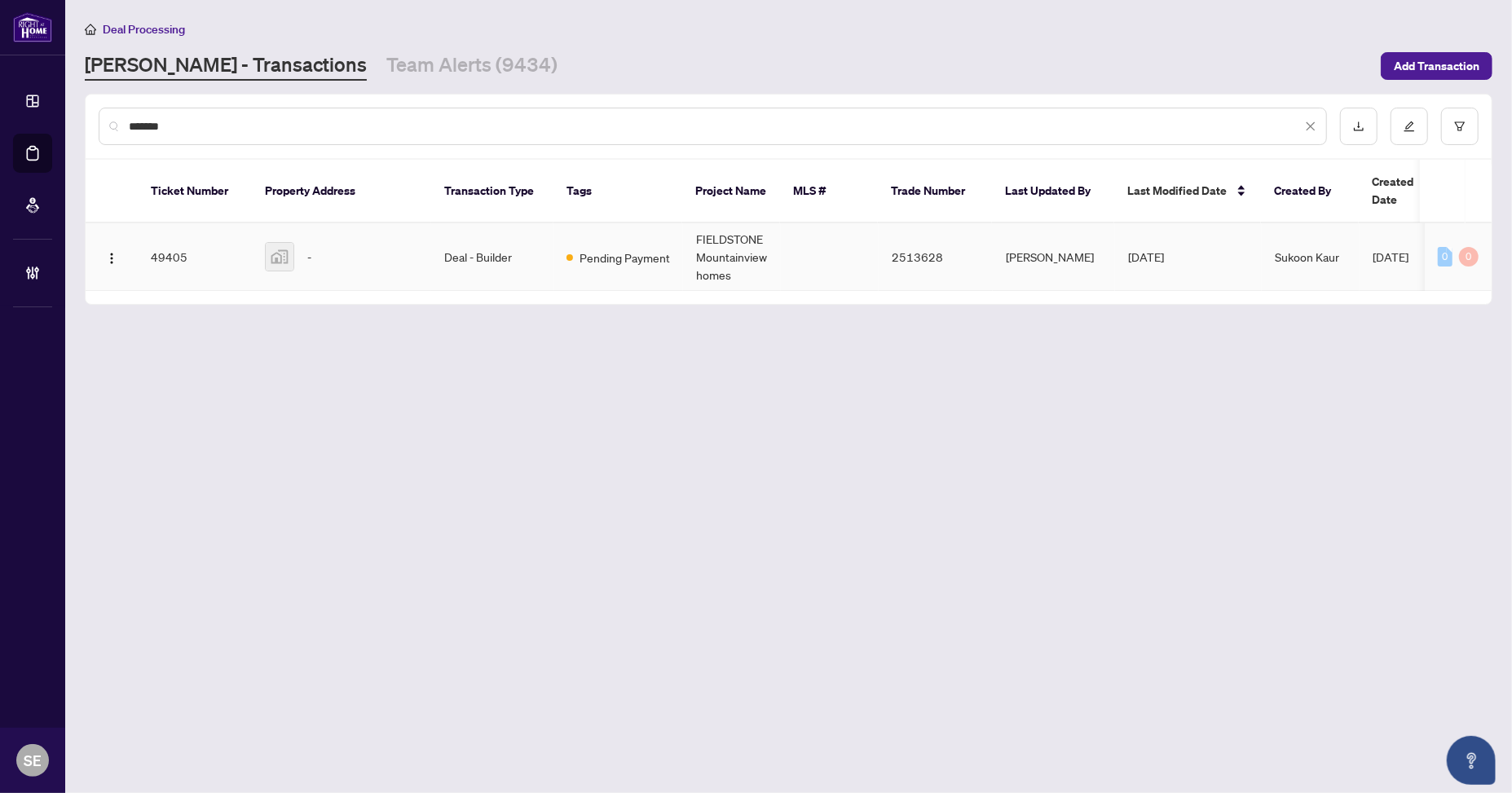
click at [494, 229] on td "Deal - Builder" at bounding box center [492, 257] width 122 height 67
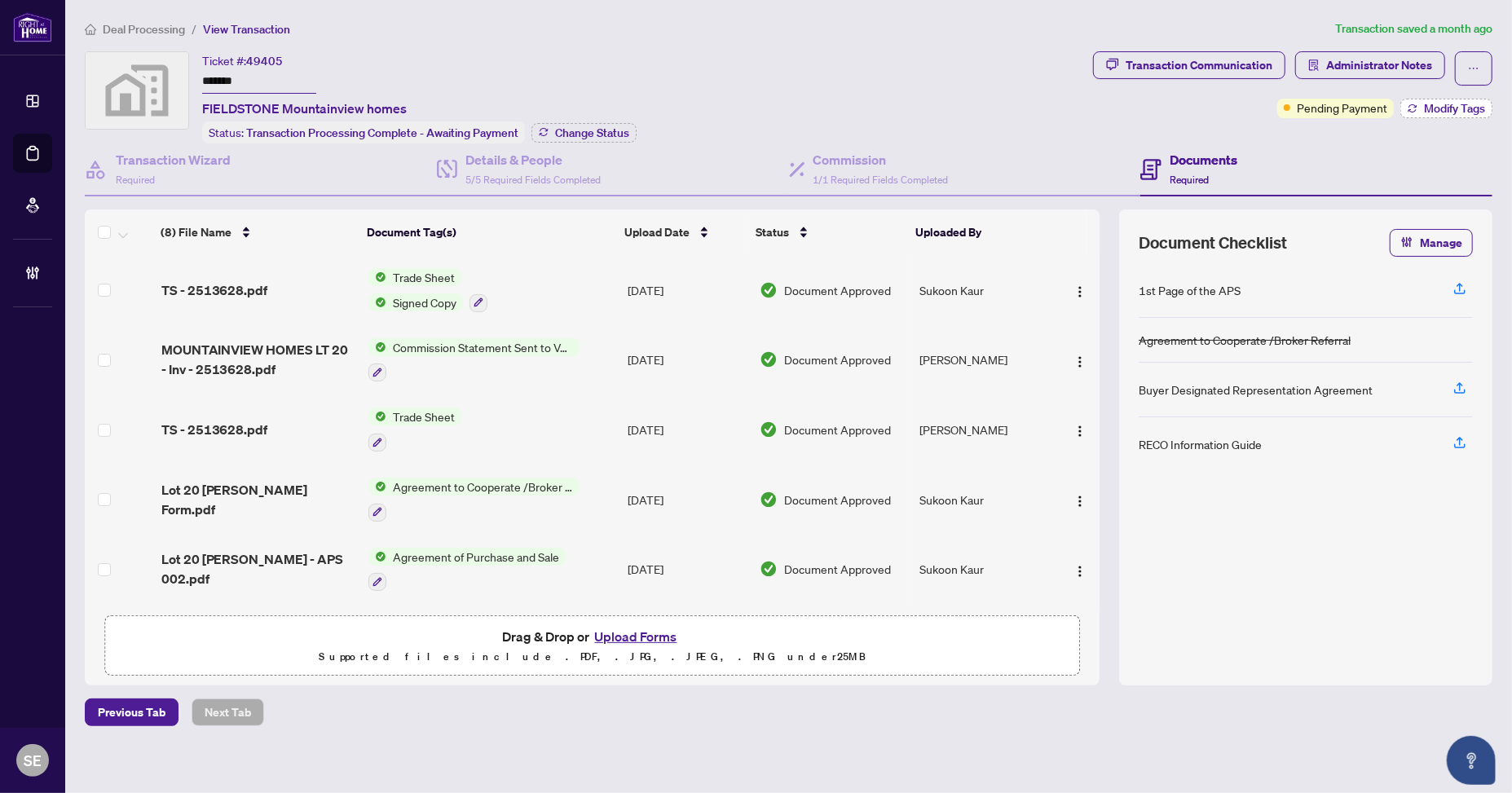
click at [1443, 109] on span "Modify Tags" at bounding box center [1455, 108] width 61 height 12
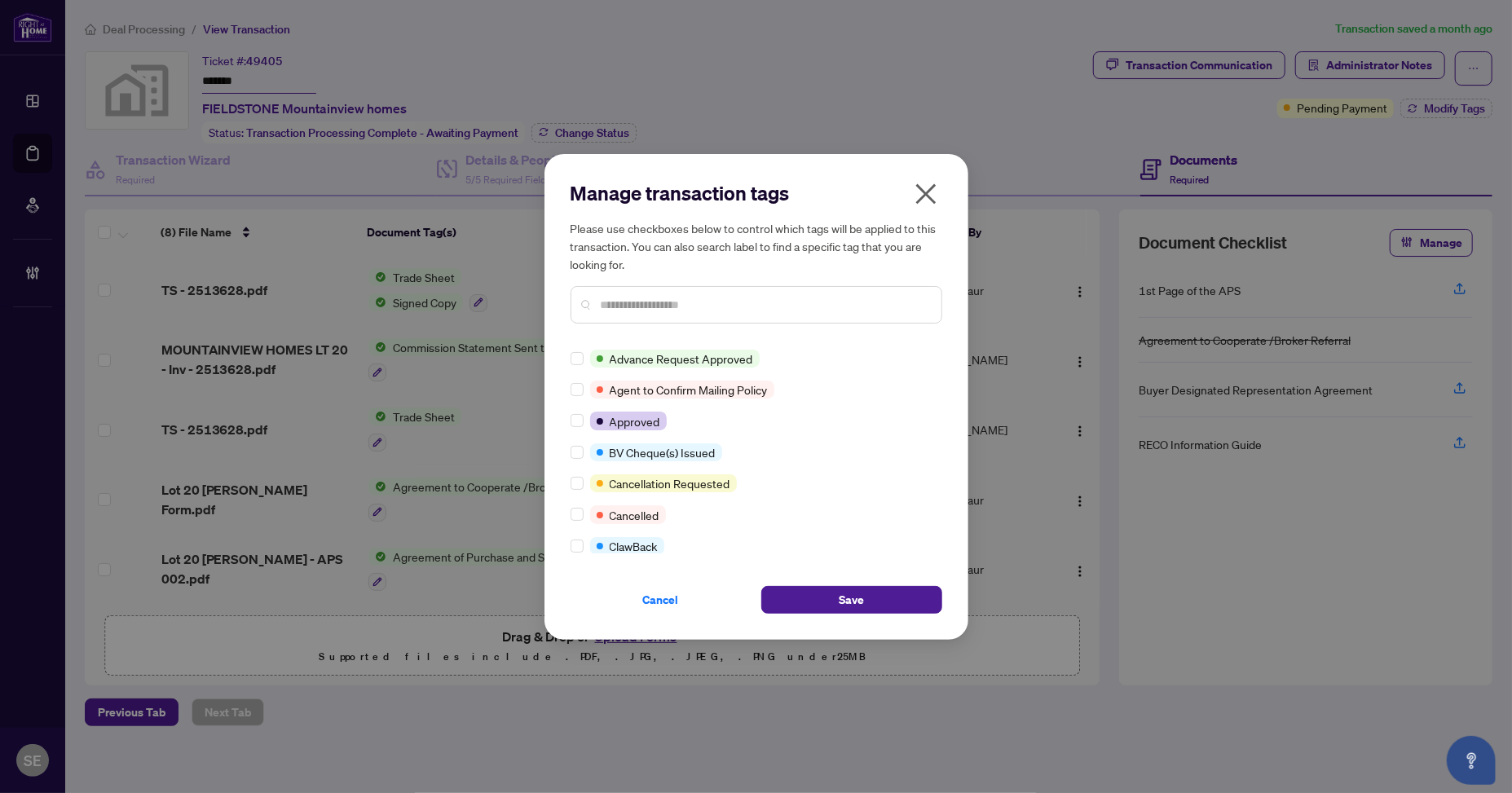
click at [653, 299] on input "text" at bounding box center [765, 304] width 328 height 18
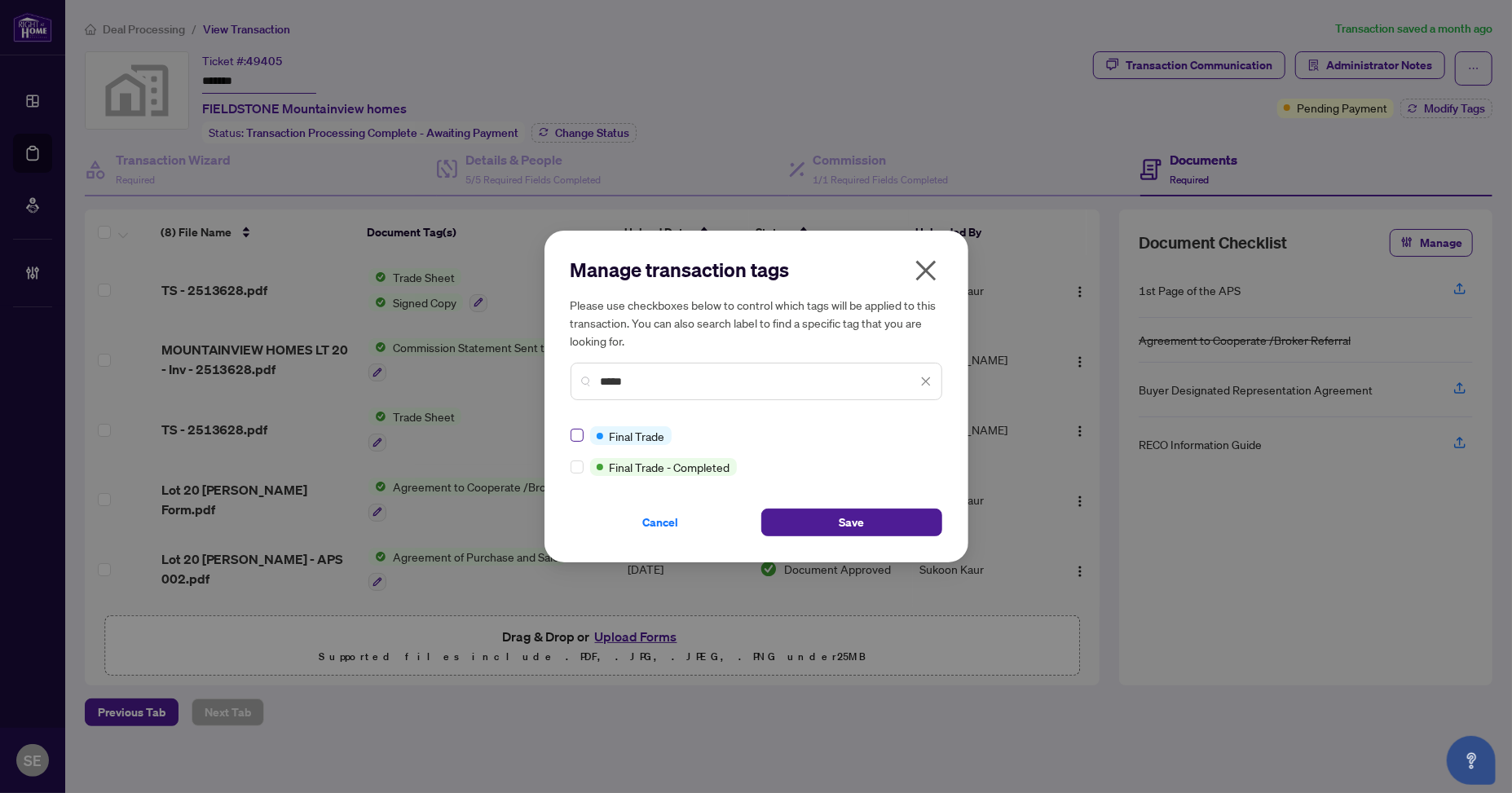
type input "*****"
click at [864, 513] on button "Save" at bounding box center [851, 522] width 181 height 28
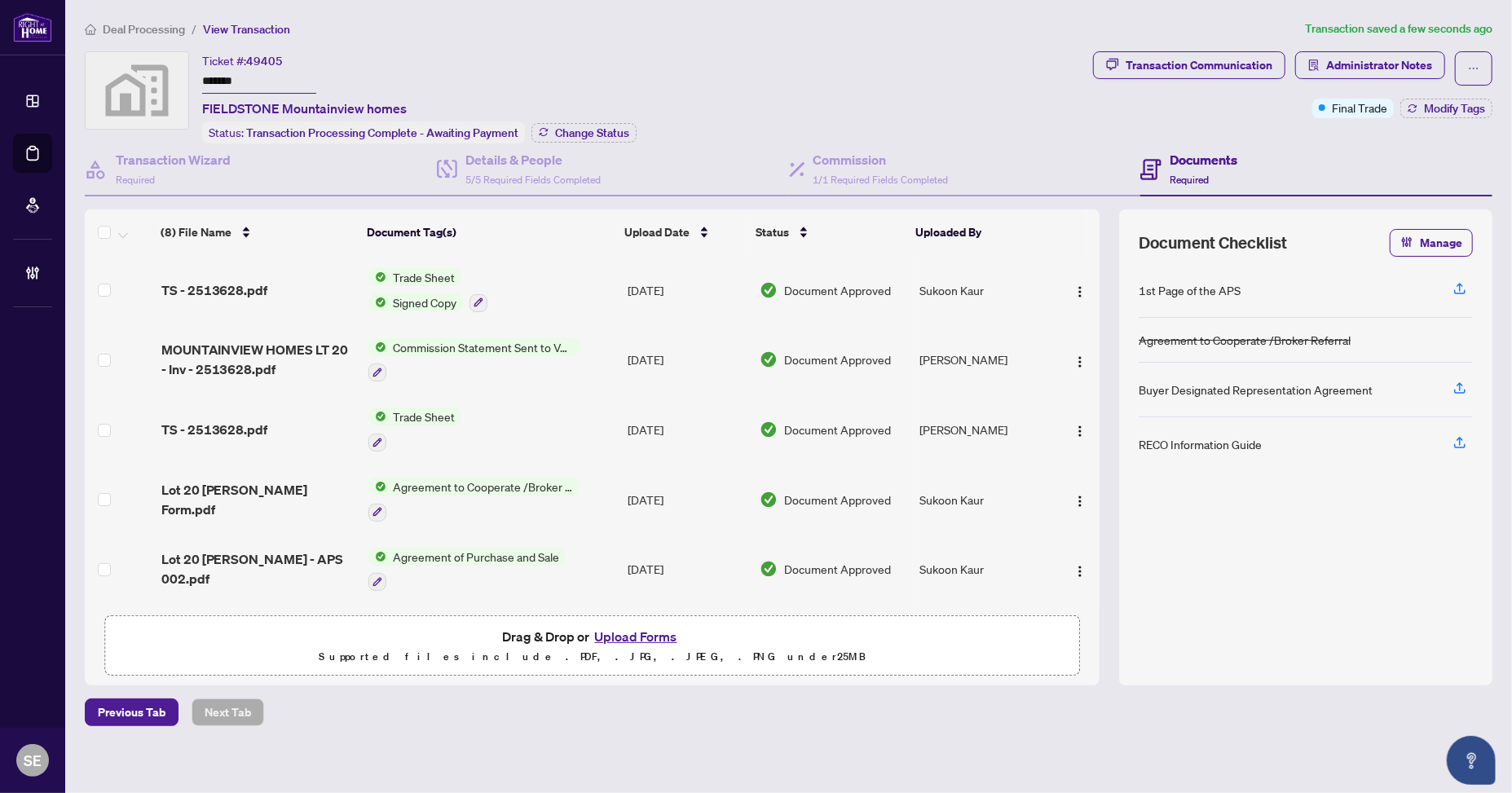
click at [1341, 640] on div at bounding box center [1305, 653] width 334 height 26
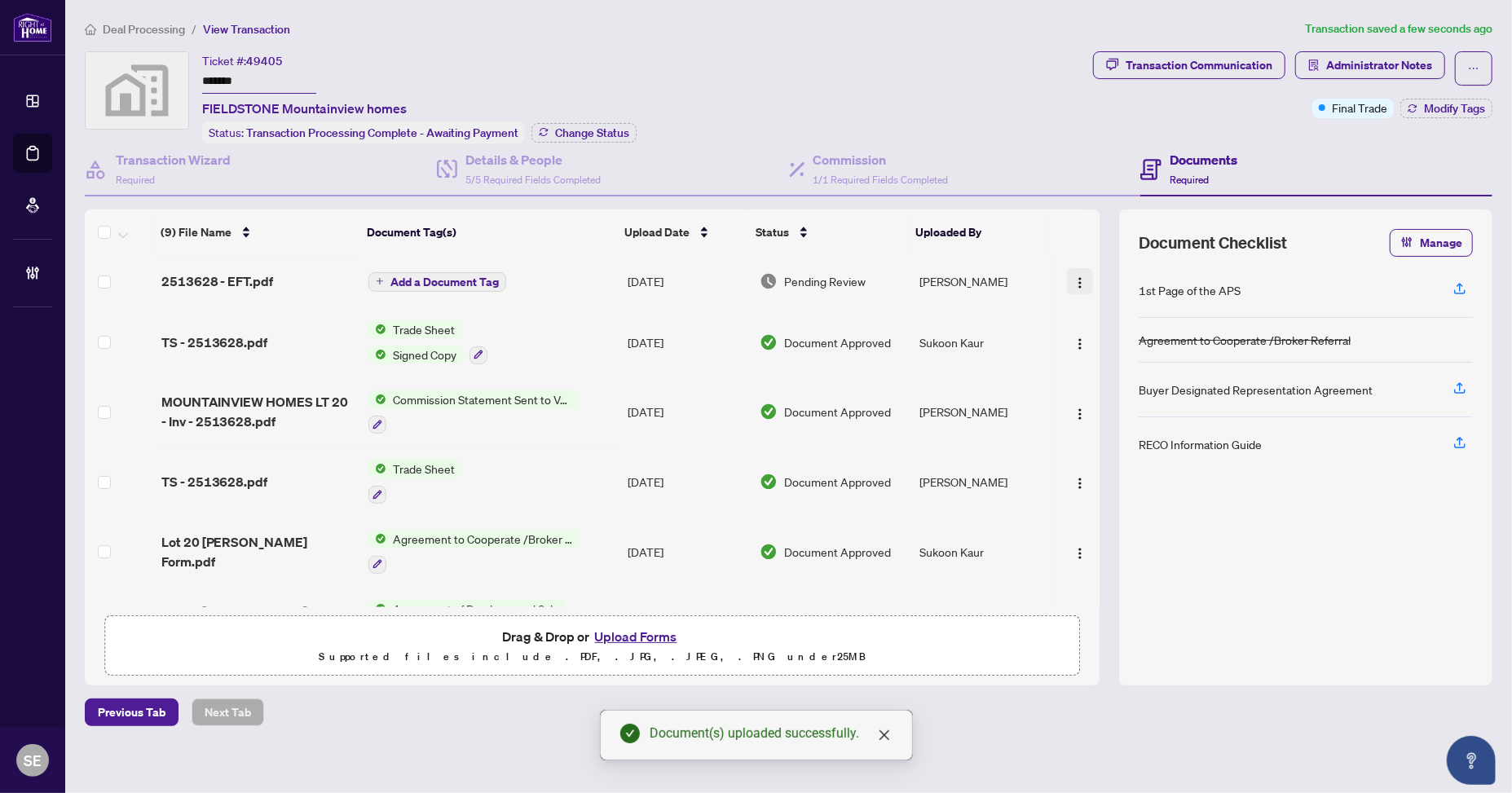
click at [1075, 281] on img "button" at bounding box center [1080, 283] width 13 height 13
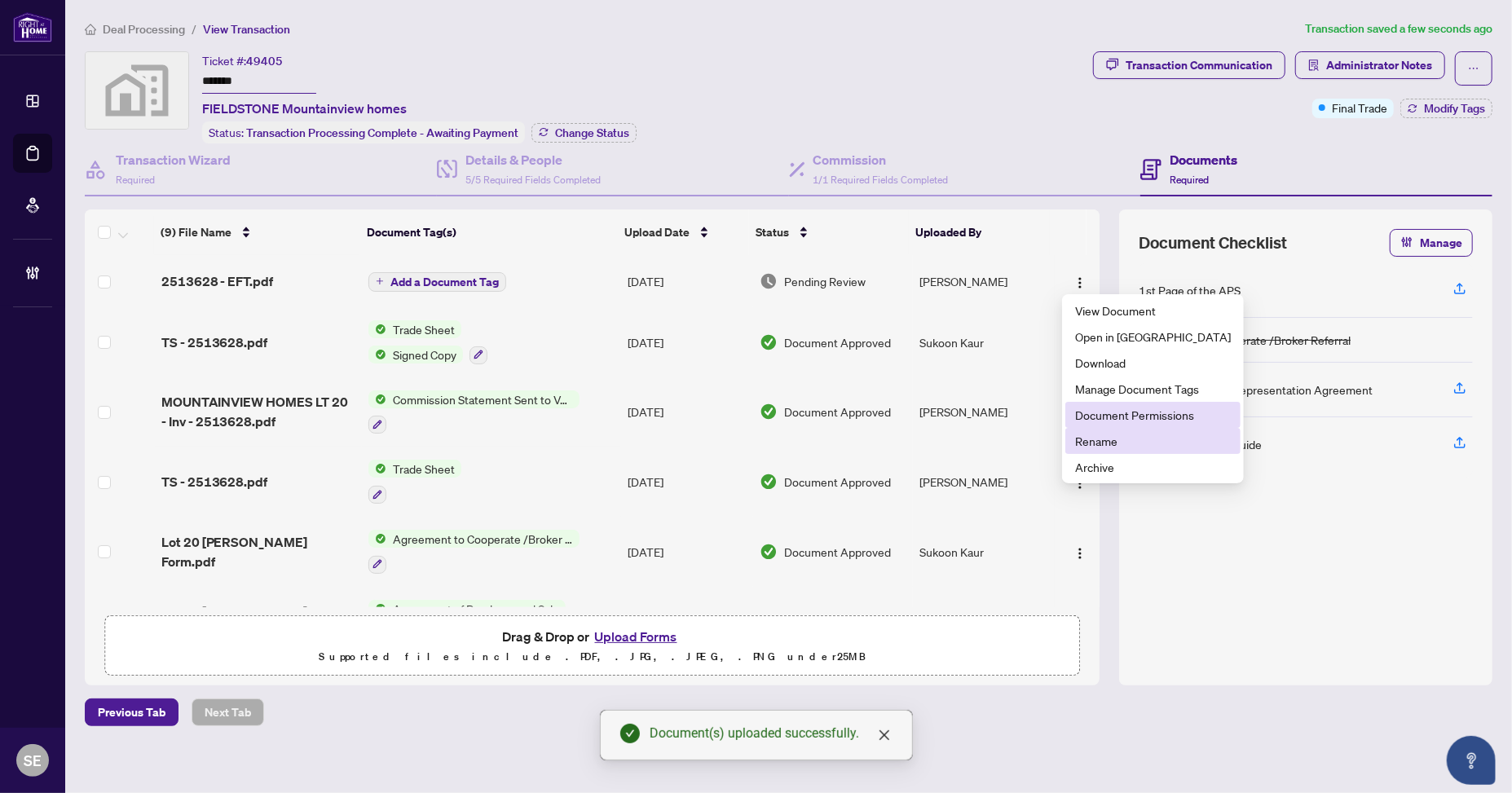
click at [1128, 419] on span "Document Permissions" at bounding box center [1152, 415] width 155 height 18
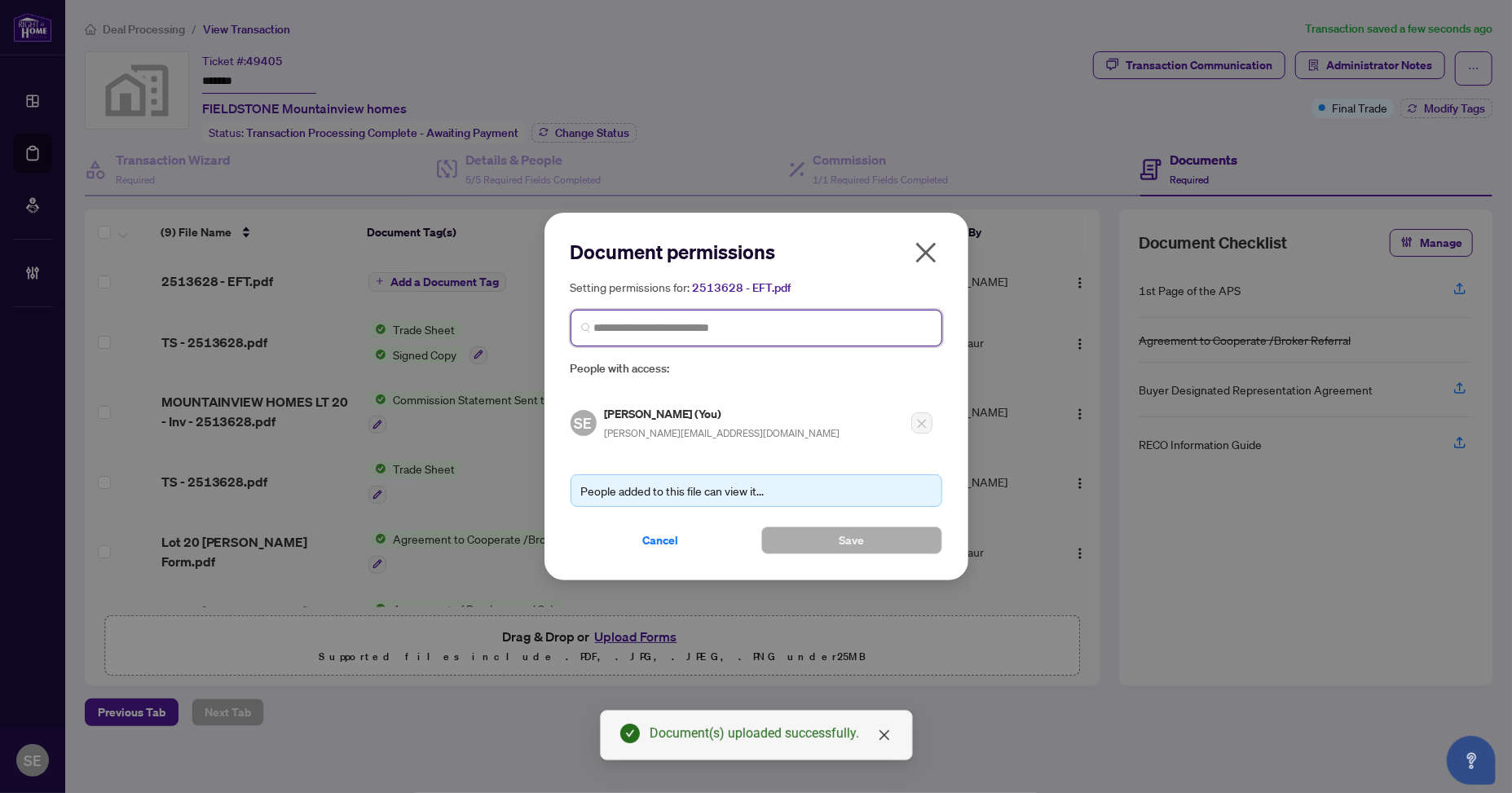
click at [641, 330] on input "search" at bounding box center [763, 328] width 338 height 17
type input "*"
type input "****"
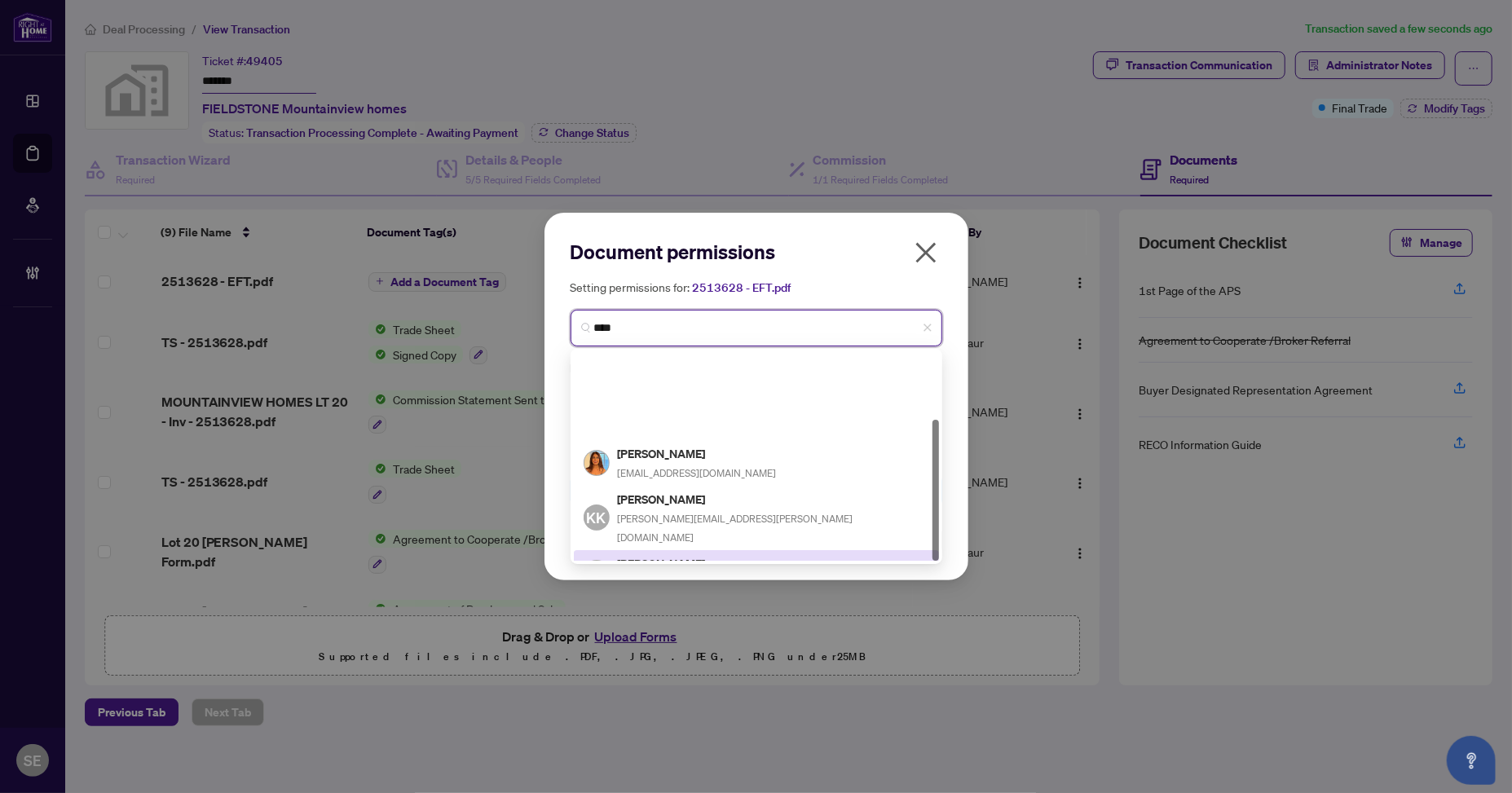
scroll to position [100, 0]
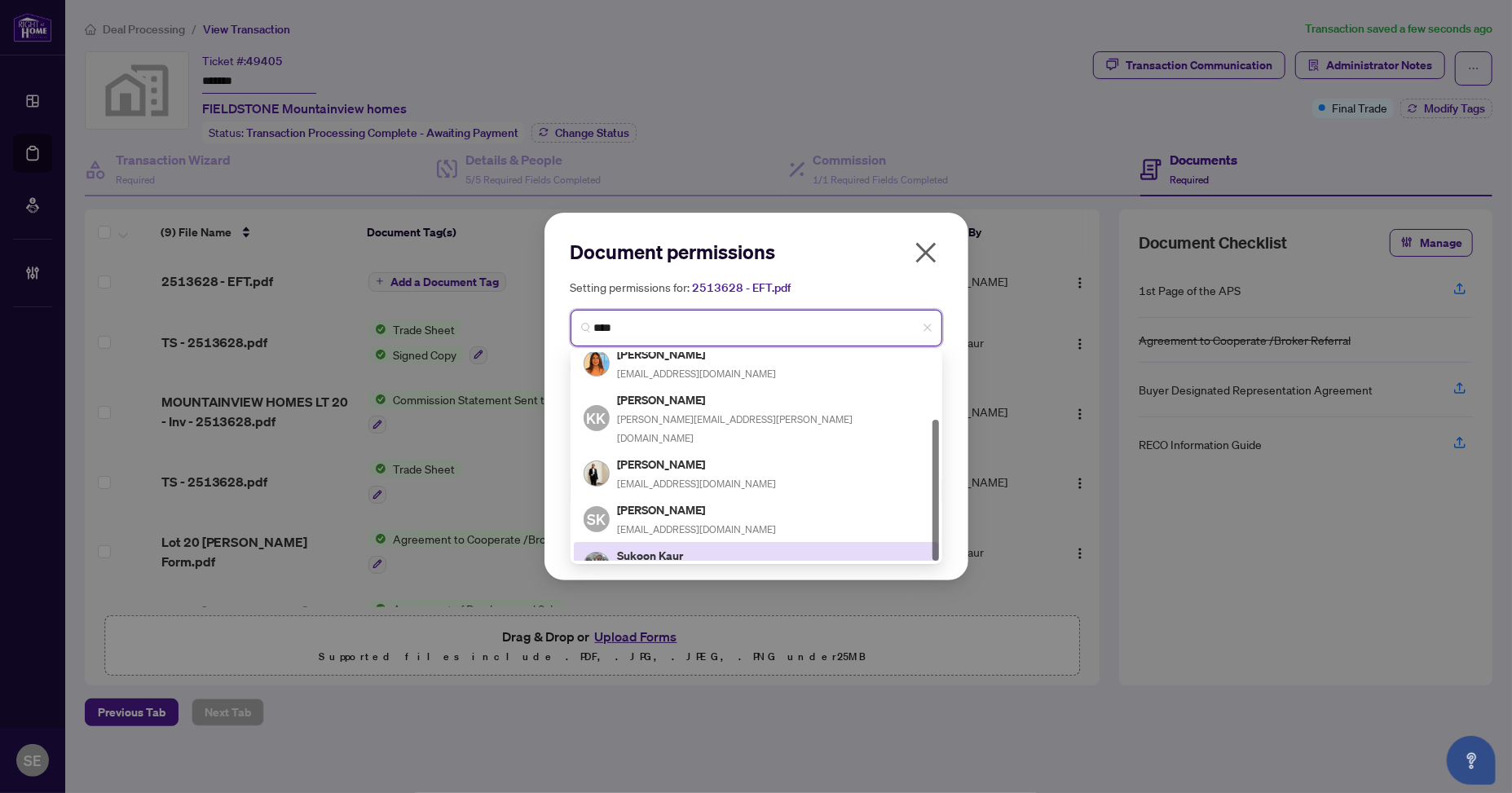
drag, startPoint x: 715, startPoint y: 536, endPoint x: 825, endPoint y: 543, distance: 110.2
click at [715, 546] on h5 "Sukoon Kaur" at bounding box center [697, 555] width 159 height 19
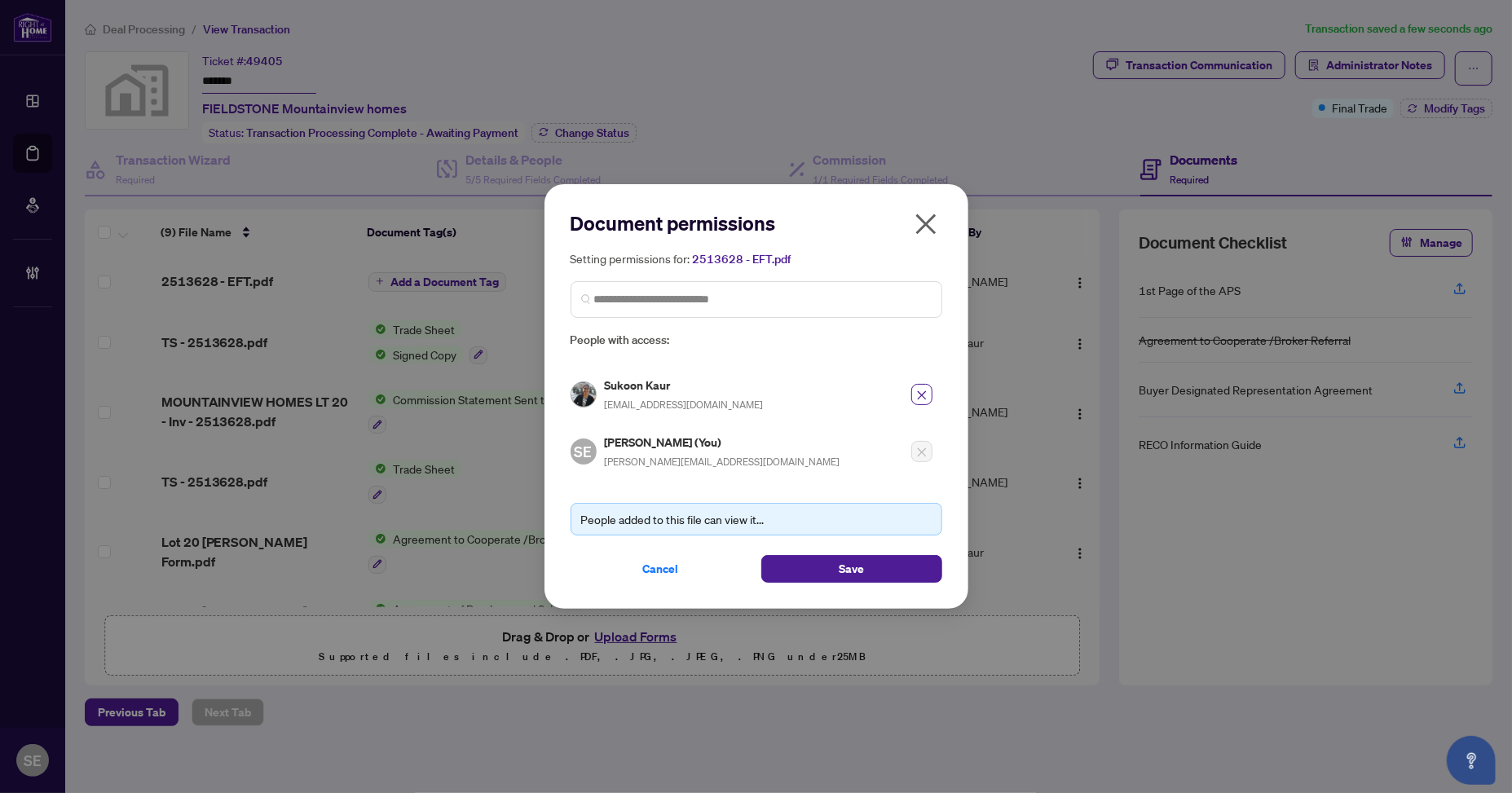
drag, startPoint x: 906, startPoint y: 569, endPoint x: 432, endPoint y: 566, distance: 474.0
click at [905, 569] on button "Save" at bounding box center [851, 568] width 181 height 28
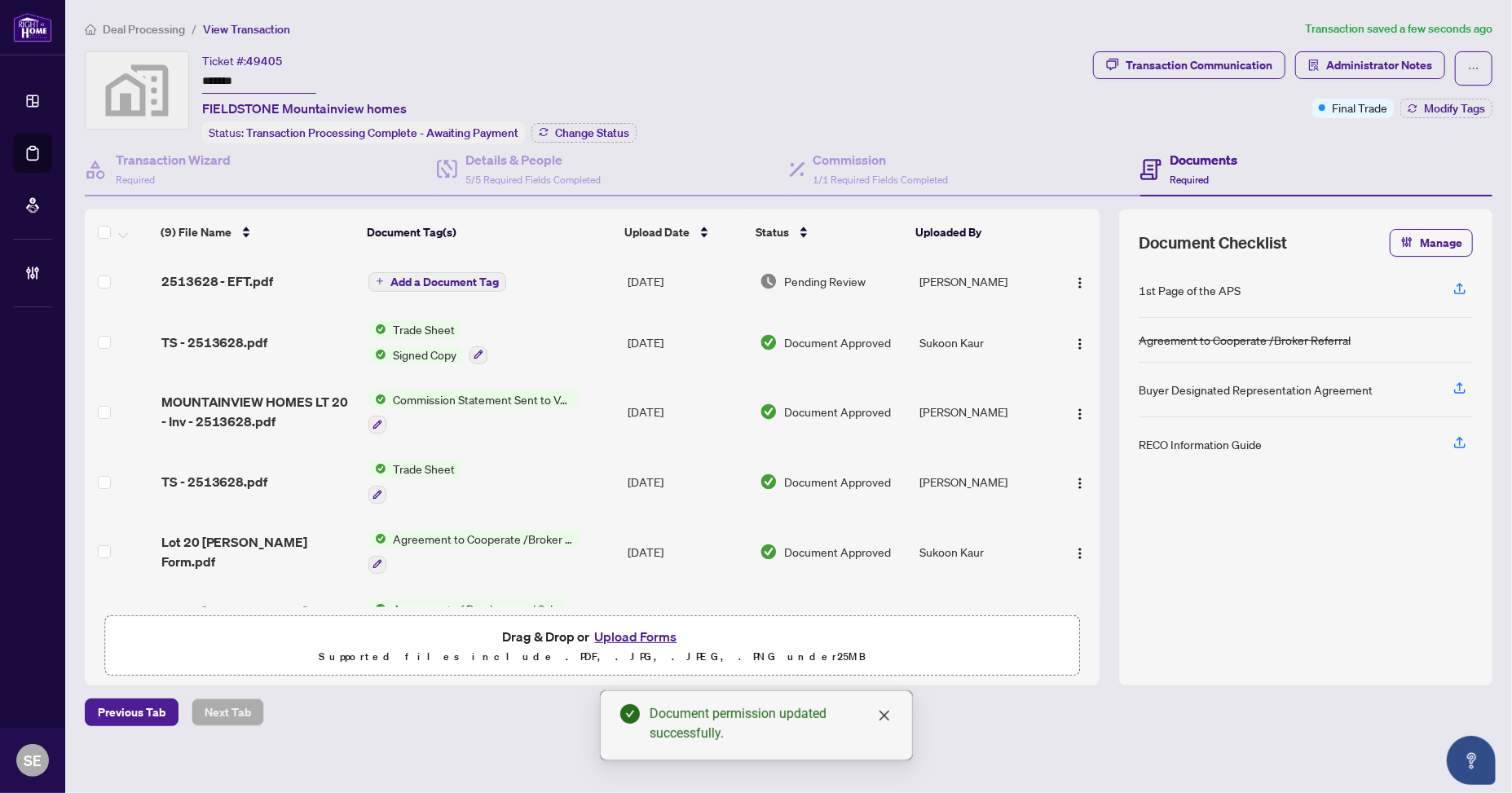
click at [954, 283] on td "[PERSON_NAME]" at bounding box center [983, 281] width 141 height 52
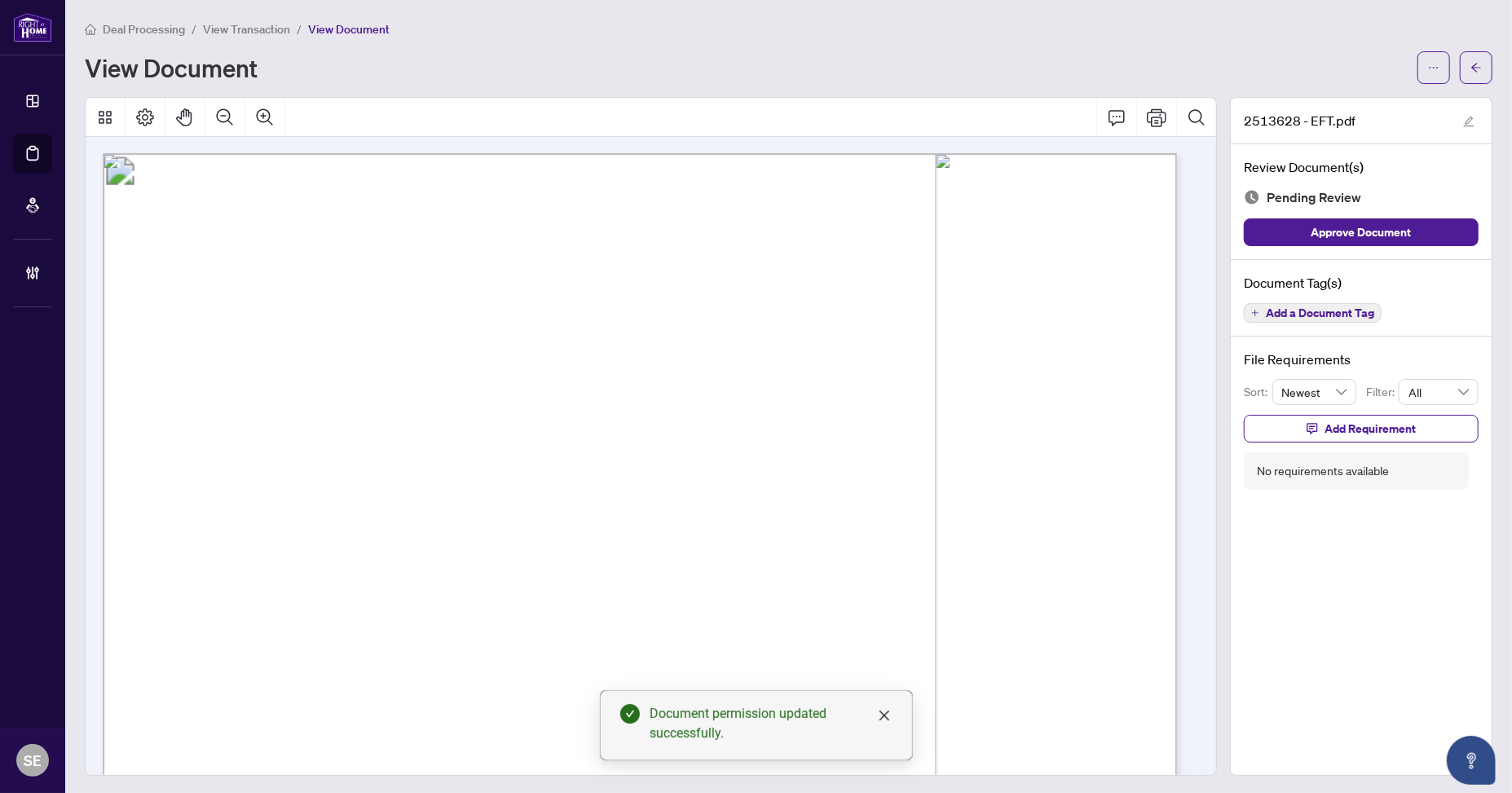
click at [1421, 224] on button "Approve Document" at bounding box center [1360, 232] width 234 height 28
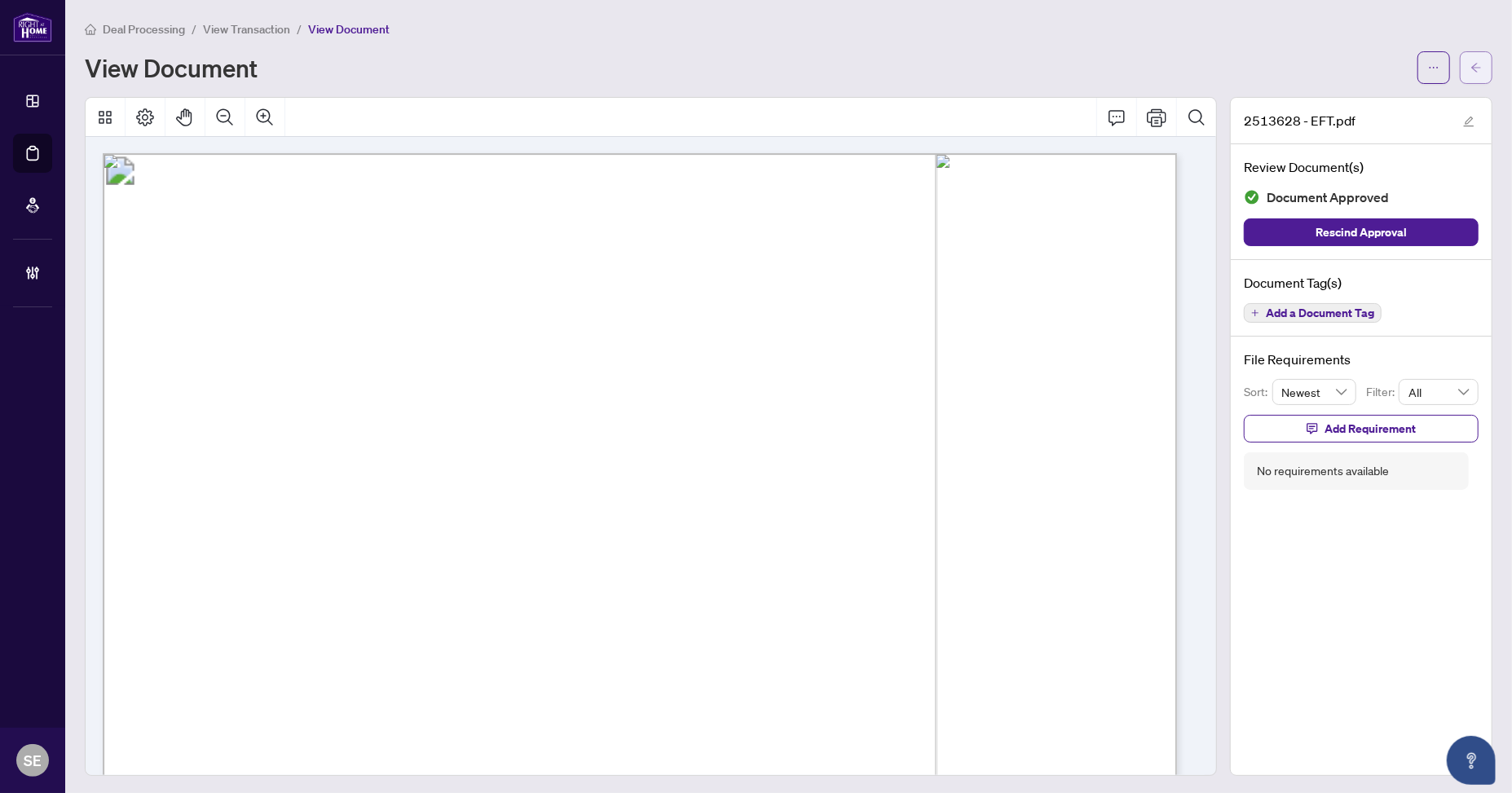
click at [1470, 67] on icon "arrow-left" at bounding box center [1475, 67] width 12 height 12
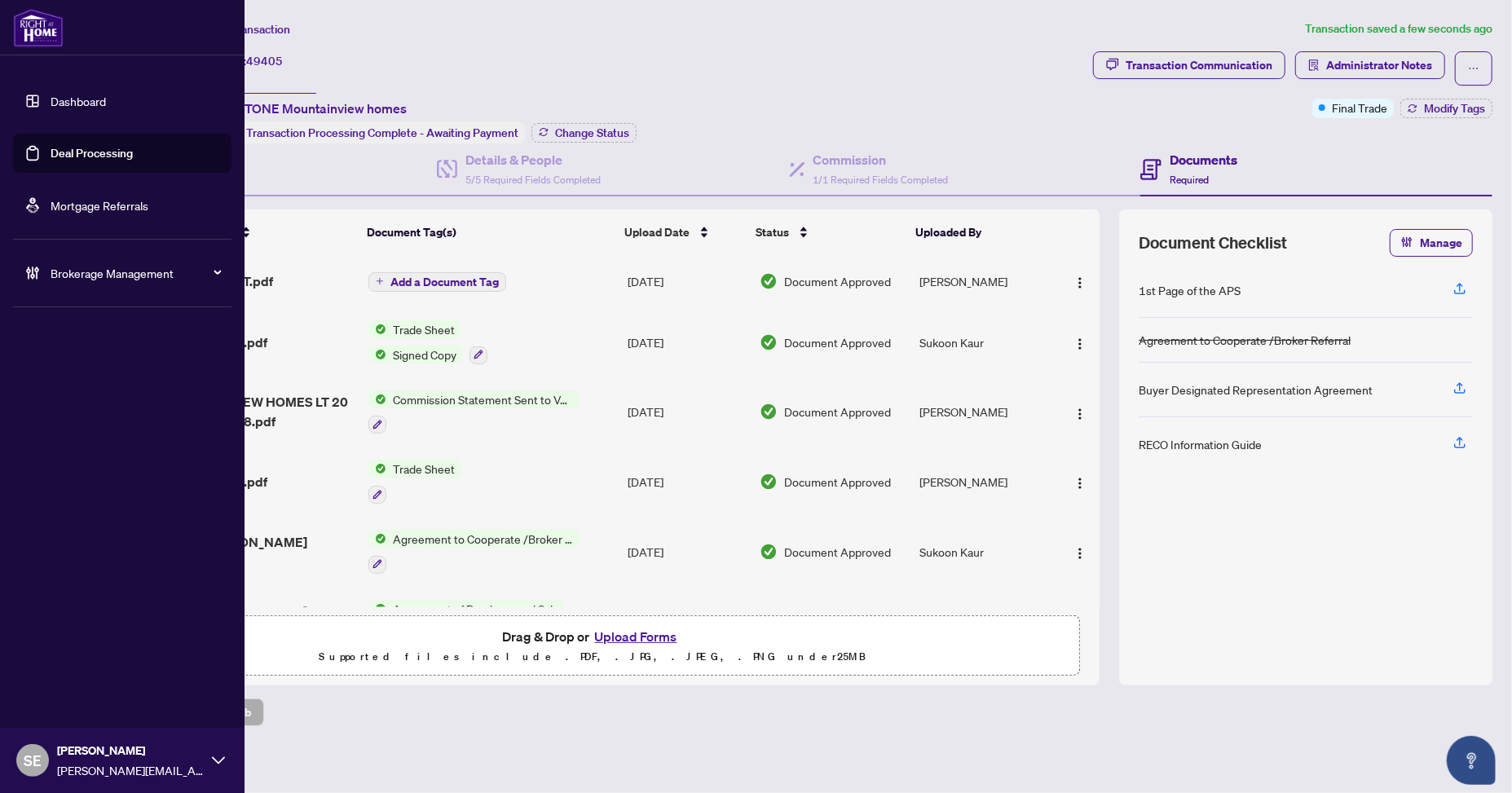
click at [50, 155] on link "Deal Processing" at bounding box center [92, 153] width 83 height 14
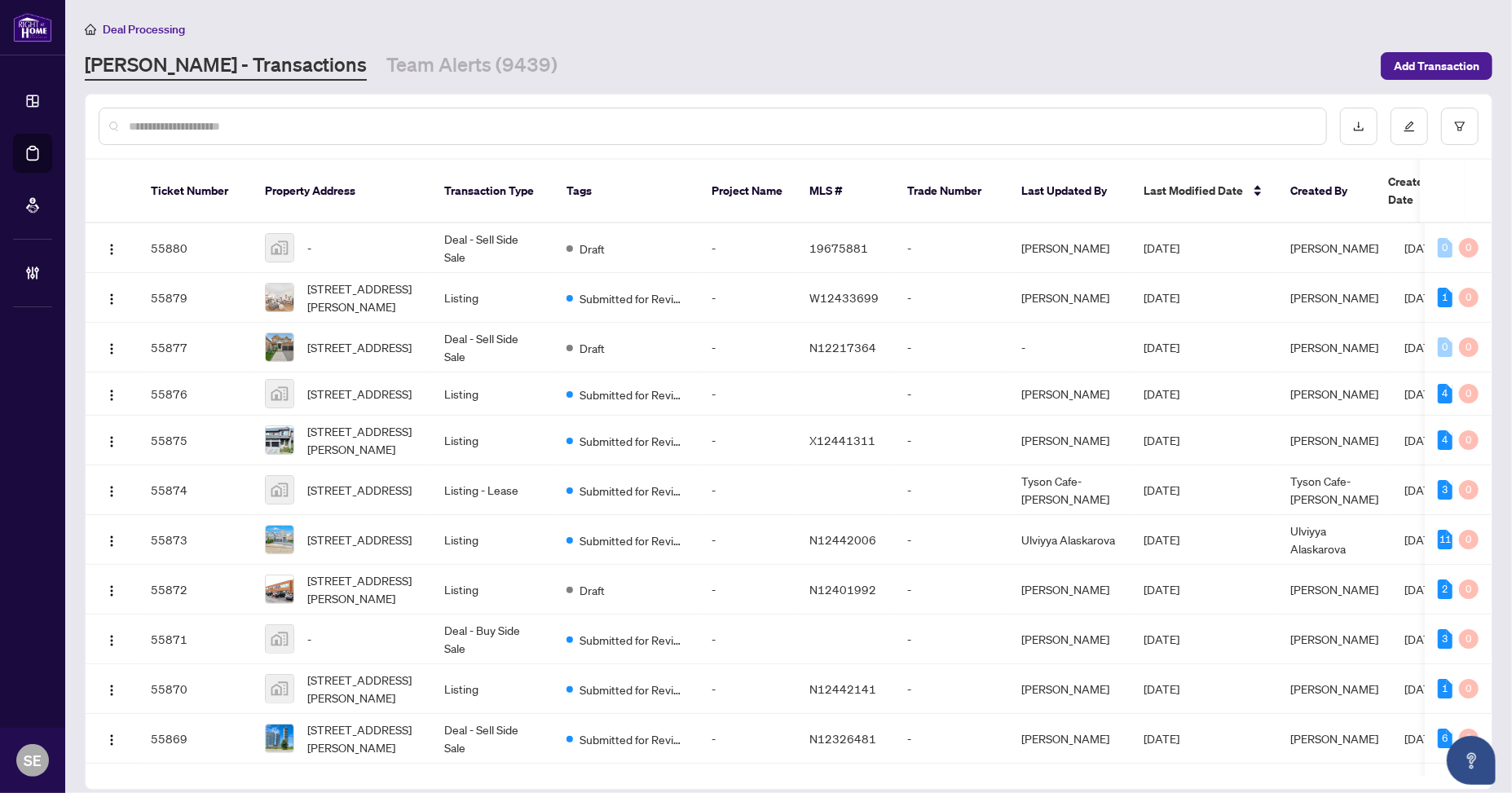
click at [547, 128] on input "text" at bounding box center [721, 127] width 1184 height 18
paste input "*******"
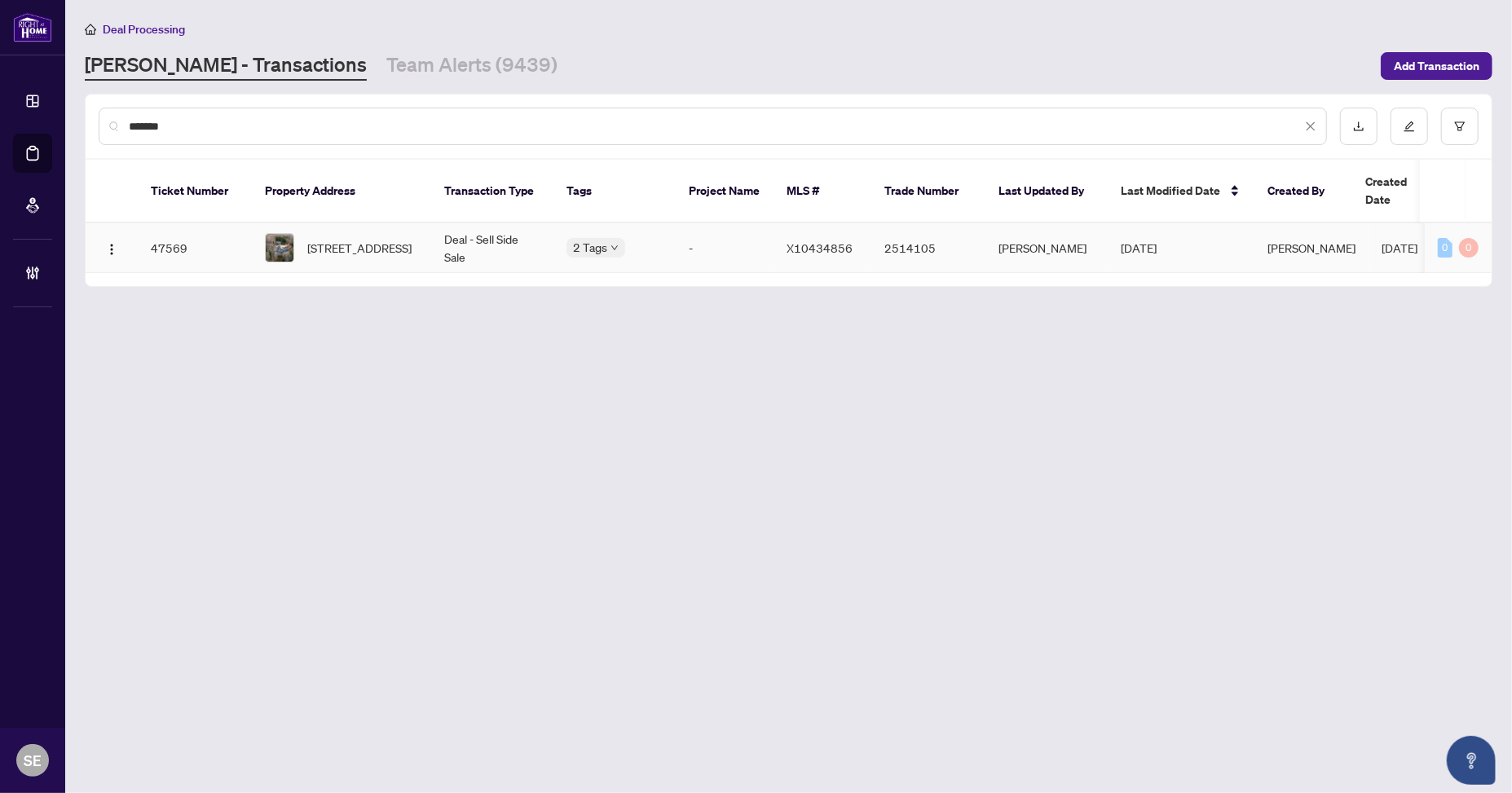
type input "*******"
click at [722, 231] on td "-" at bounding box center [724, 248] width 98 height 49
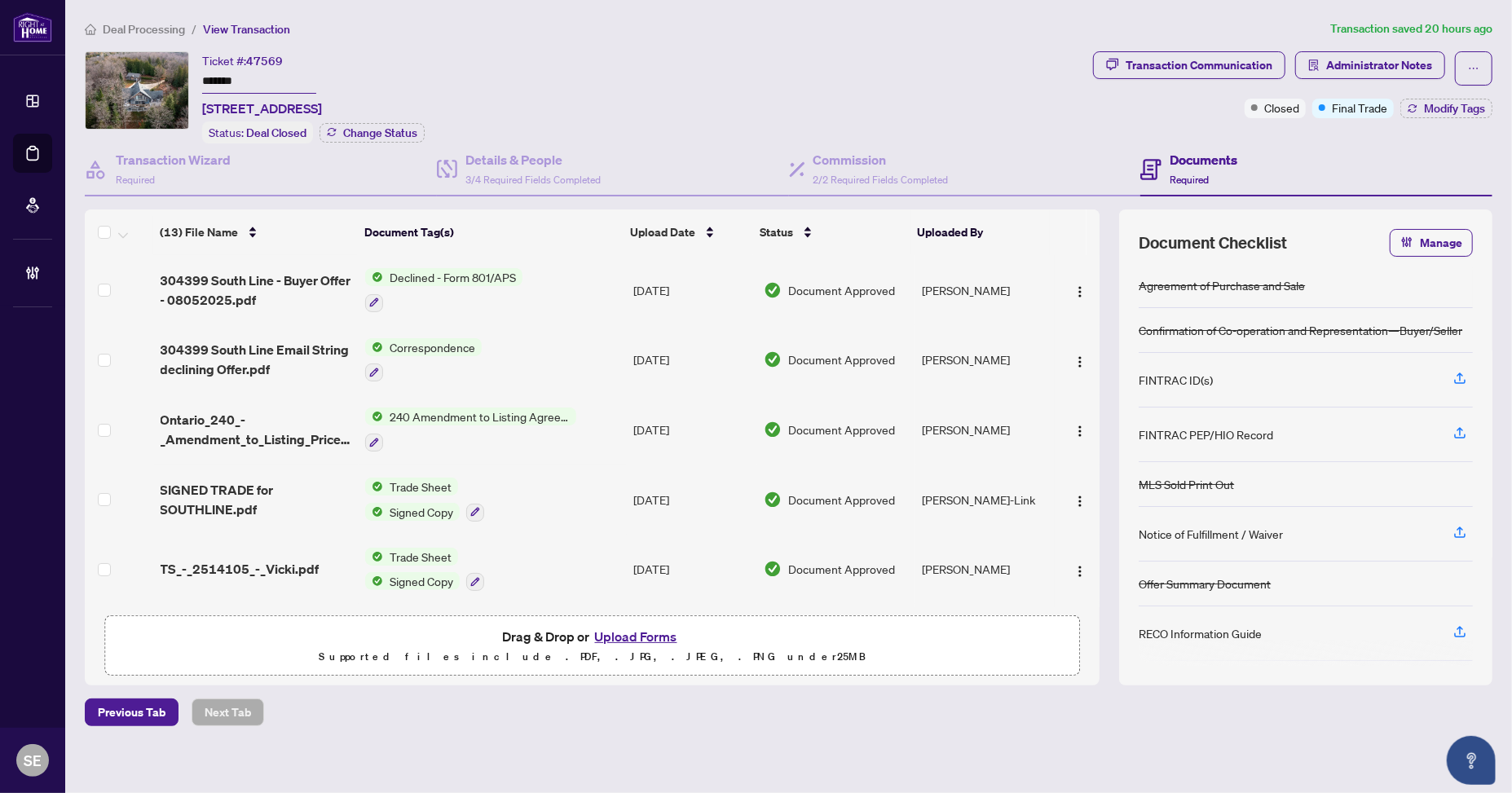
click at [1375, 711] on div "Previous Tab Next Tab" at bounding box center [788, 711] width 1408 height 28
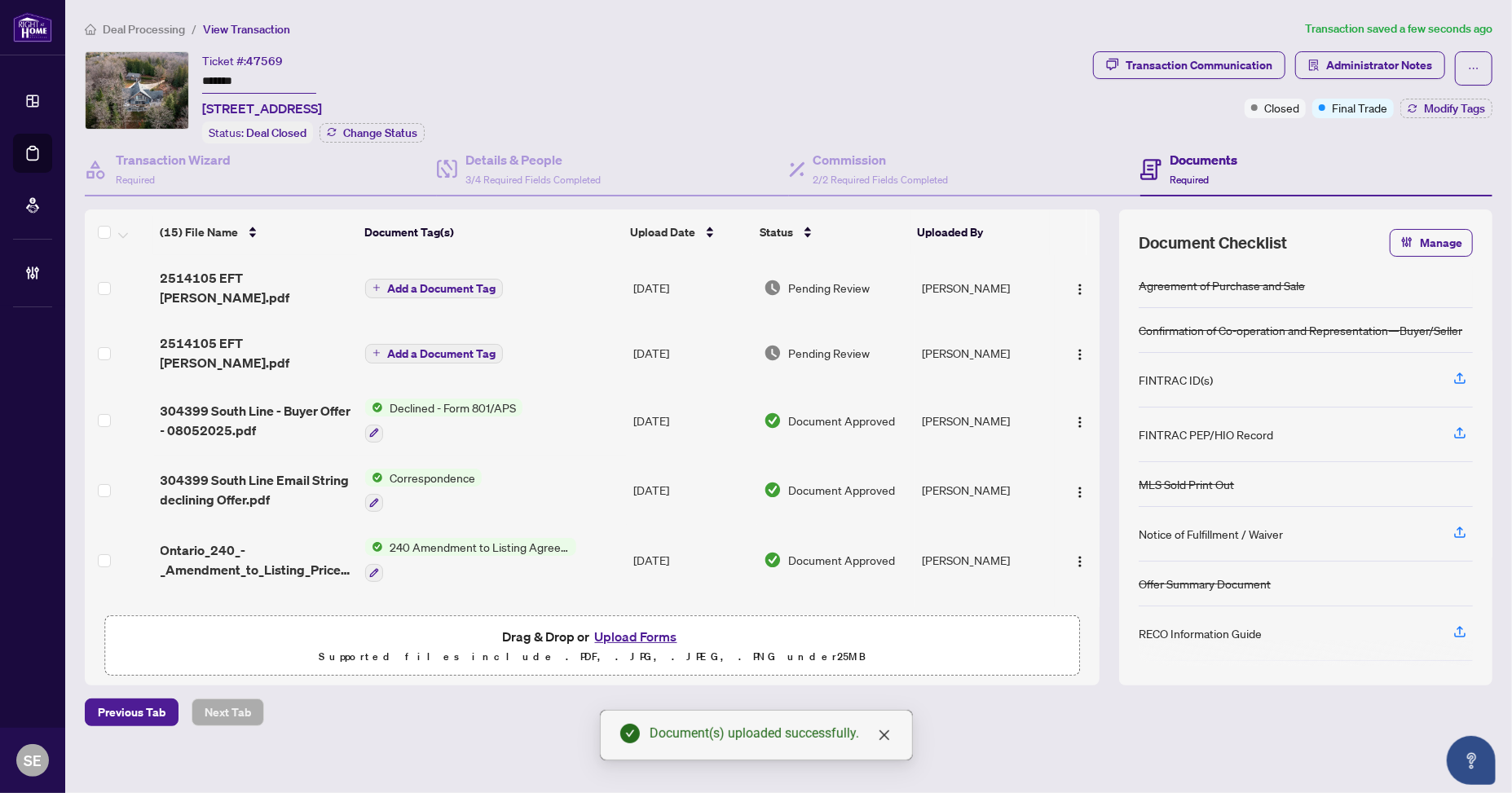
drag, startPoint x: 1285, startPoint y: 164, endPoint x: 1214, endPoint y: 191, distance: 76.0
click at [1280, 167] on div "Documents Required" at bounding box center [1316, 170] width 352 height 53
click at [1066, 275] on button "button" at bounding box center [1079, 287] width 26 height 26
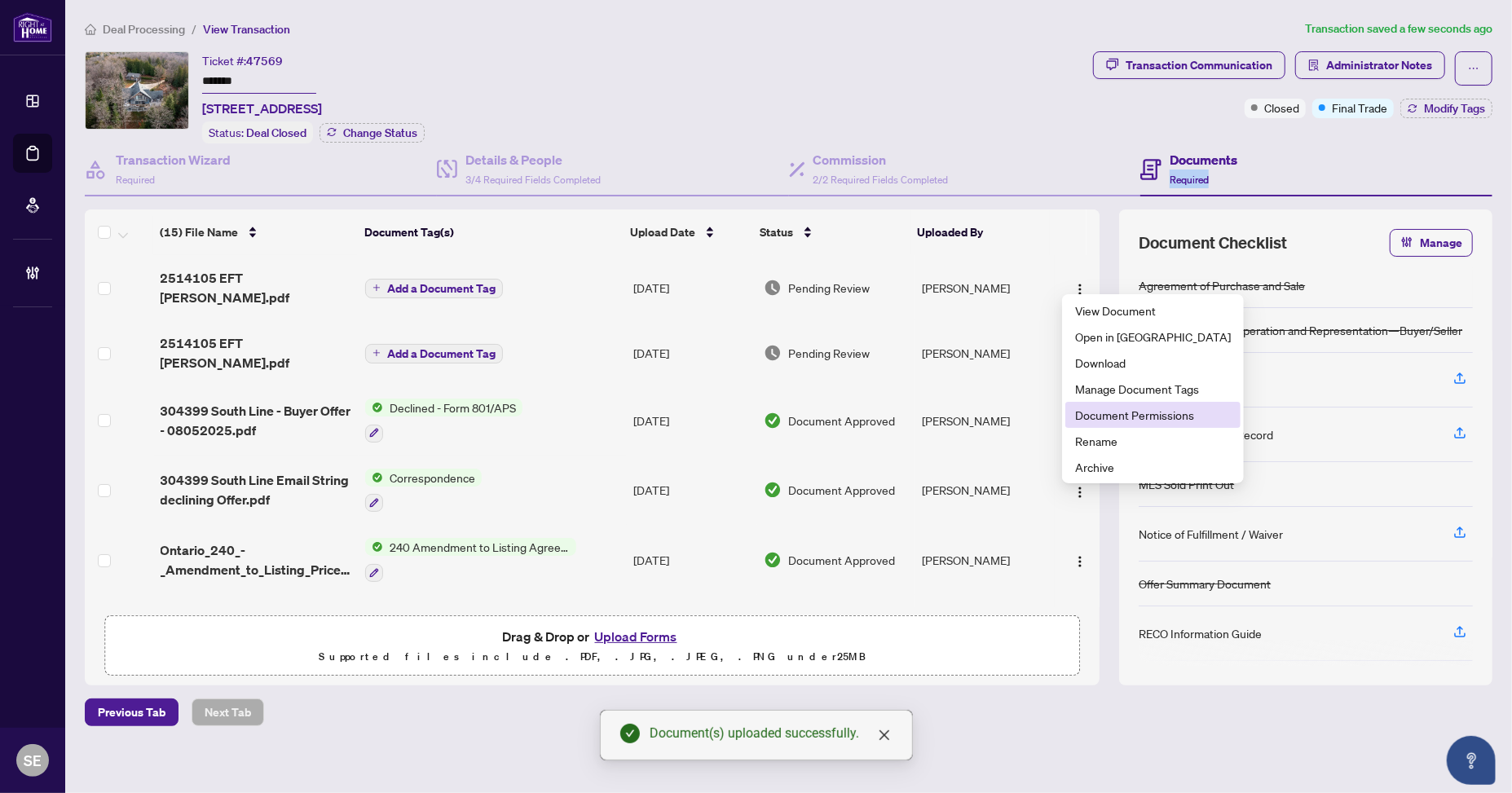
click at [1096, 417] on span "Document Permissions" at bounding box center [1152, 415] width 155 height 18
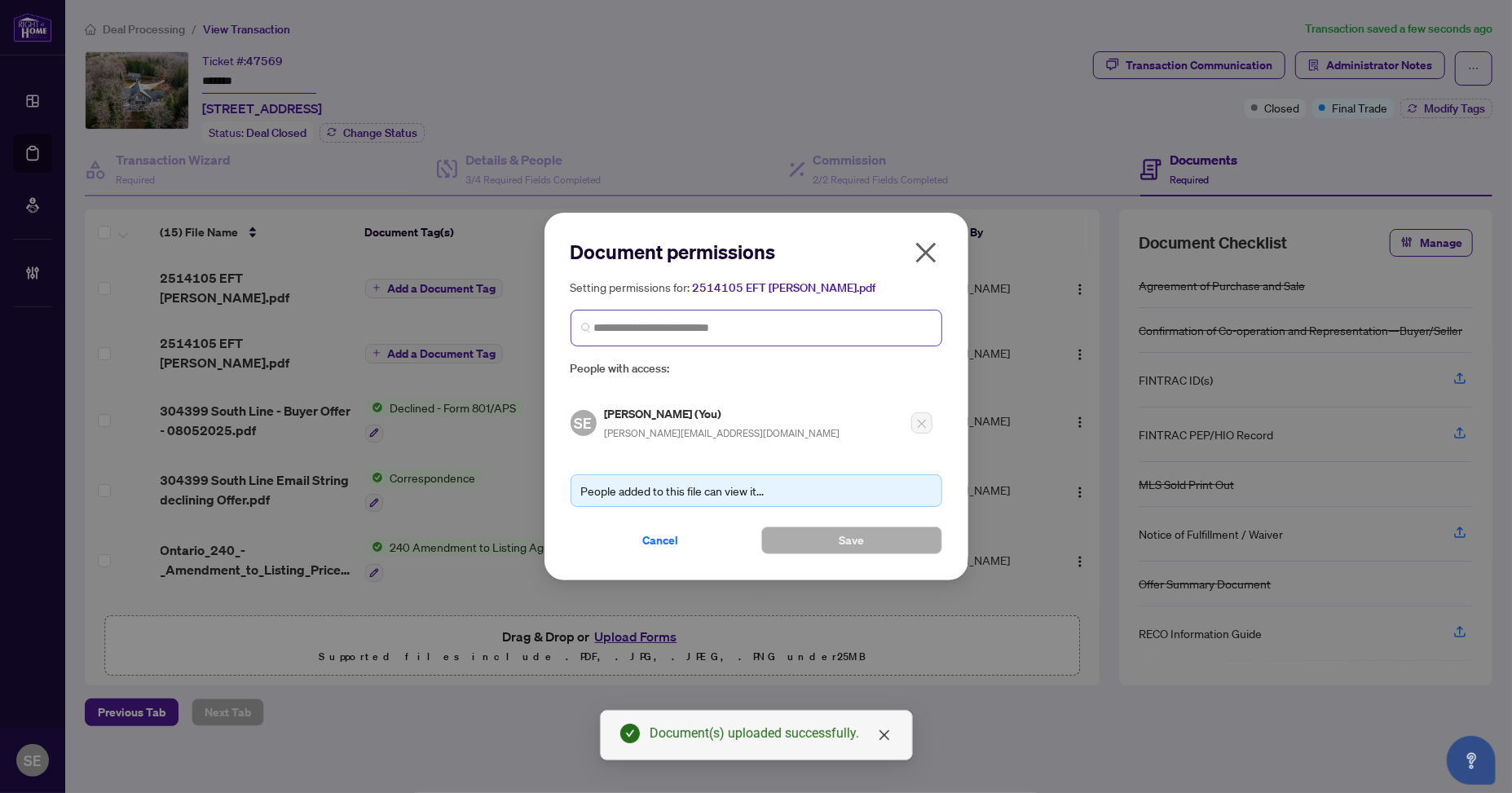
click at [662, 315] on span at bounding box center [756, 328] width 372 height 37
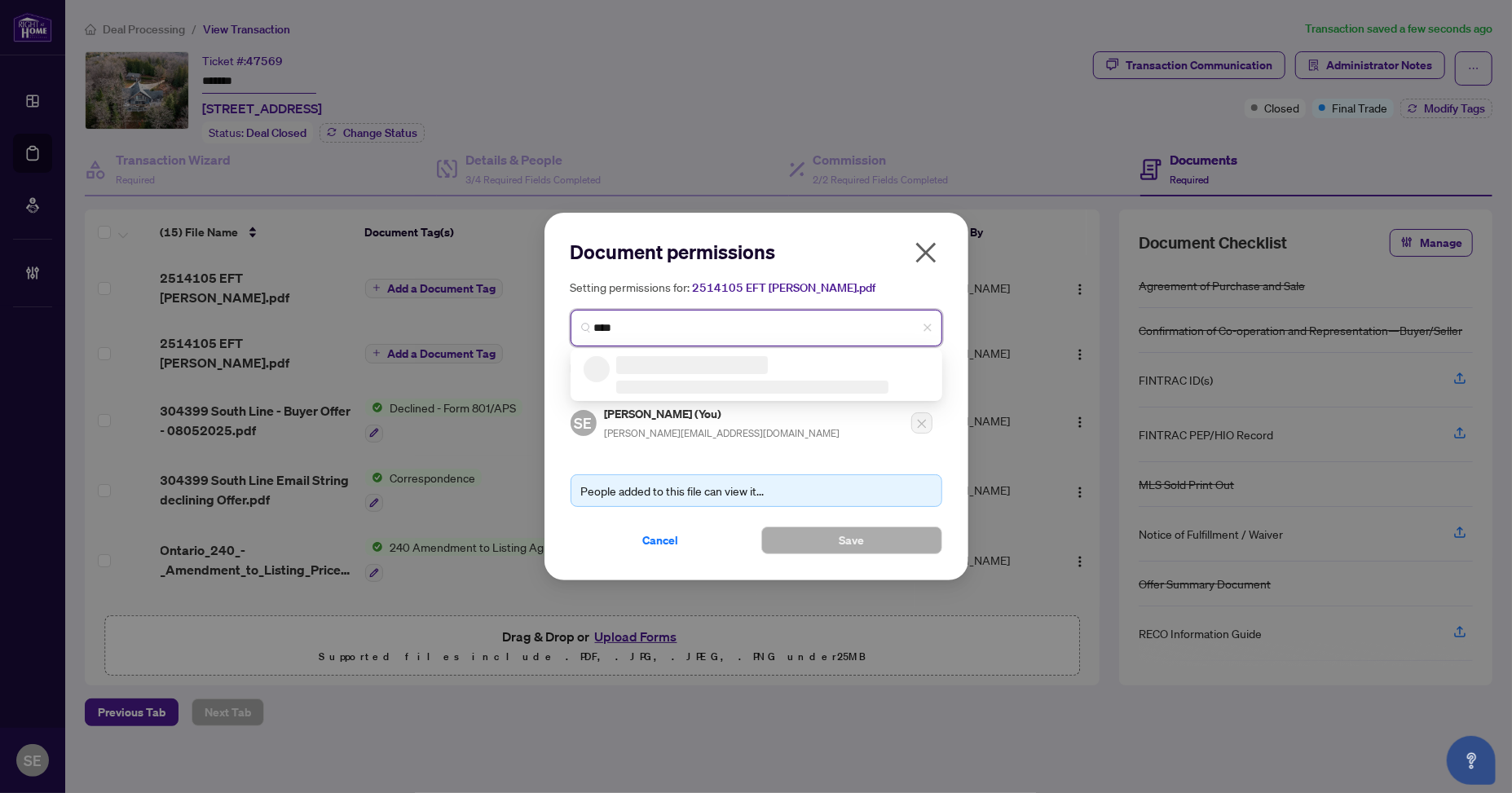
type input "*****"
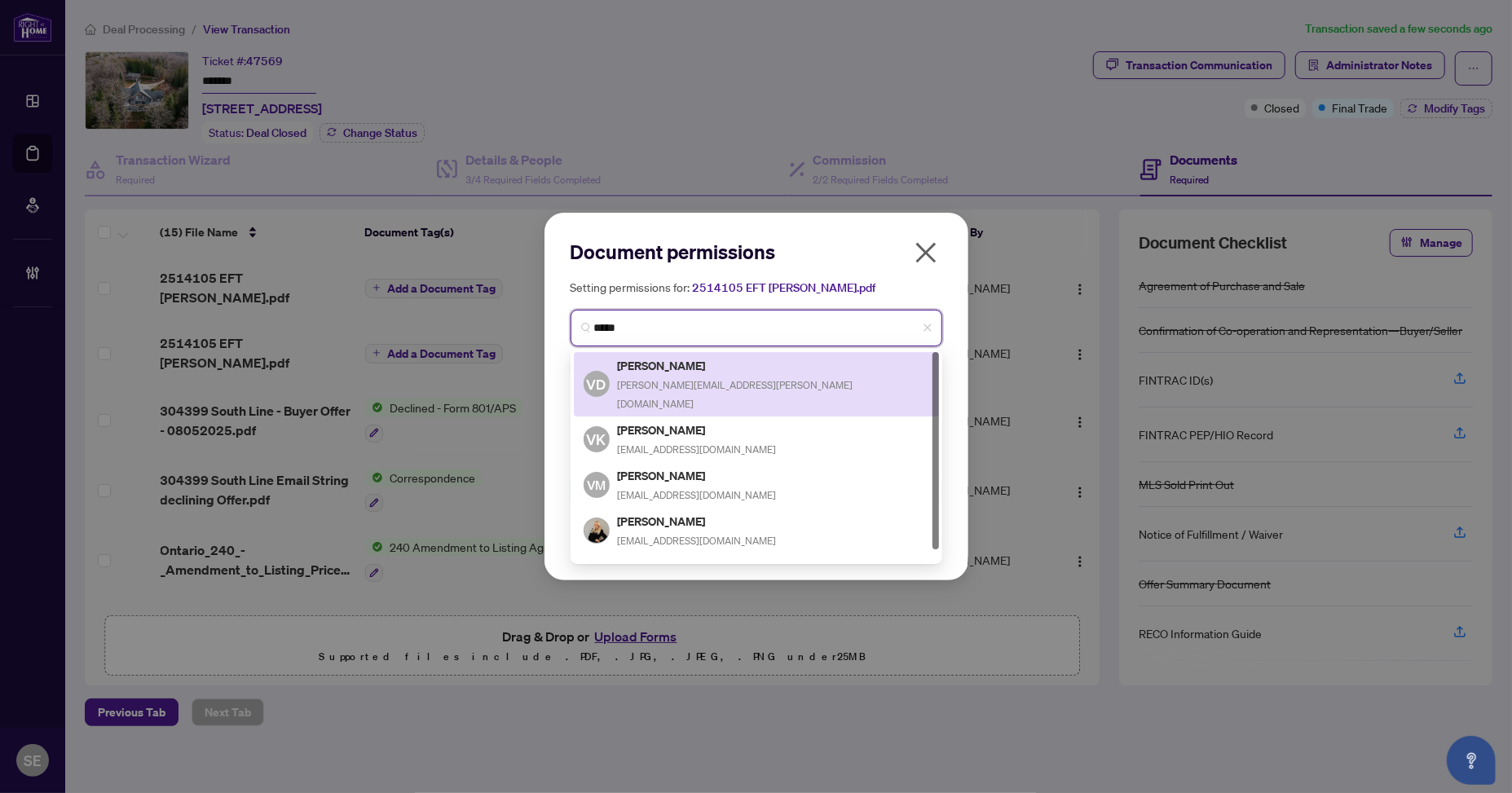
click at [680, 366] on h5 "[PERSON_NAME]" at bounding box center [774, 365] width 312 height 19
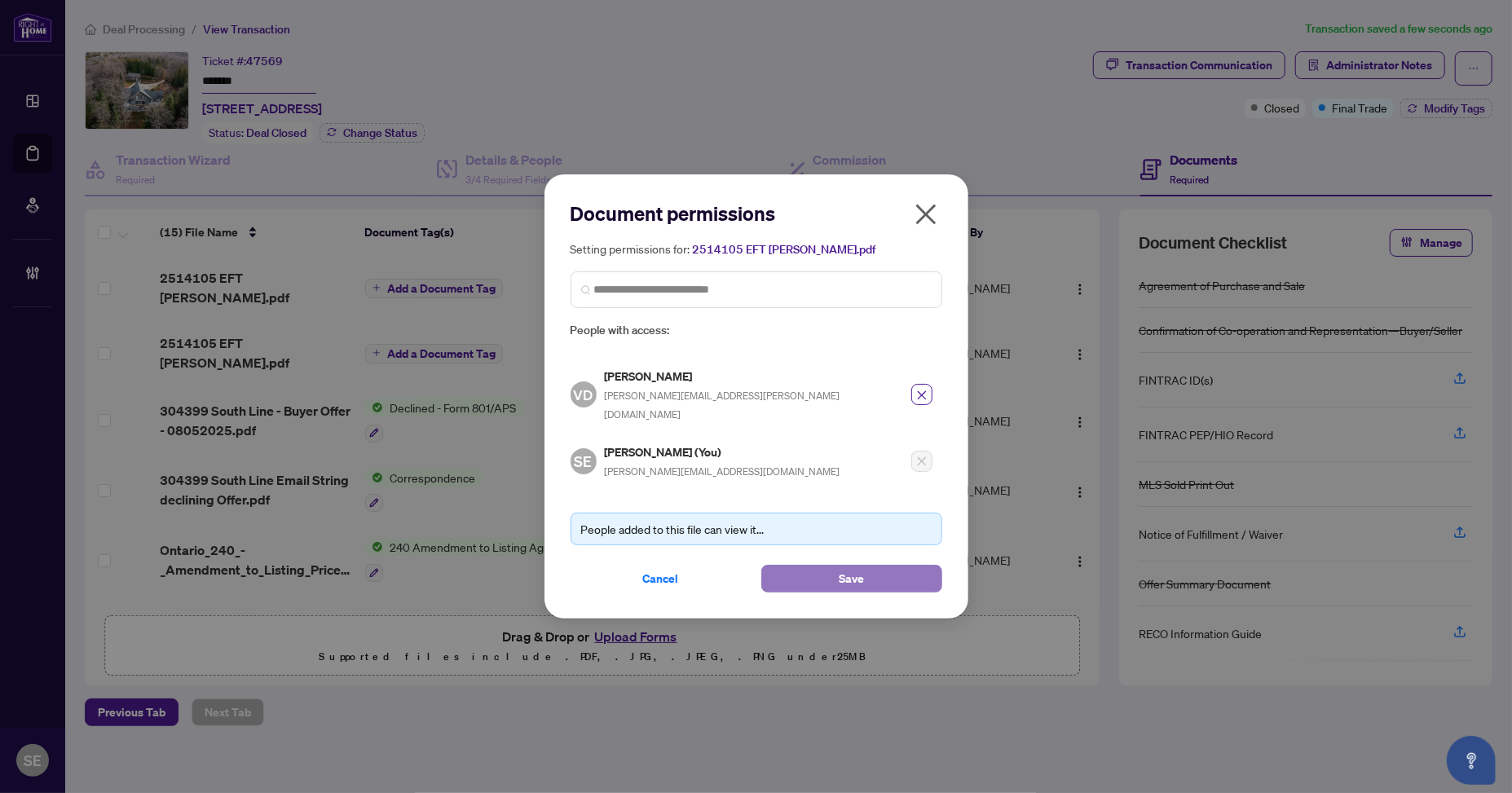
click at [846, 568] on span "Save" at bounding box center [851, 578] width 25 height 26
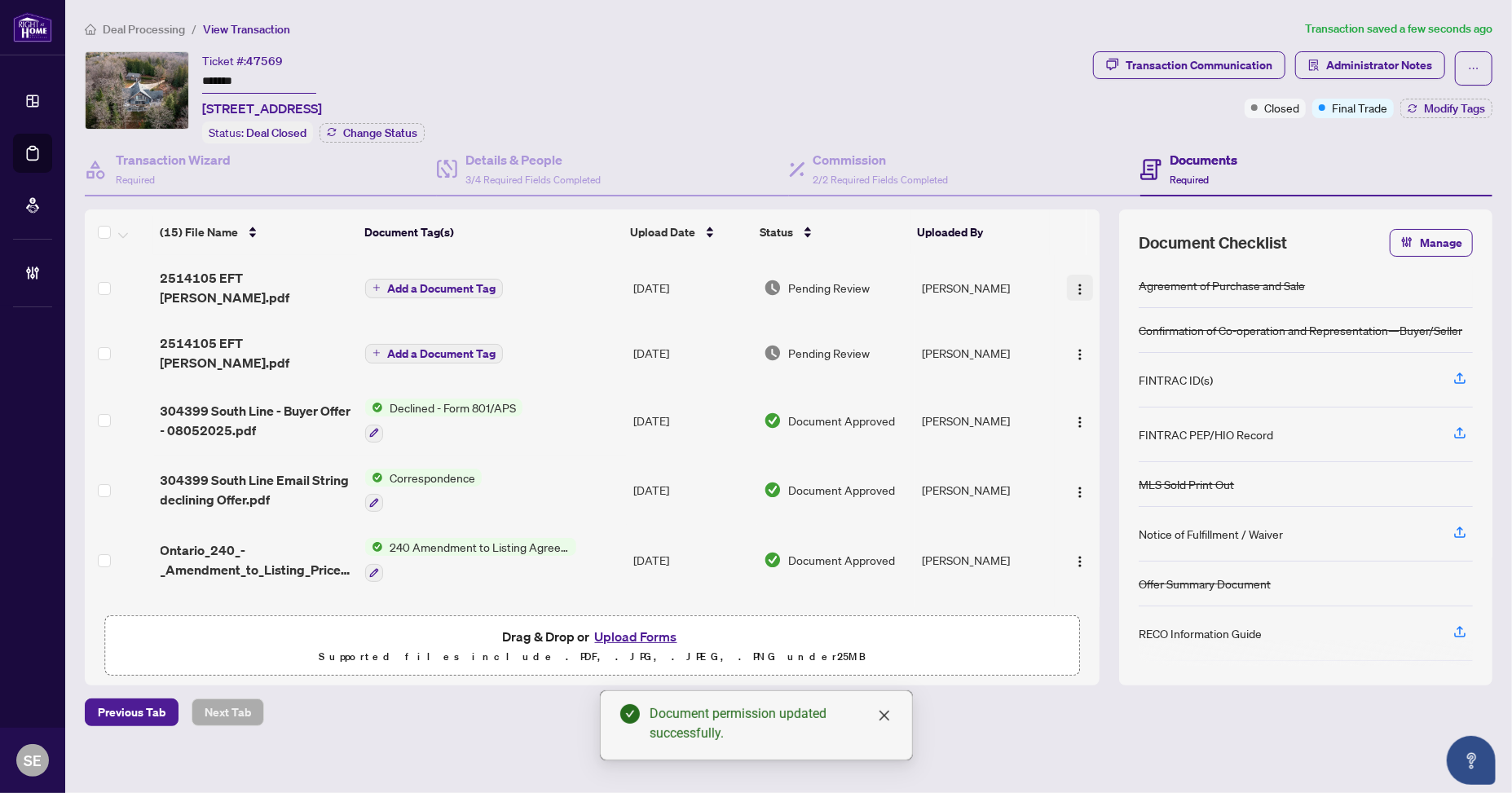
drag, startPoint x: 1073, startPoint y: 276, endPoint x: 1073, endPoint y: 311, distance: 35.0
click at [1074, 283] on img "button" at bounding box center [1080, 289] width 13 height 13
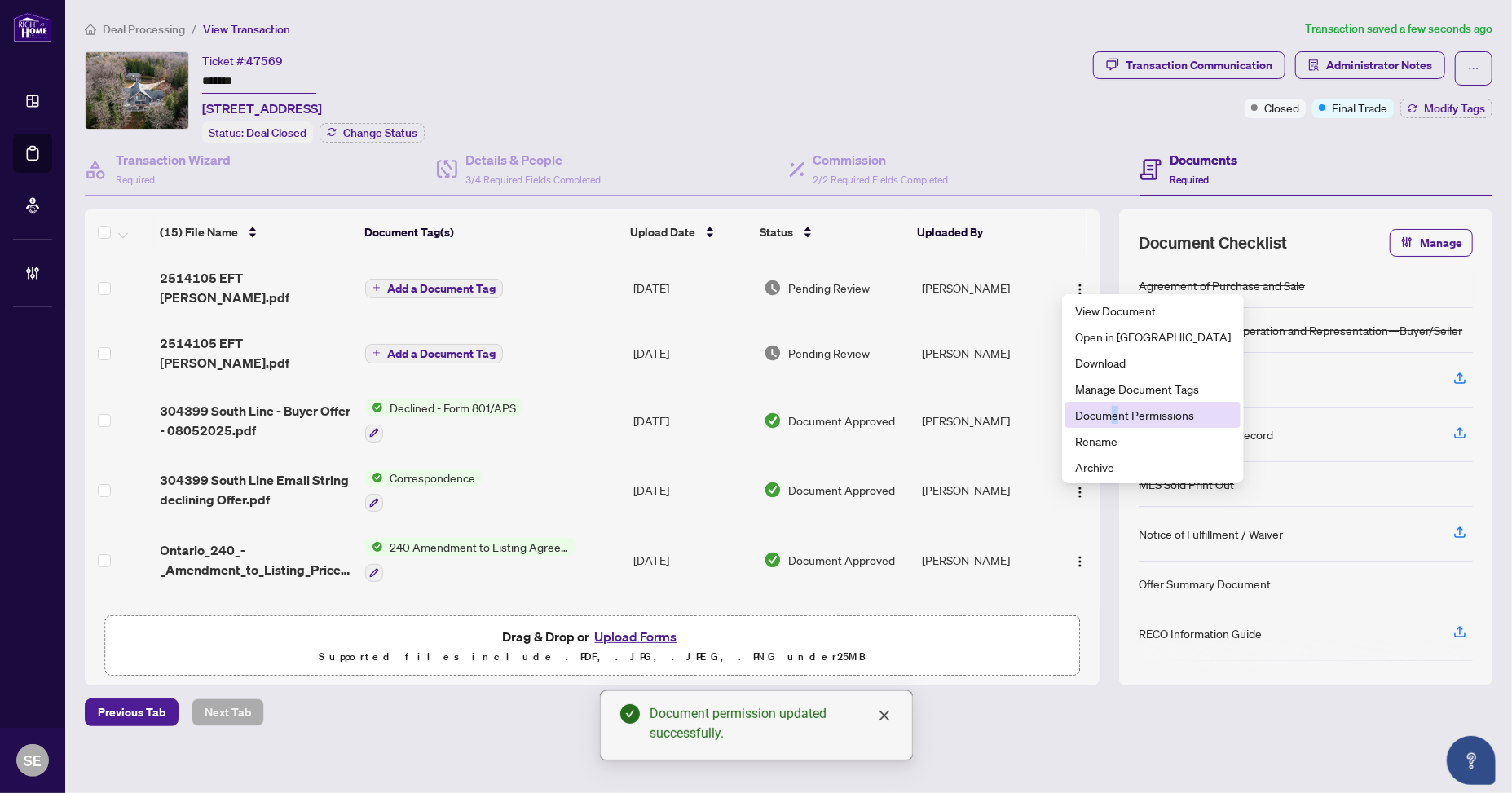
click at [1114, 417] on span "Document Permissions" at bounding box center [1152, 415] width 155 height 18
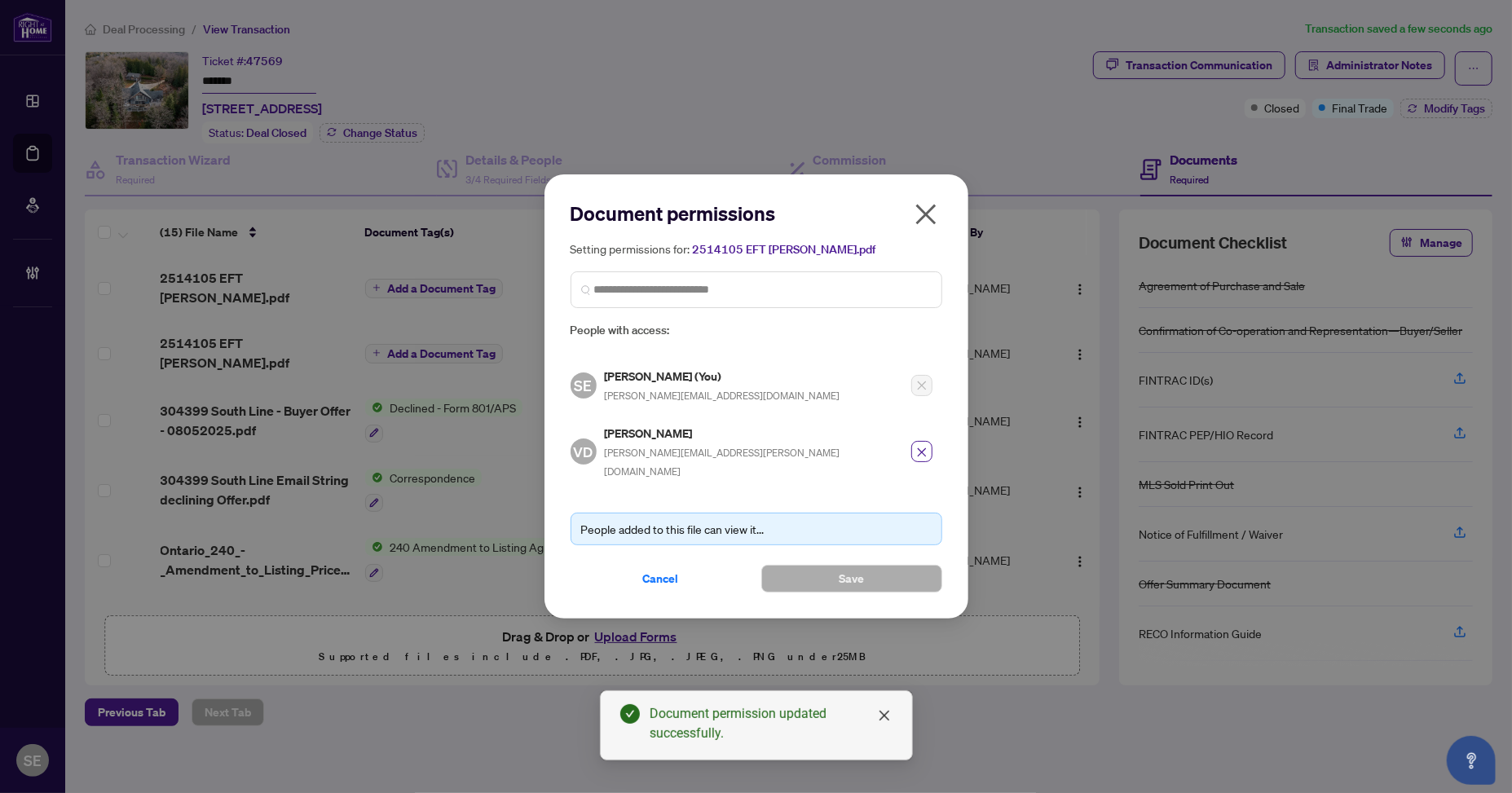
drag, startPoint x: 925, startPoint y: 449, endPoint x: 840, endPoint y: 390, distance: 103.5
click at [925, 449] on icon "close" at bounding box center [922, 452] width 12 height 12
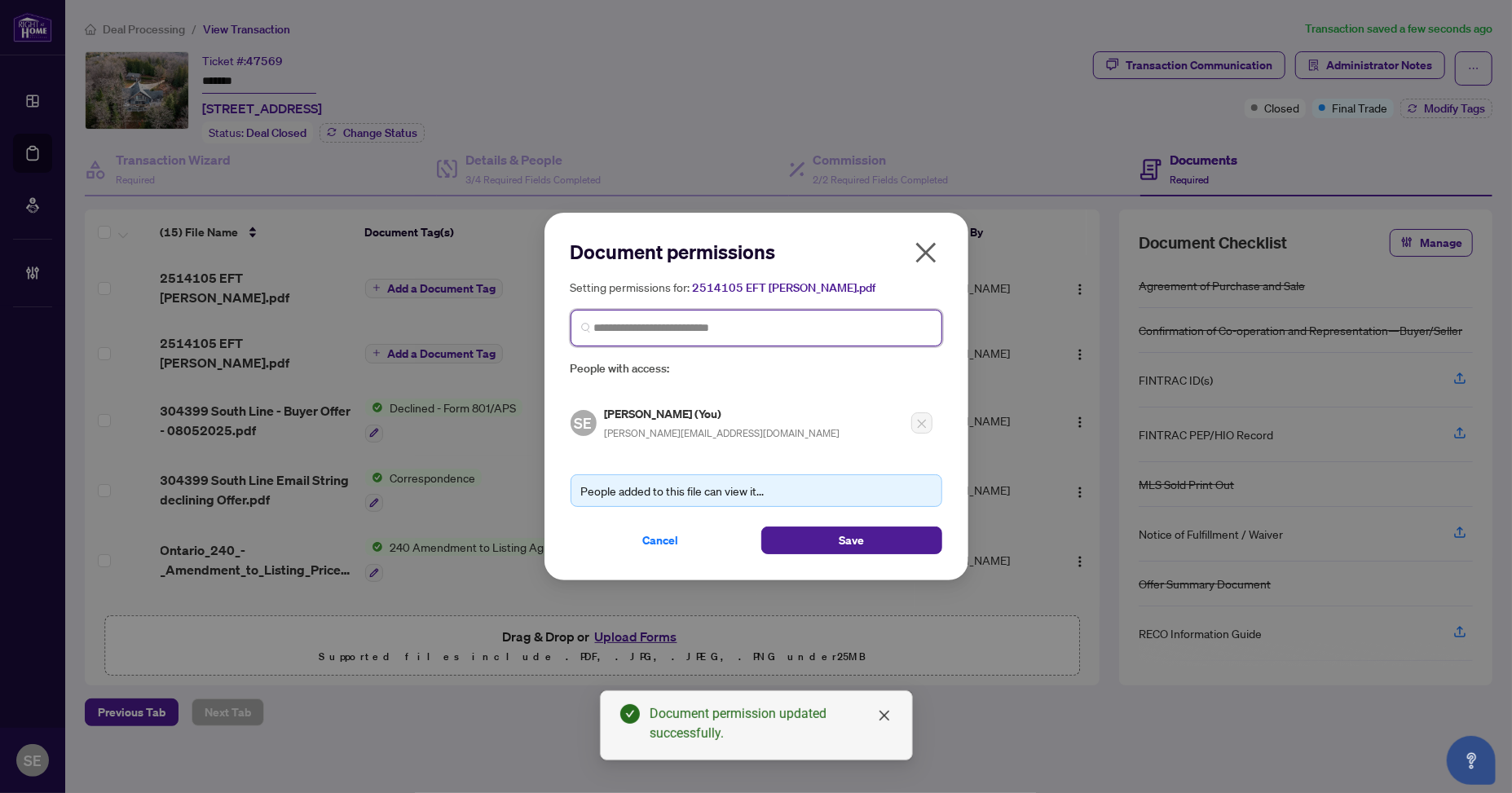
click at [663, 329] on input "search" at bounding box center [763, 328] width 338 height 17
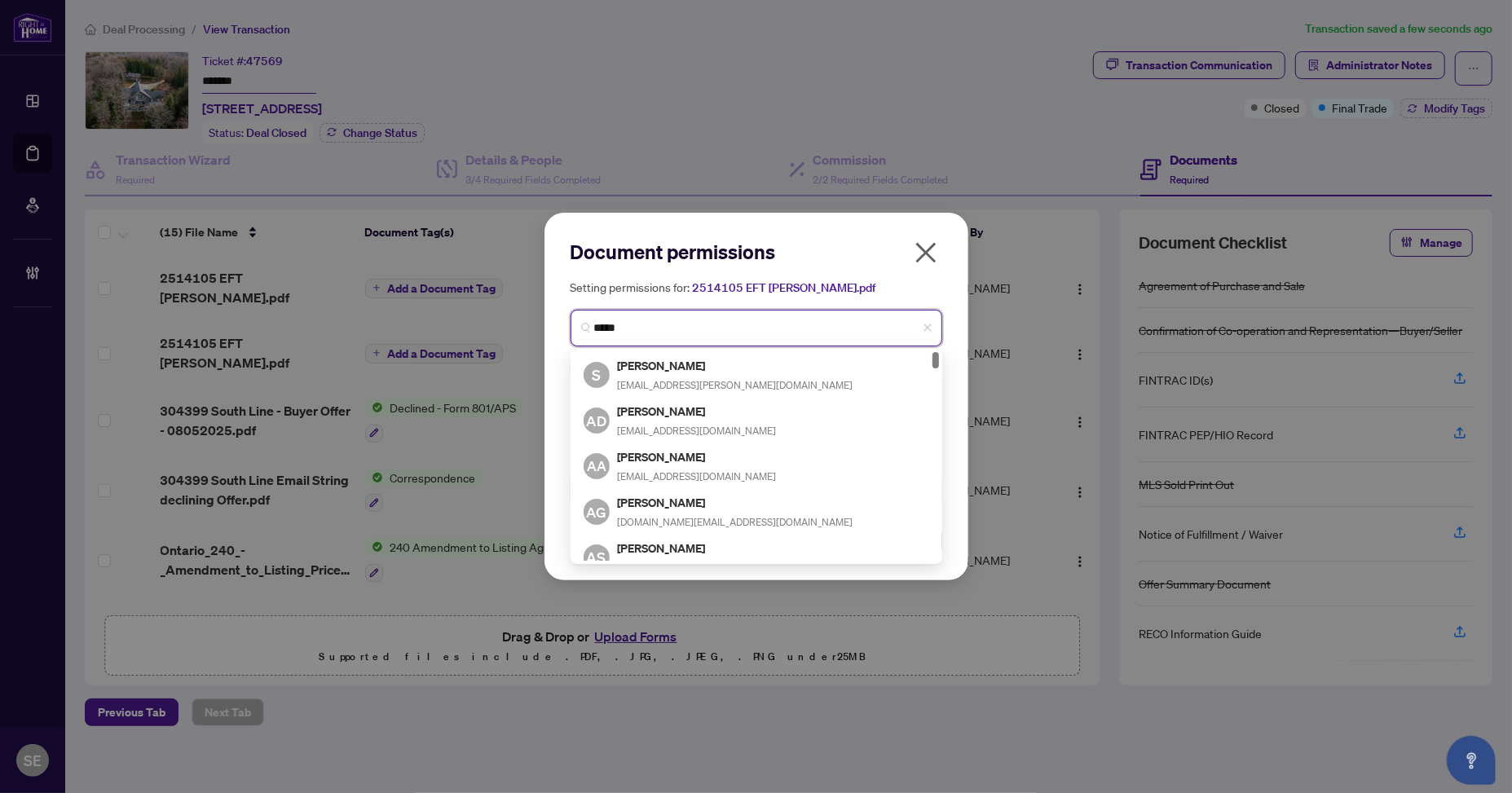
type input "******"
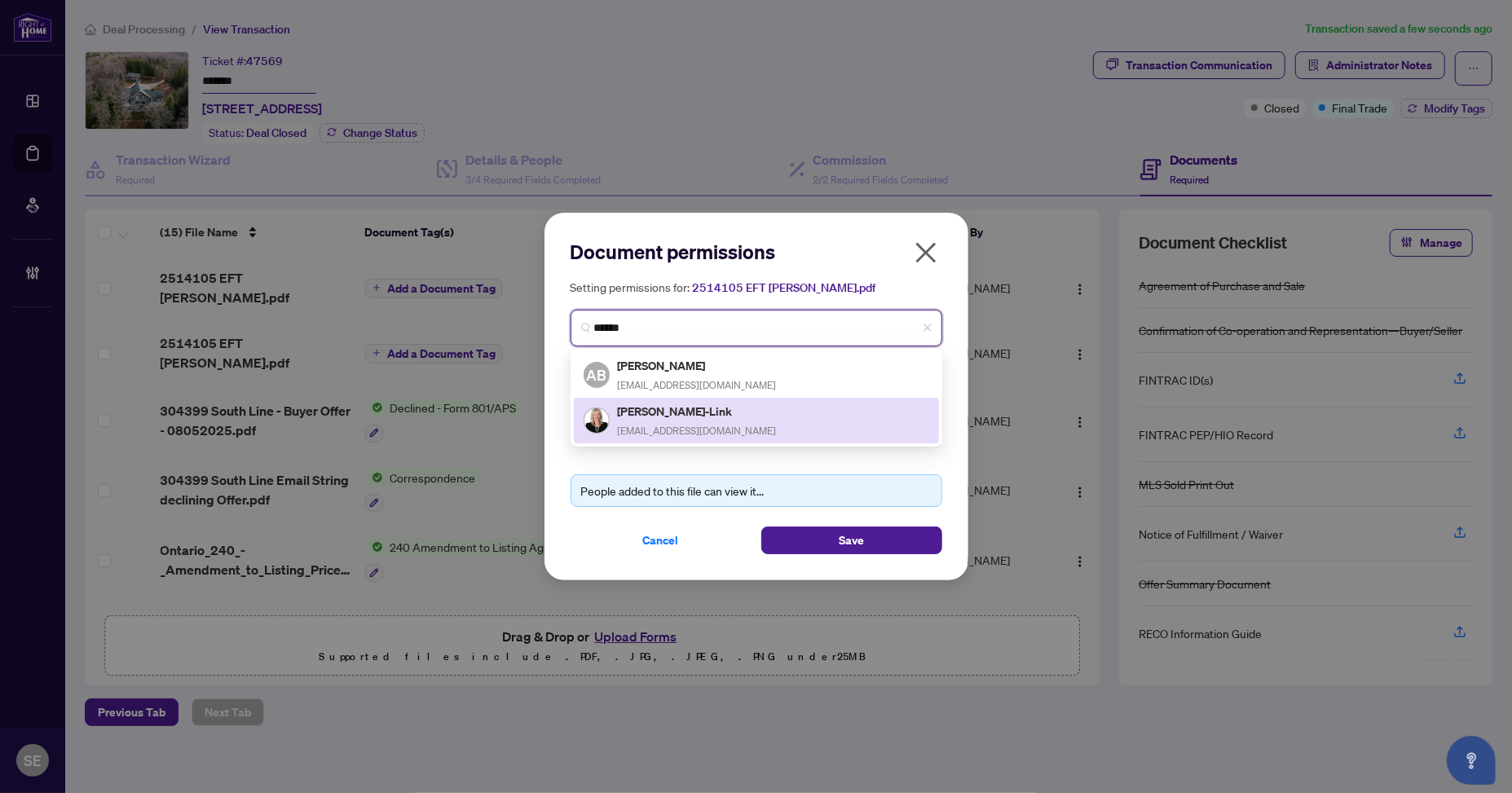
click at [732, 413] on h5 "[PERSON_NAME]-Link" at bounding box center [697, 410] width 159 height 19
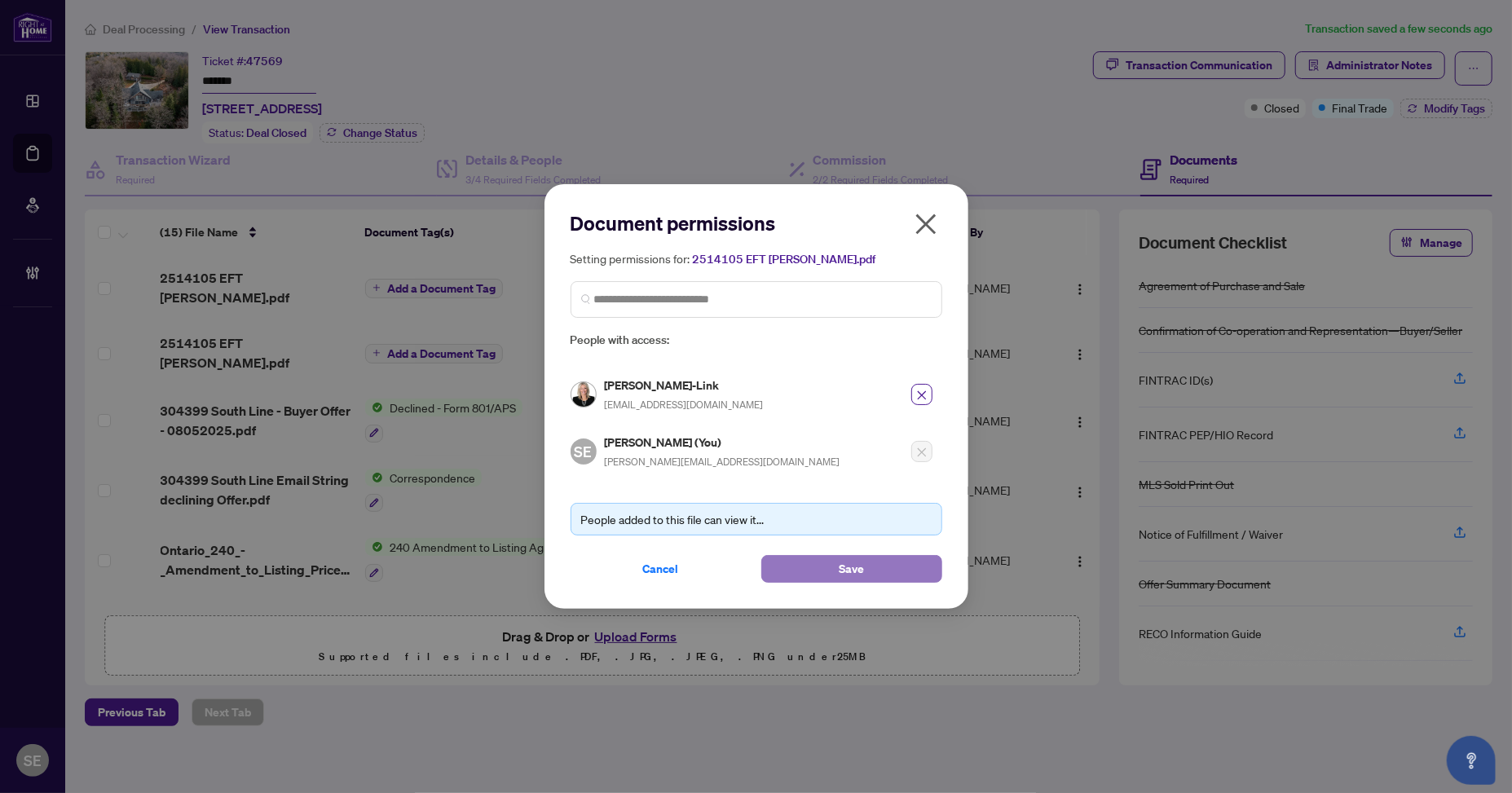
click at [900, 567] on button "Save" at bounding box center [851, 568] width 181 height 28
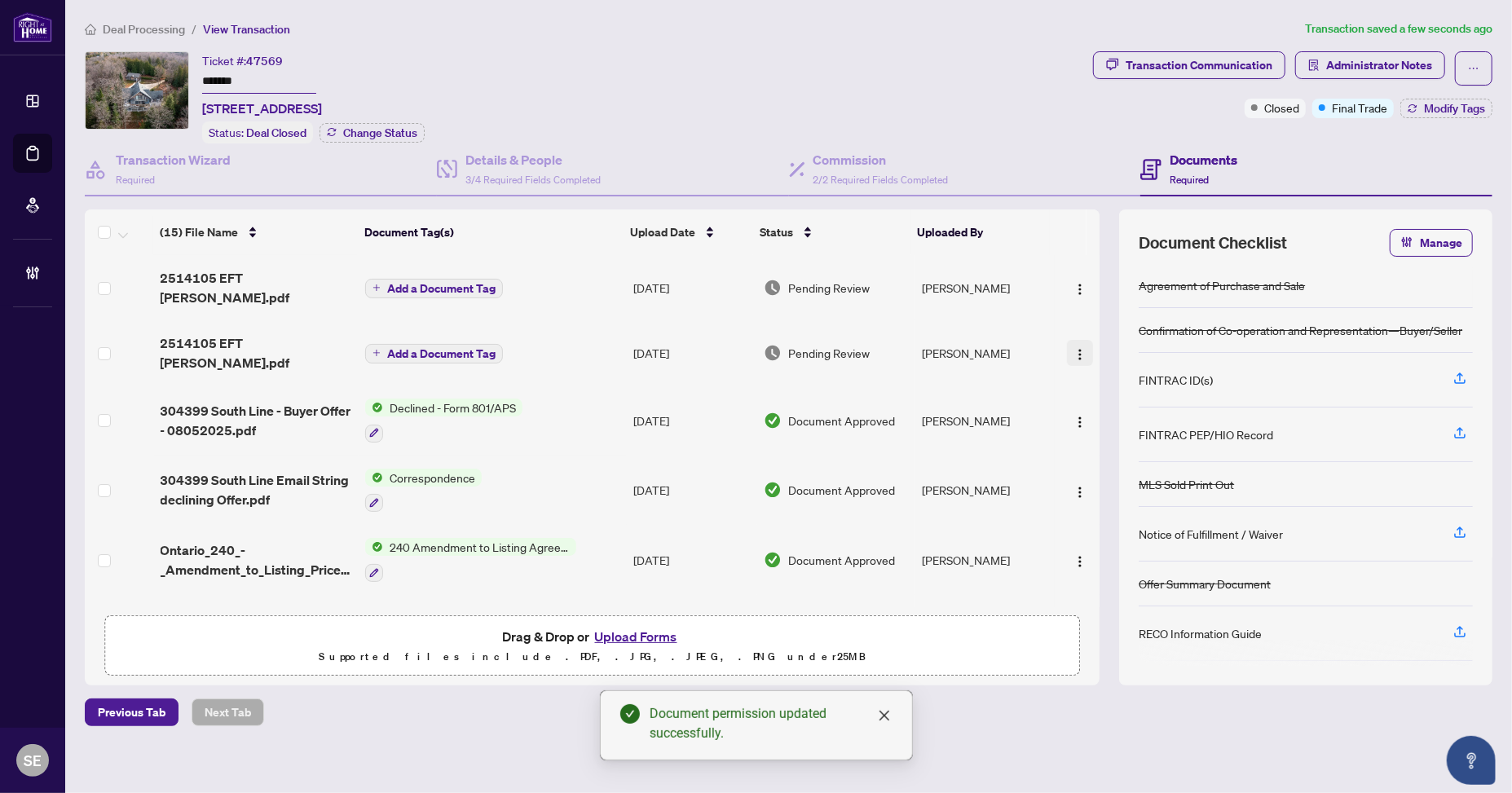
click at [1074, 348] on img "button" at bounding box center [1080, 354] width 13 height 13
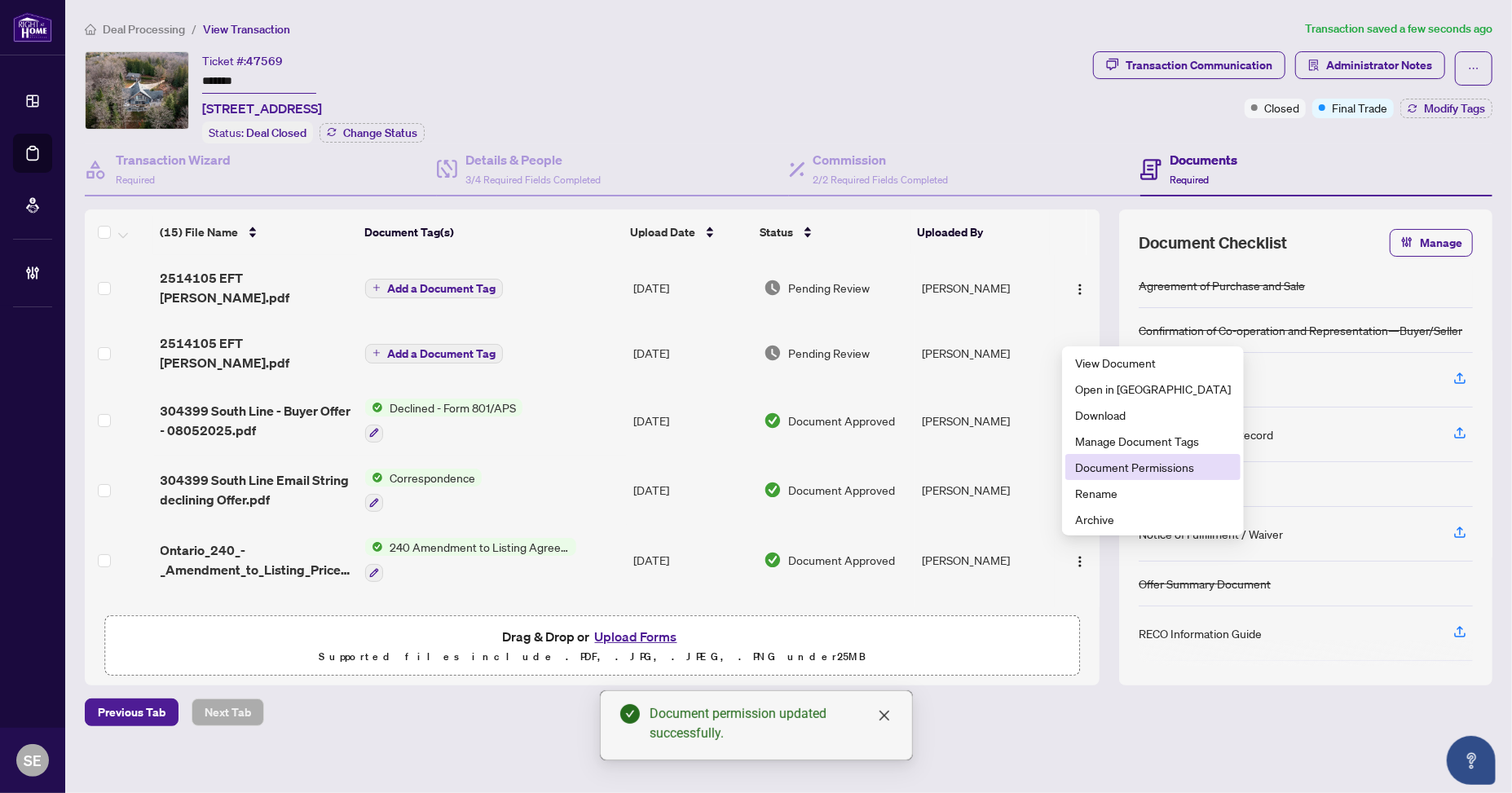
click at [1101, 469] on span "Document Permissions" at bounding box center [1152, 467] width 155 height 18
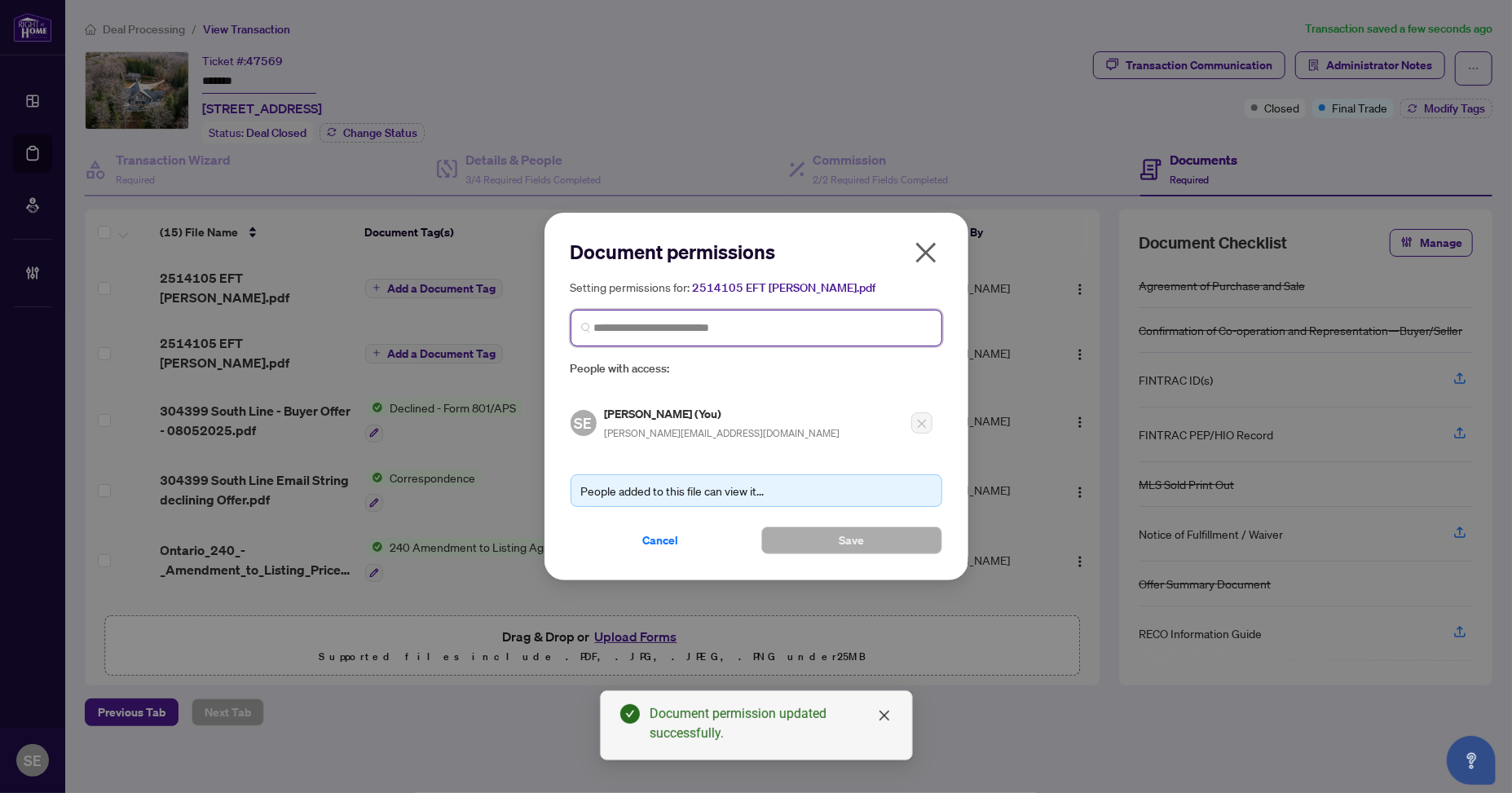
click at [652, 329] on input "search" at bounding box center [763, 328] width 338 height 17
type input "*****"
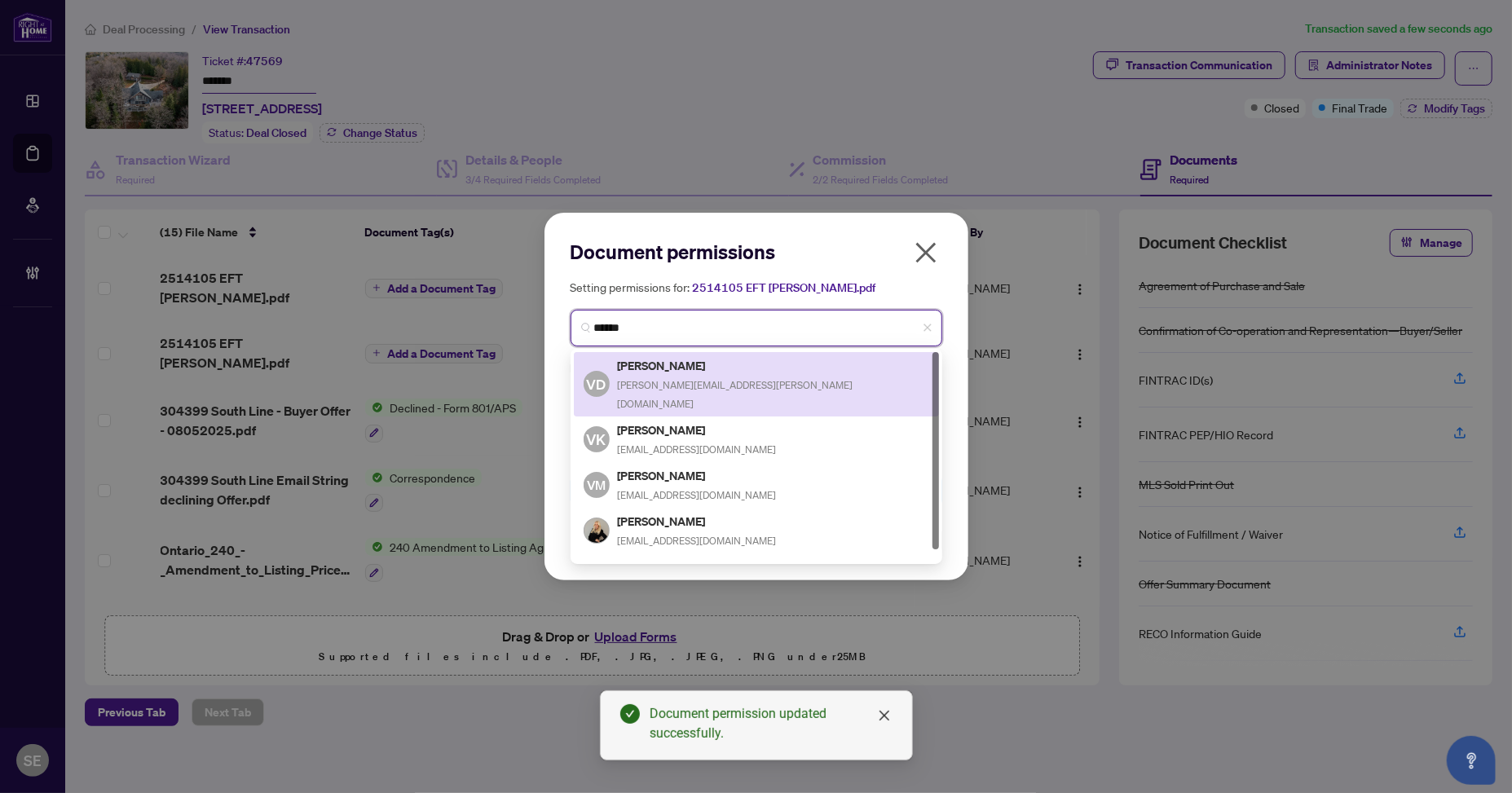
click at [666, 364] on h5 "[PERSON_NAME]" at bounding box center [774, 365] width 312 height 19
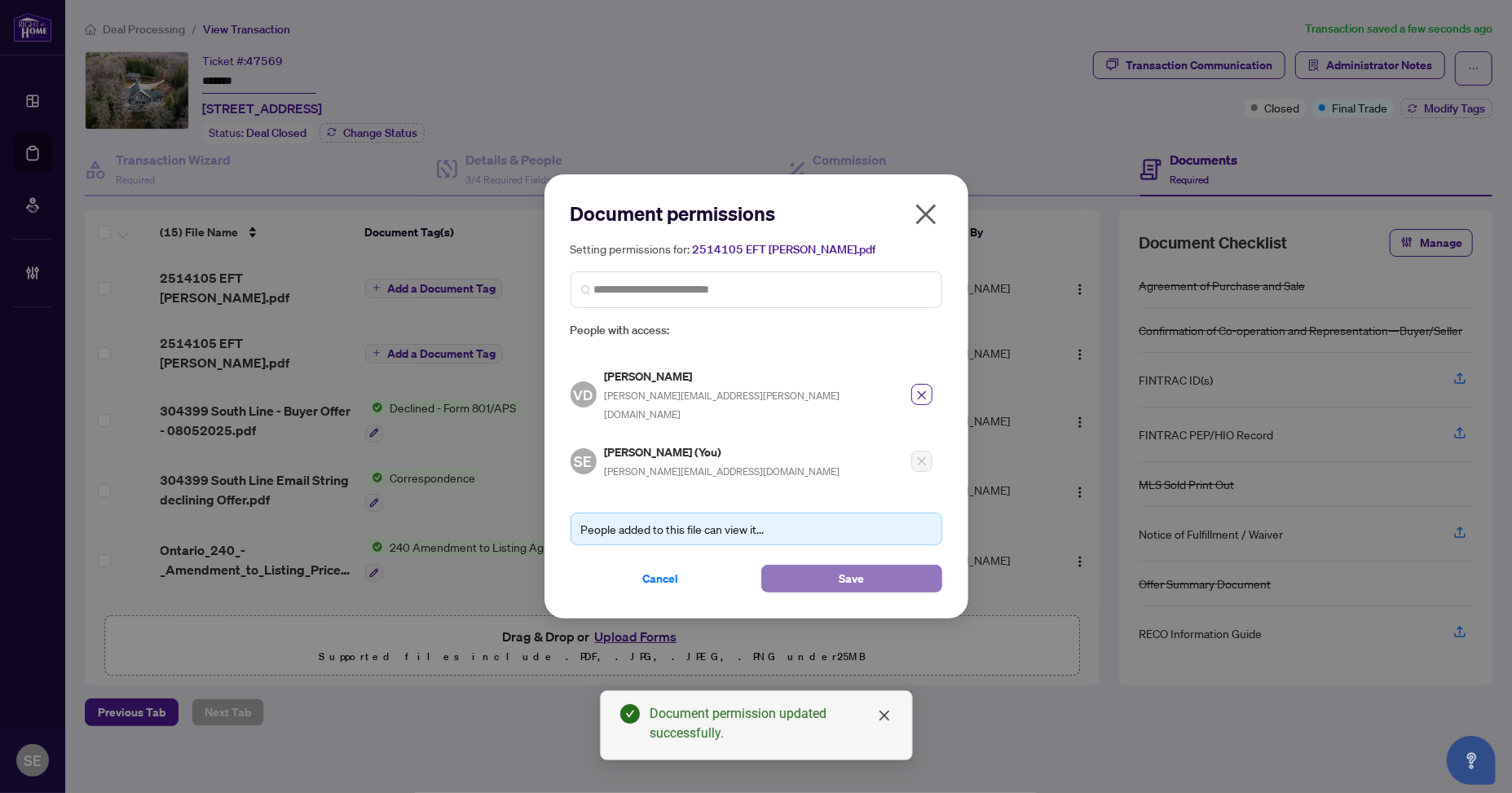
click at [898, 565] on button "Save" at bounding box center [851, 578] width 181 height 28
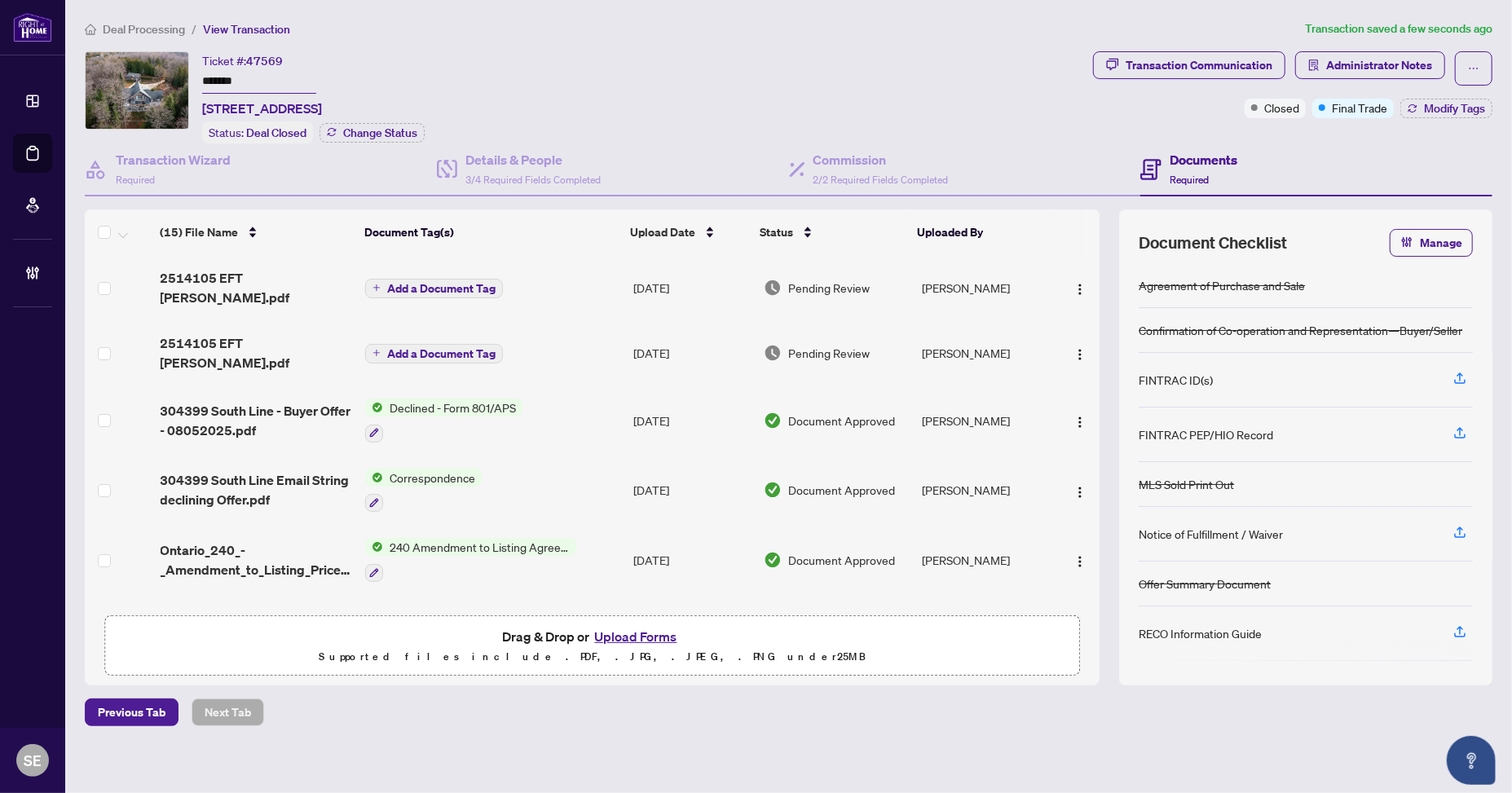
click at [980, 286] on td "[PERSON_NAME]" at bounding box center [985, 287] width 139 height 66
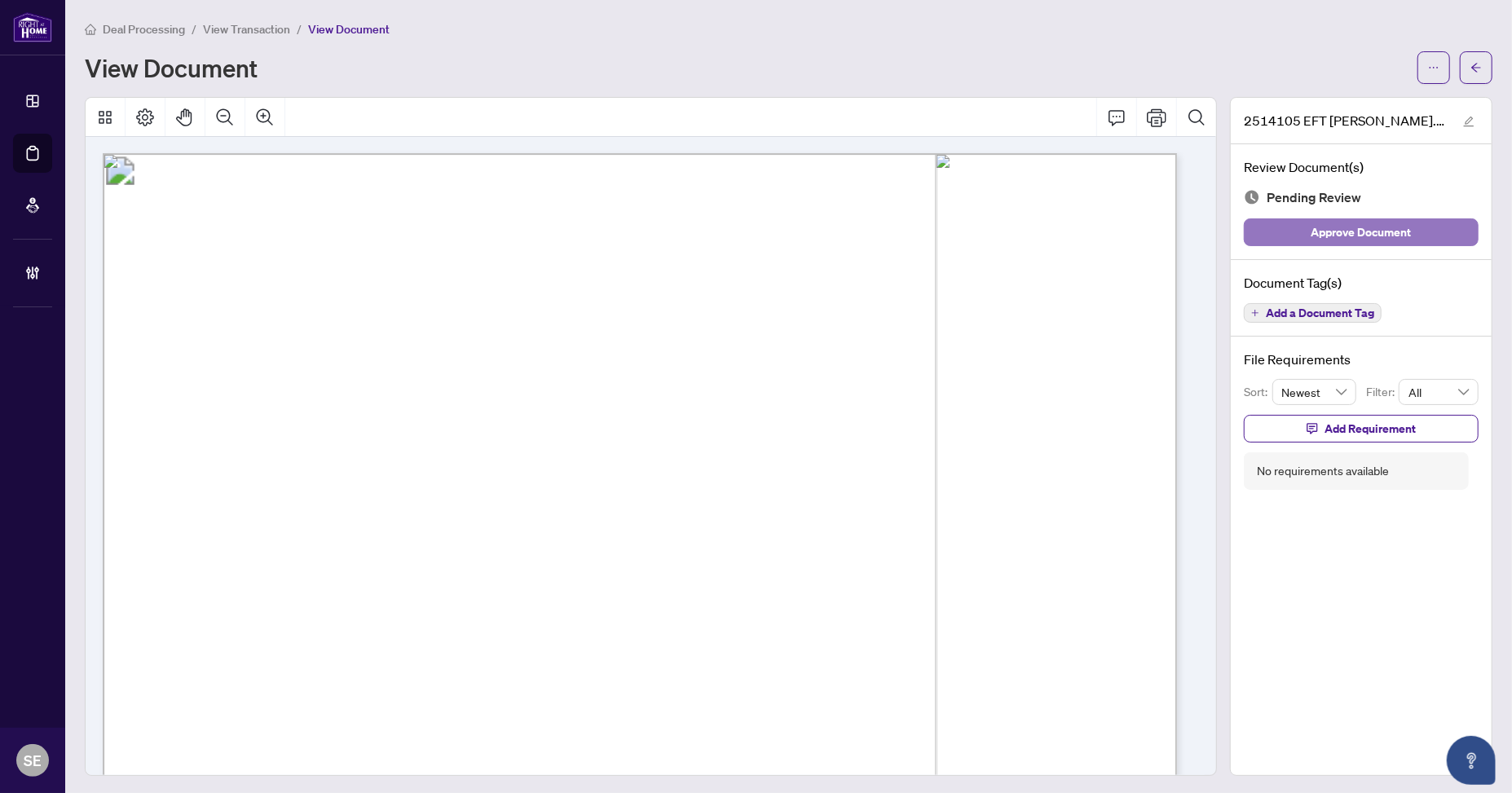
click at [1428, 226] on button "Approve Document" at bounding box center [1360, 232] width 234 height 28
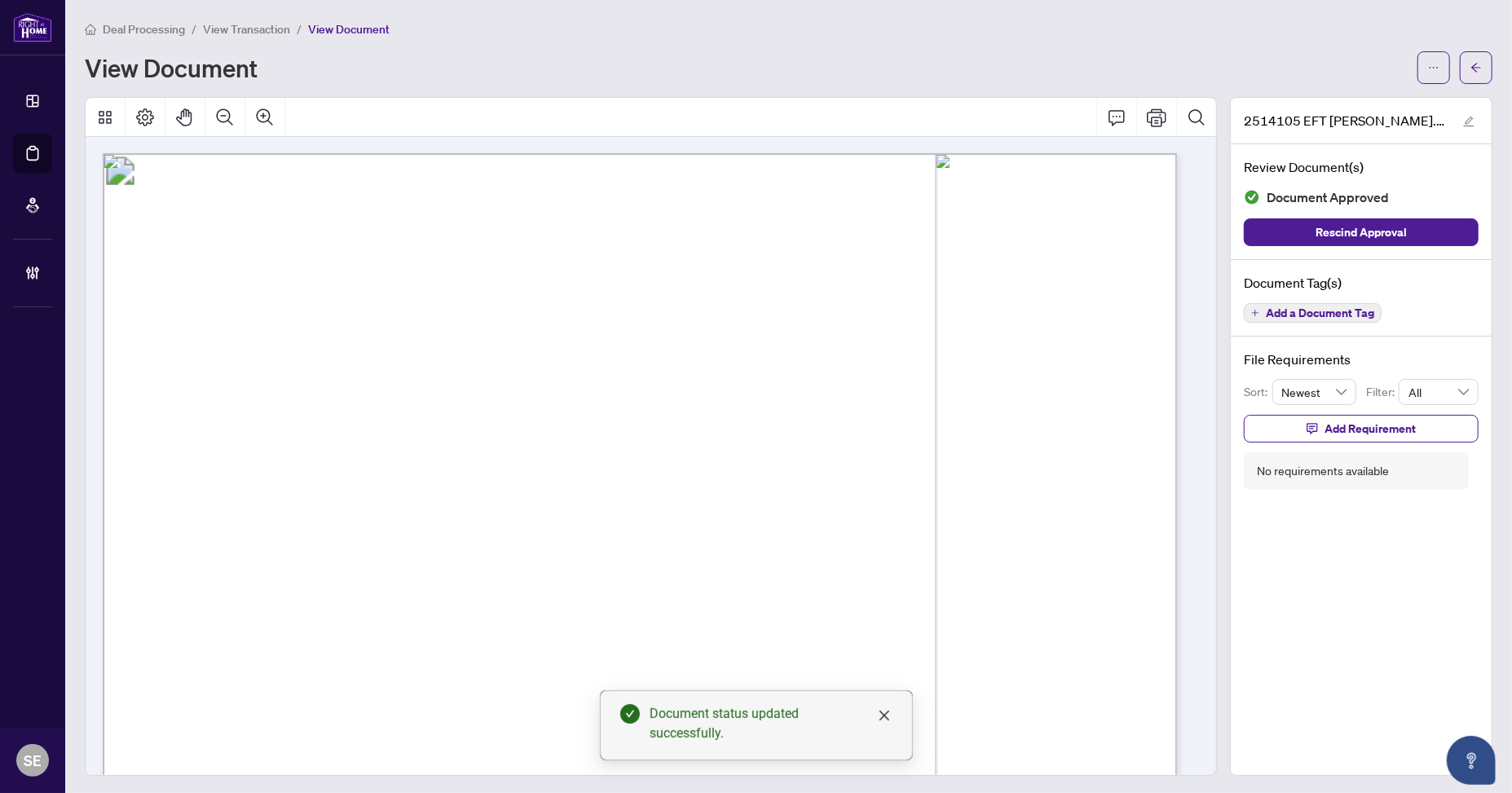
click at [1471, 66] on icon "arrow-left" at bounding box center [1475, 67] width 10 height 9
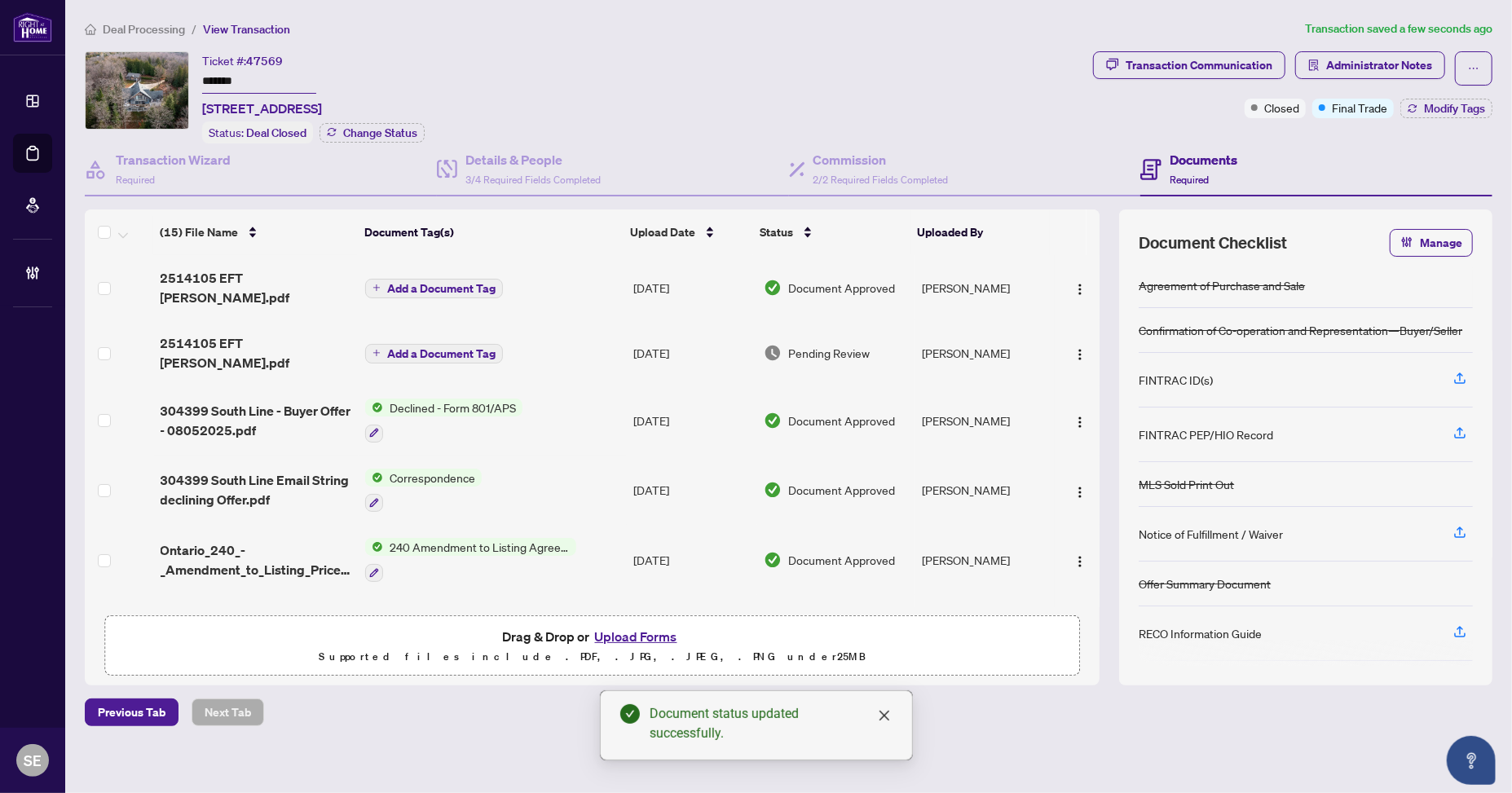
click at [947, 330] on td "[PERSON_NAME]" at bounding box center [985, 352] width 139 height 66
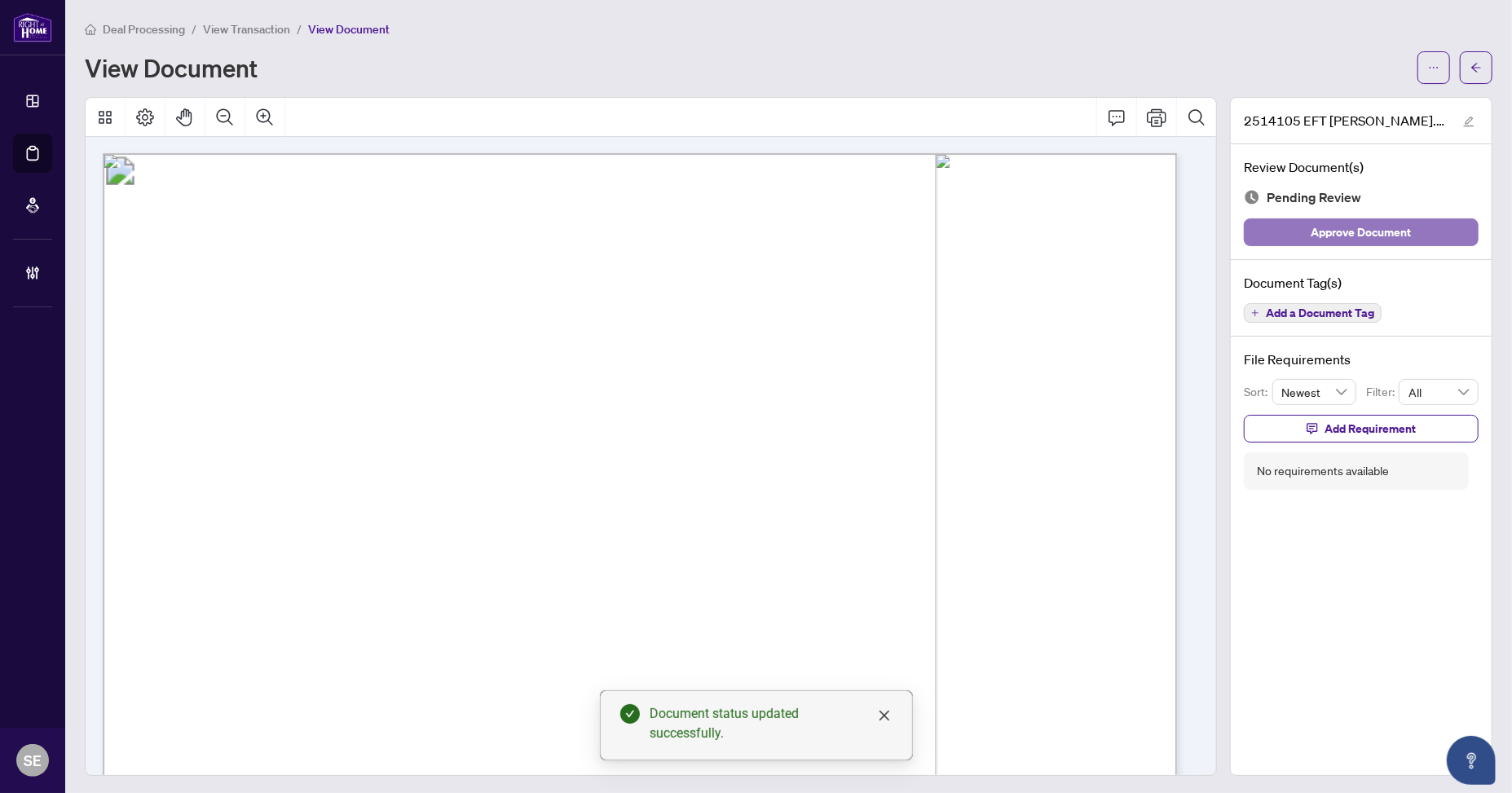
click at [1411, 227] on button "Approve Document" at bounding box center [1360, 232] width 234 height 28
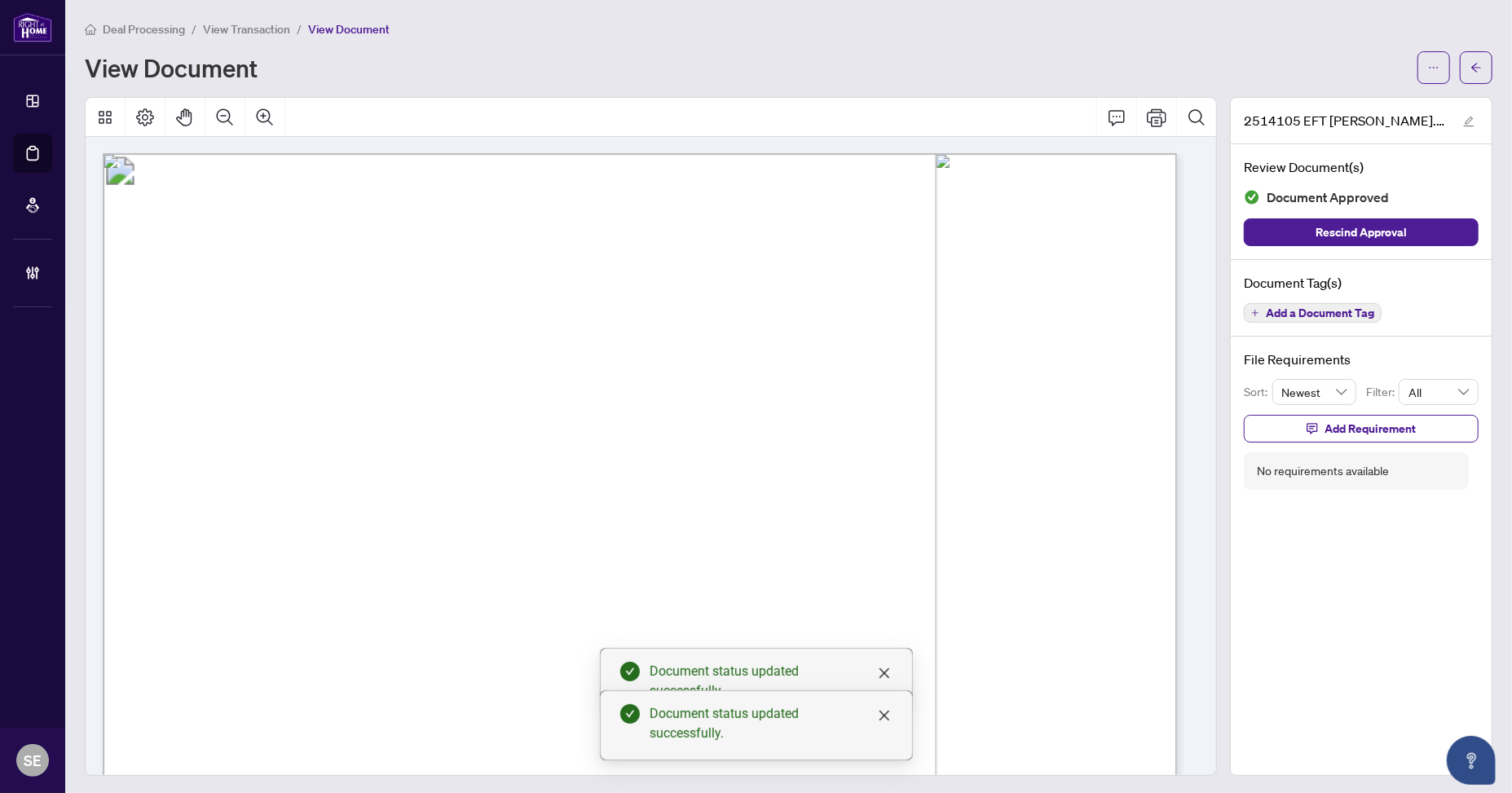
click at [1471, 66] on icon "arrow-left" at bounding box center [1475, 67] width 10 height 9
